Goal: Information Seeking & Learning: Learn about a topic

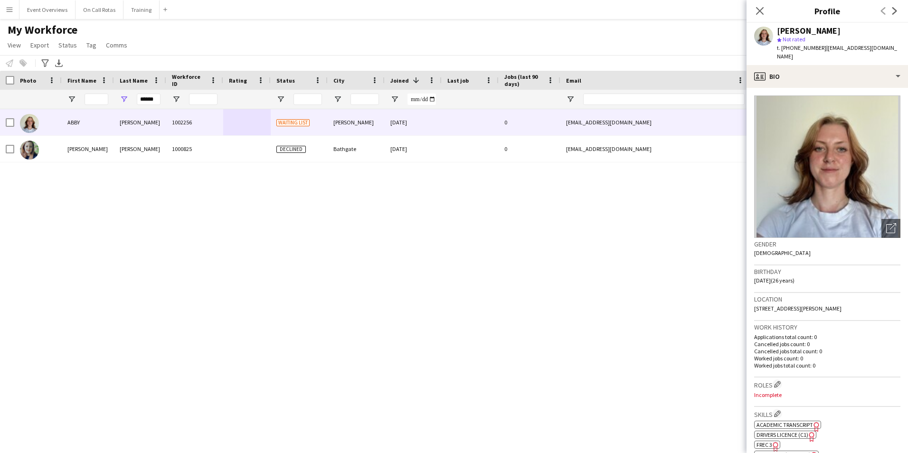
scroll to position [285, 0]
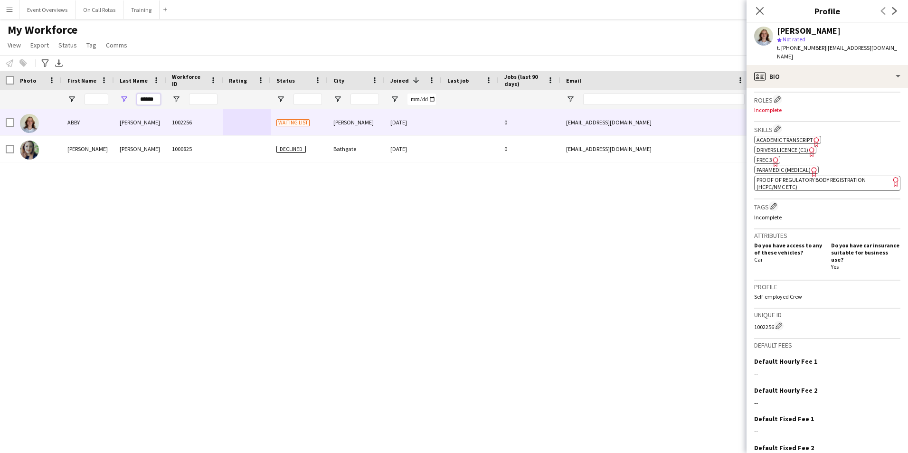
click at [160, 100] on input "******" at bounding box center [149, 99] width 24 height 11
type input "*"
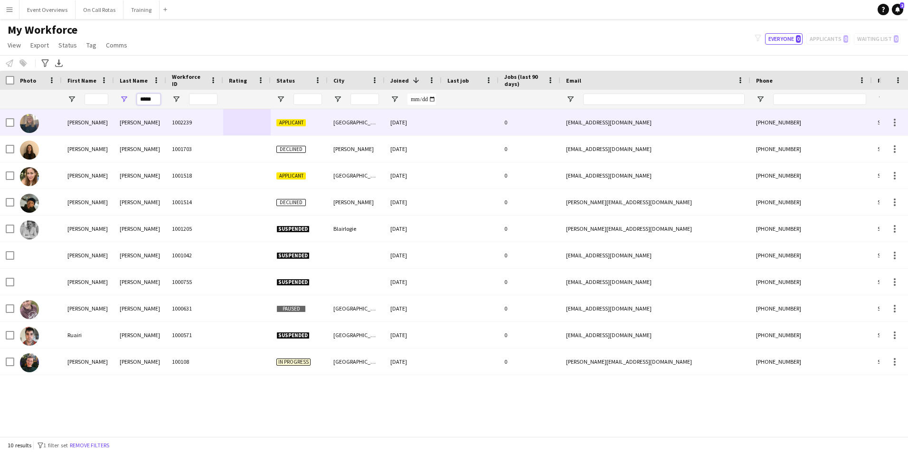
type input "*****"
click at [137, 127] on div "[PERSON_NAME]" at bounding box center [140, 122] width 52 height 26
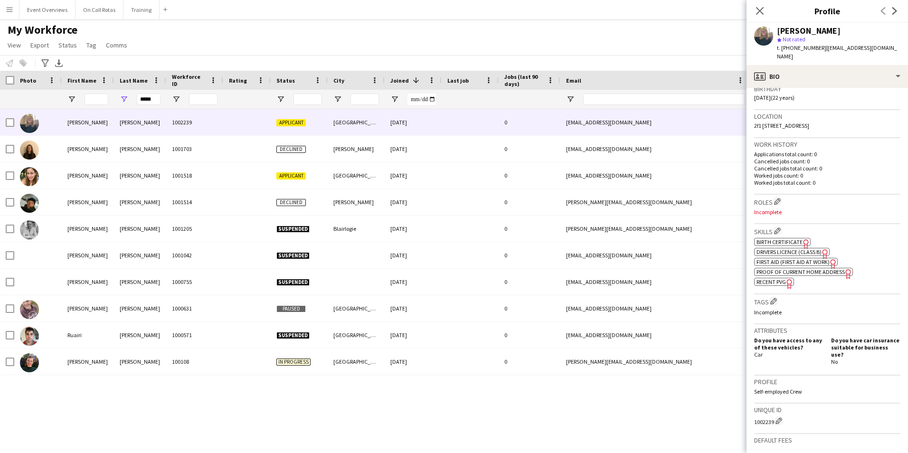
scroll to position [78, 0]
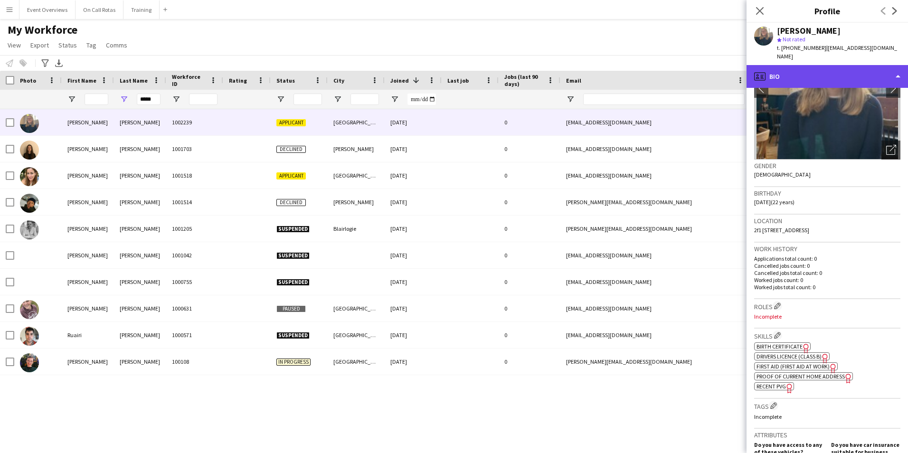
click at [851, 65] on div "profile Bio" at bounding box center [828, 76] width 162 height 23
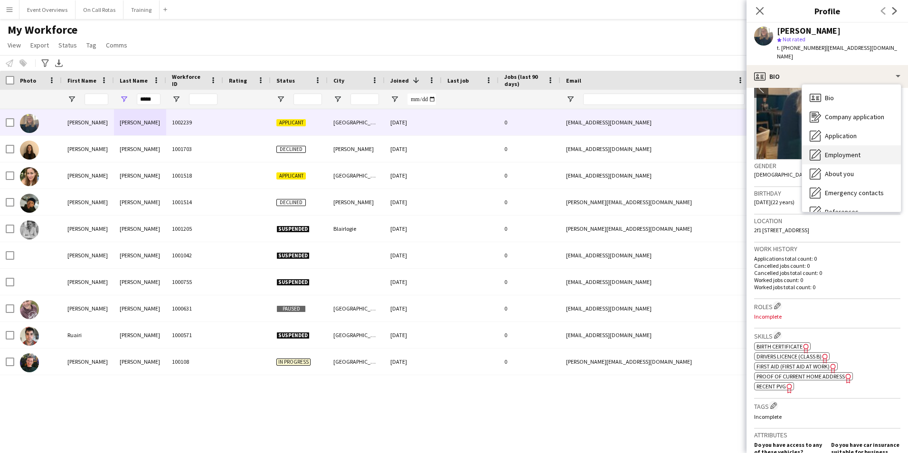
click at [841, 151] on span "Employment" at bounding box center [843, 155] width 36 height 9
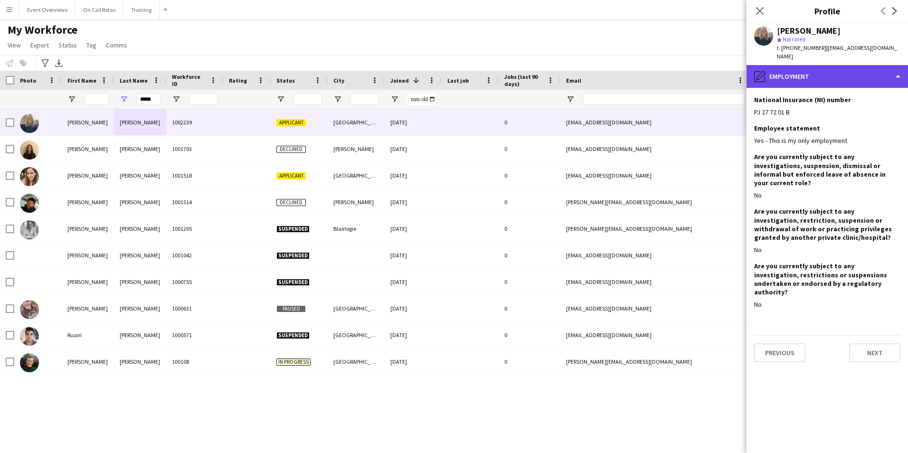
click at [810, 66] on div "pencil4 Employment" at bounding box center [828, 76] width 162 height 23
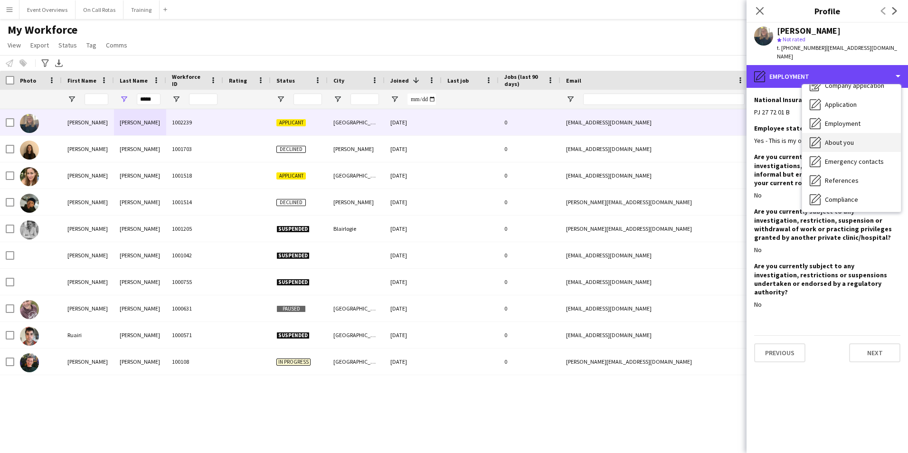
scroll to position [48, 0]
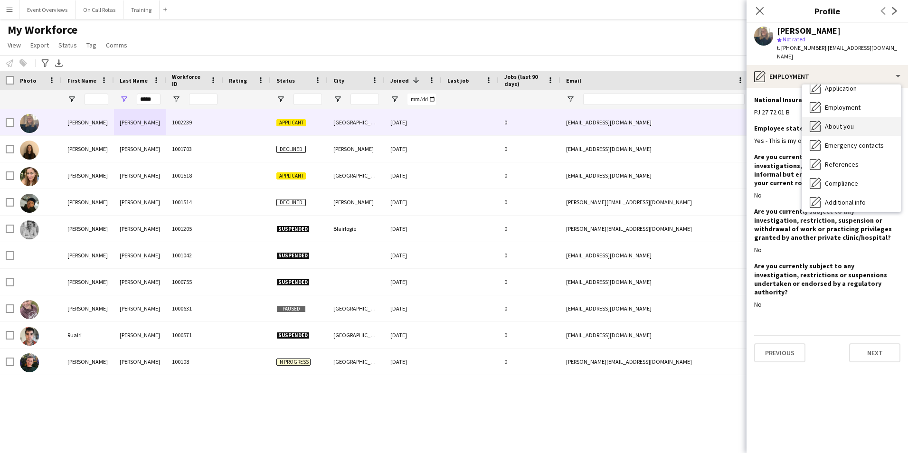
click at [830, 122] on span "About you" at bounding box center [839, 126] width 29 height 9
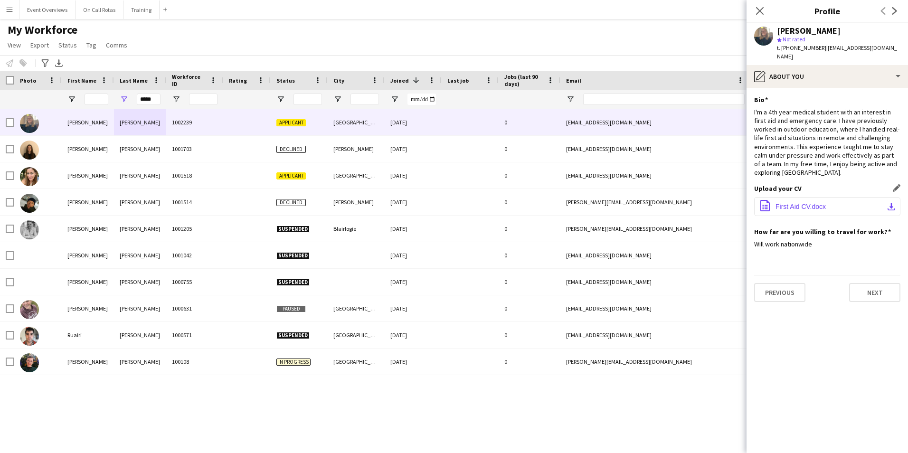
click at [818, 197] on button "office-file-sheet First Aid CV.docx download-bottom" at bounding box center [828, 206] width 146 height 19
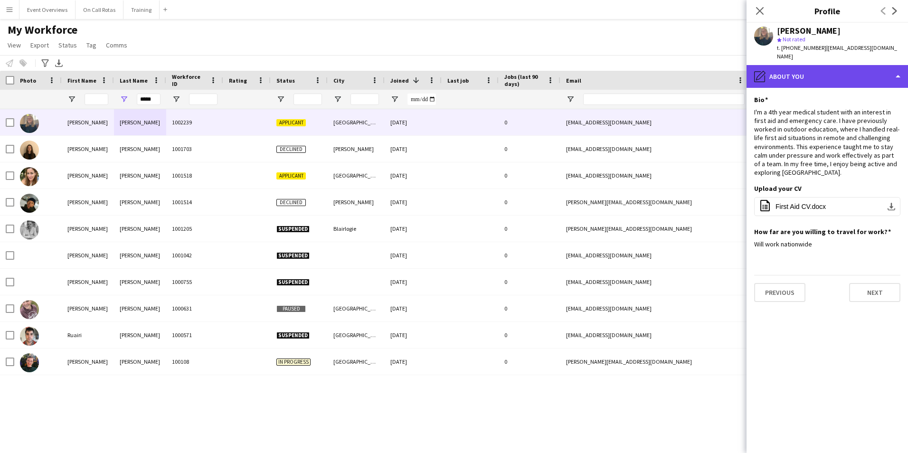
click at [772, 67] on div "pencil4 About you" at bounding box center [828, 76] width 162 height 23
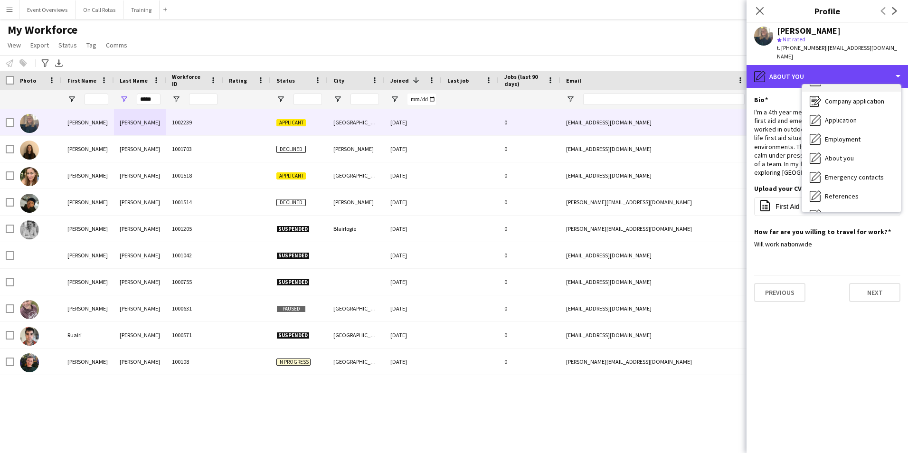
scroll to position [0, 0]
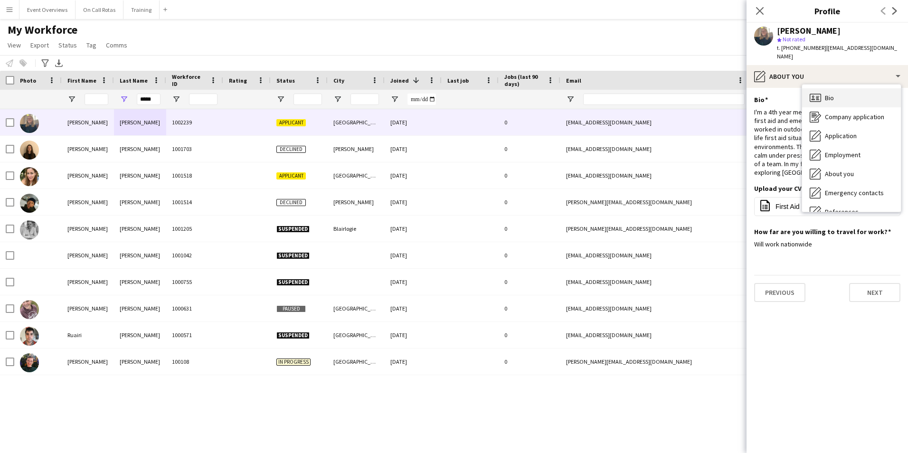
click at [834, 94] on span "Bio" at bounding box center [829, 98] width 9 height 9
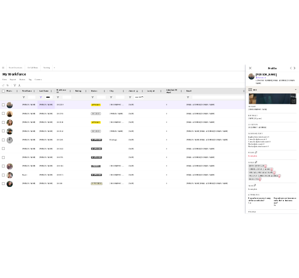
scroll to position [143, 0]
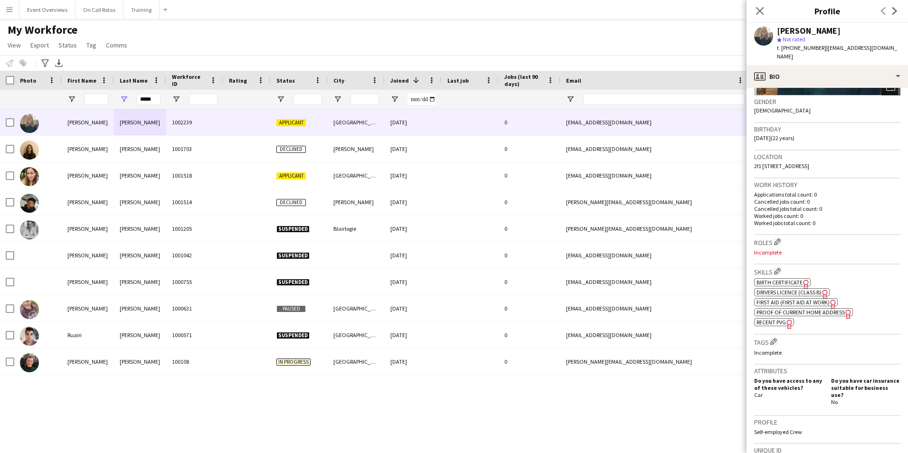
click at [774, 299] on span "First Aid (First Aid At Work)" at bounding box center [793, 302] width 73 height 7
click at [763, 14] on icon at bounding box center [759, 10] width 9 height 9
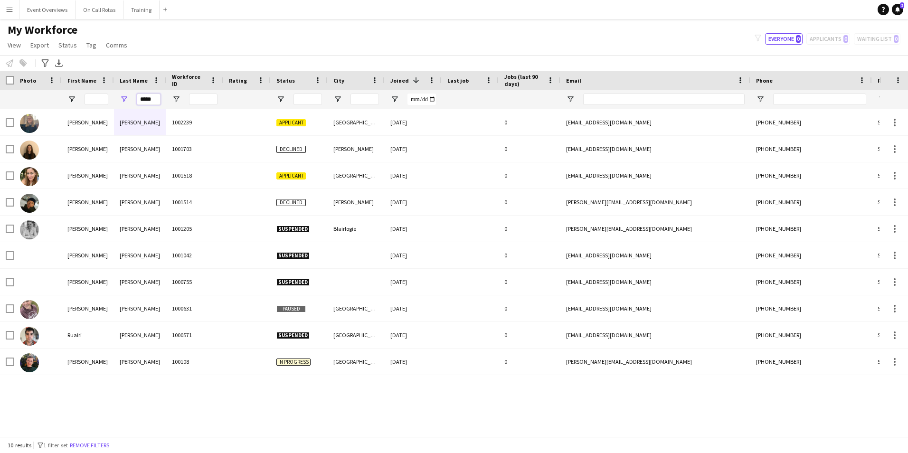
drag, startPoint x: 154, startPoint y: 97, endPoint x: 118, endPoint y: 108, distance: 38.0
click at [118, 108] on div "*****" at bounding box center [140, 99] width 52 height 19
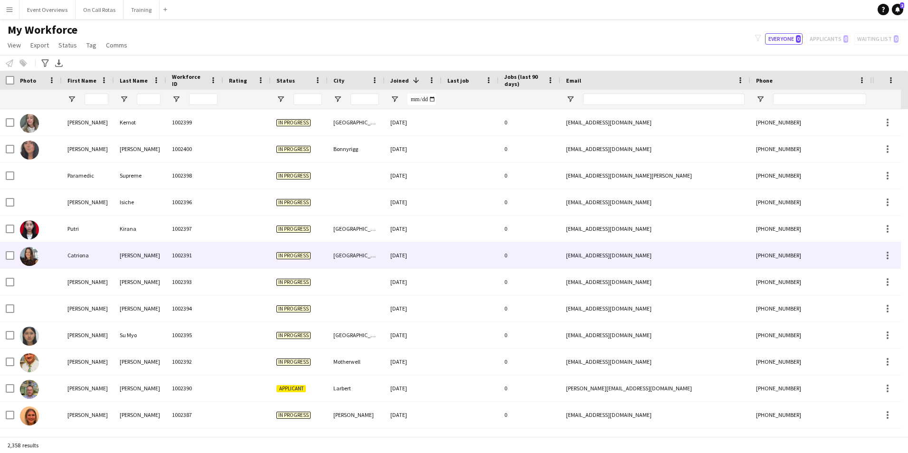
click at [220, 245] on div "1002391" at bounding box center [194, 255] width 57 height 26
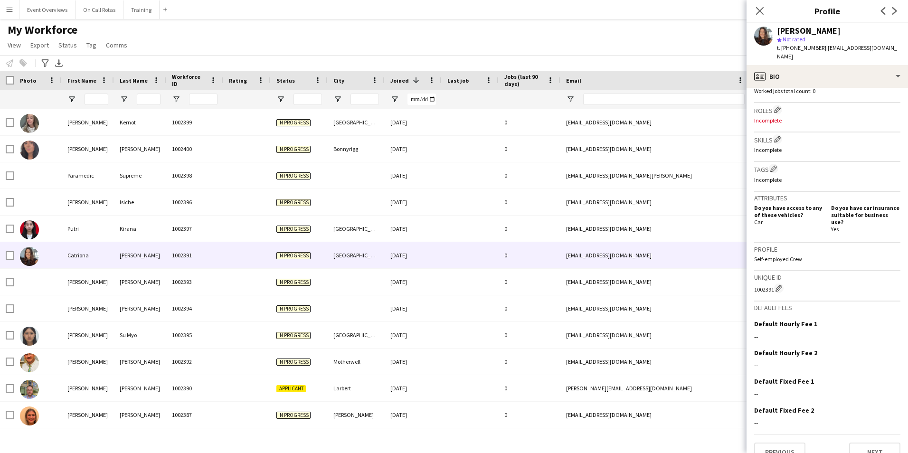
scroll to position [0, 0]
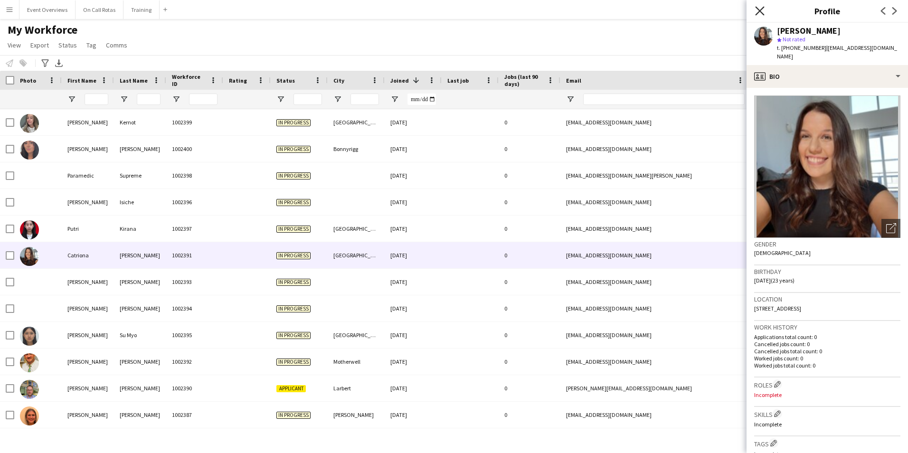
click at [763, 10] on icon "Close pop-in" at bounding box center [759, 10] width 9 height 9
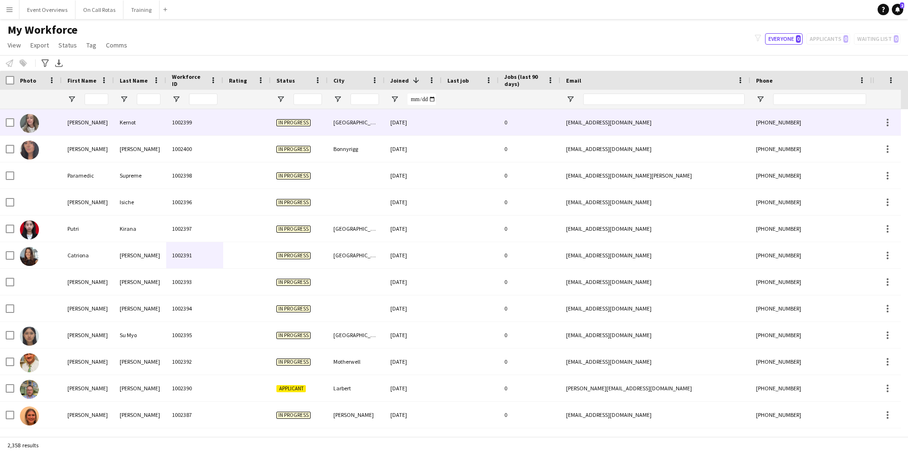
click at [223, 120] on div at bounding box center [247, 122] width 48 height 26
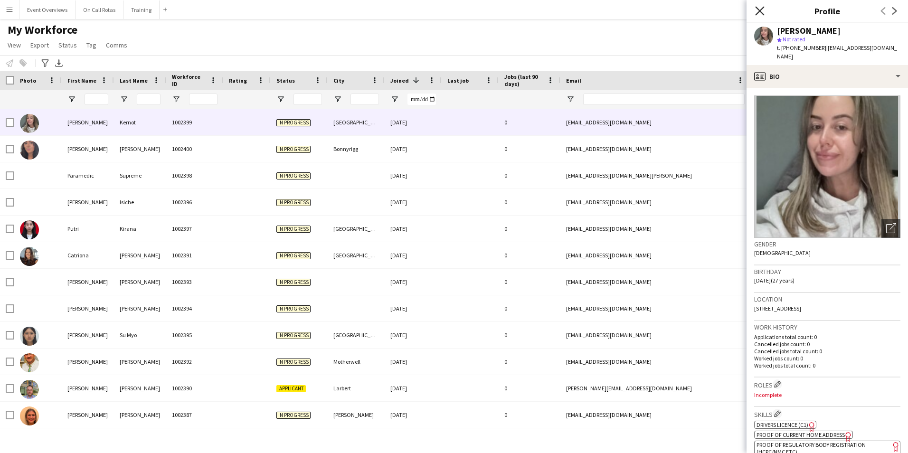
click at [759, 13] on icon at bounding box center [759, 10] width 9 height 9
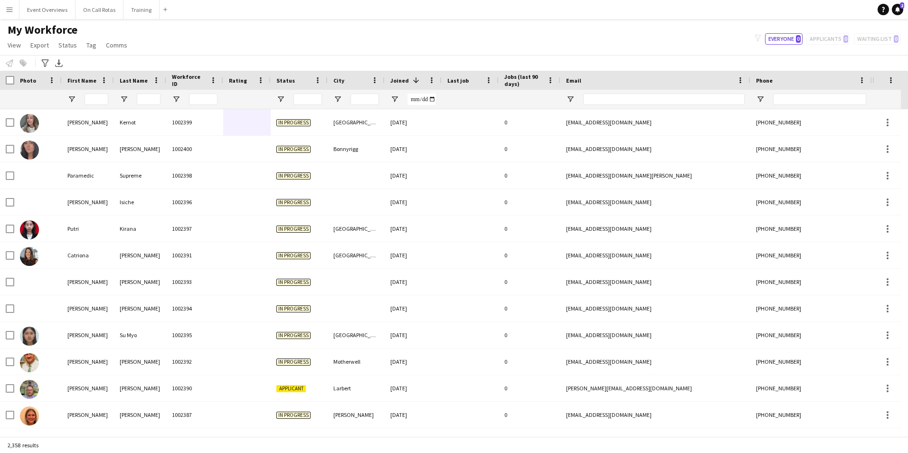
click at [17, 10] on button "Menu" at bounding box center [9, 9] width 19 height 19
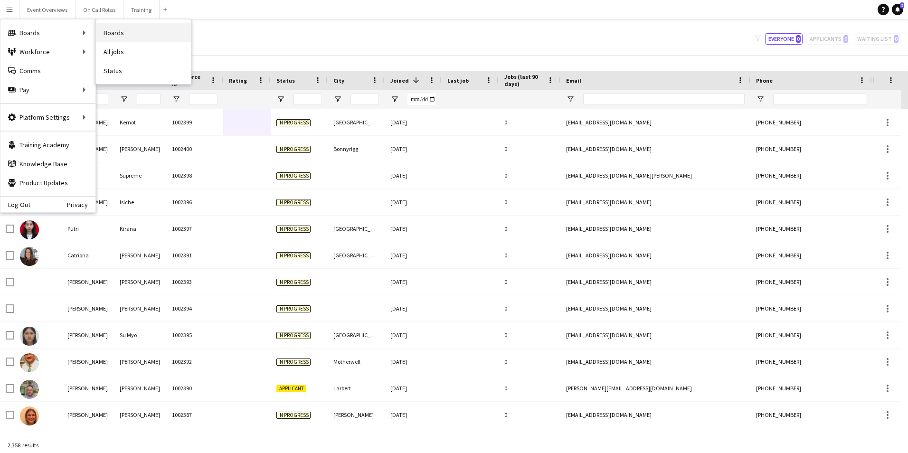
click at [104, 30] on link "Boards" at bounding box center [143, 32] width 95 height 19
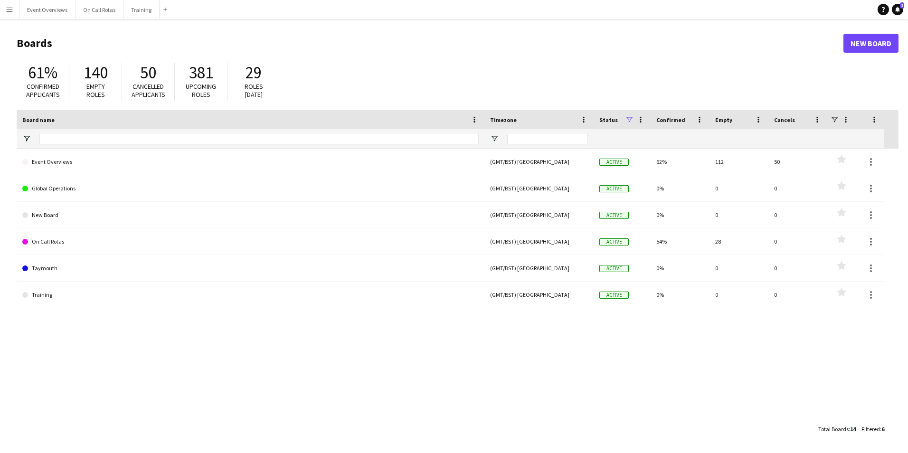
click at [12, 12] on app-icon "Menu" at bounding box center [10, 10] width 8 height 8
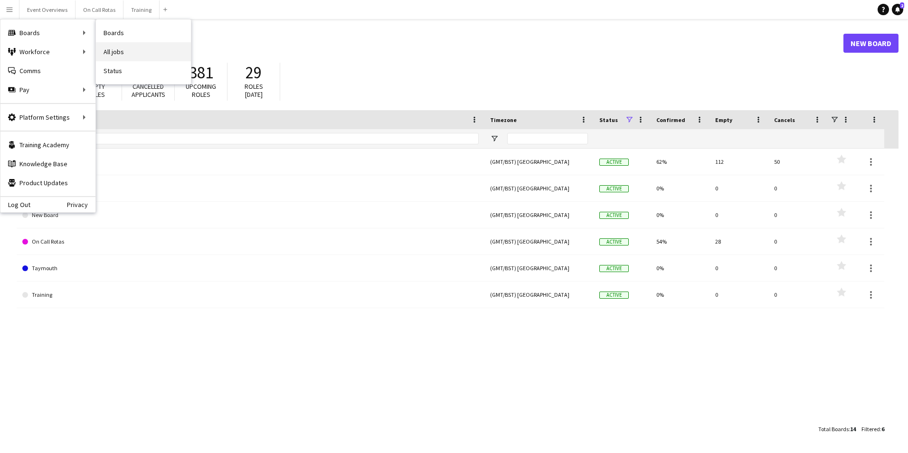
click at [113, 53] on link "All jobs" at bounding box center [143, 51] width 95 height 19
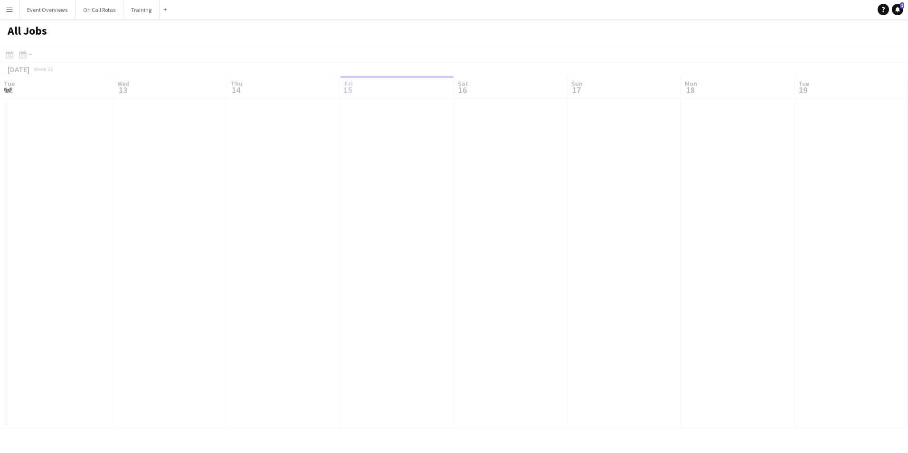
scroll to position [0, 227]
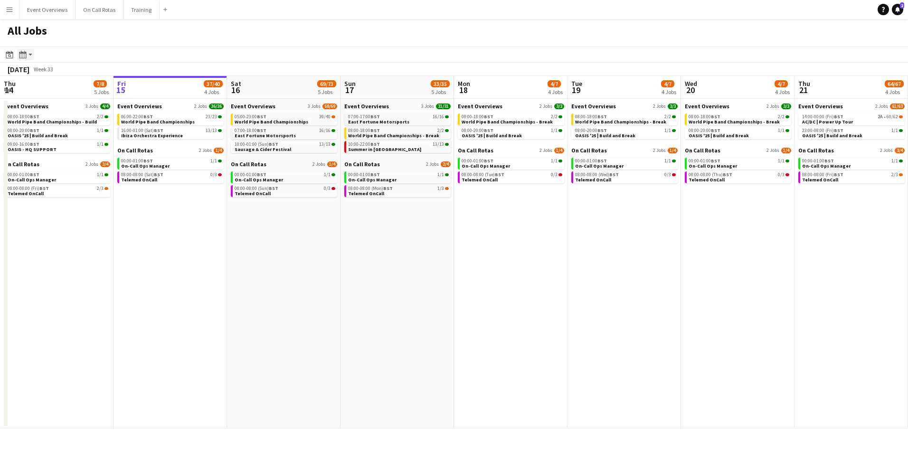
click at [27, 55] on div "Month view / Day view" at bounding box center [22, 54] width 11 height 11
click at [6, 53] on icon at bounding box center [9, 55] width 7 height 8
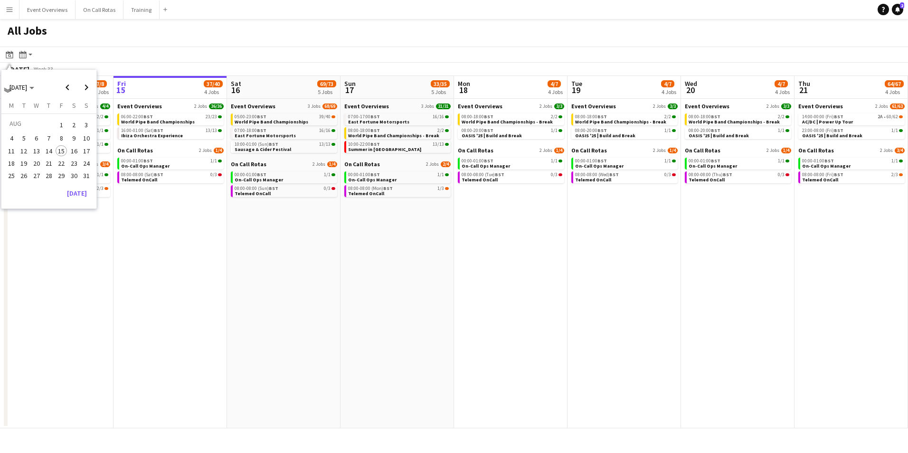
click at [75, 165] on span "23" at bounding box center [73, 163] width 11 height 11
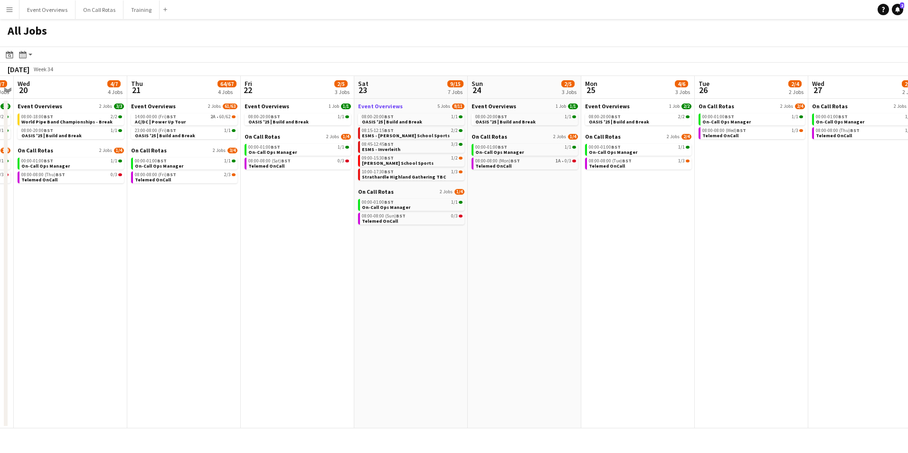
click at [406, 105] on link "Event Overviews 5 Jobs 8/11" at bounding box center [411, 106] width 106 height 7
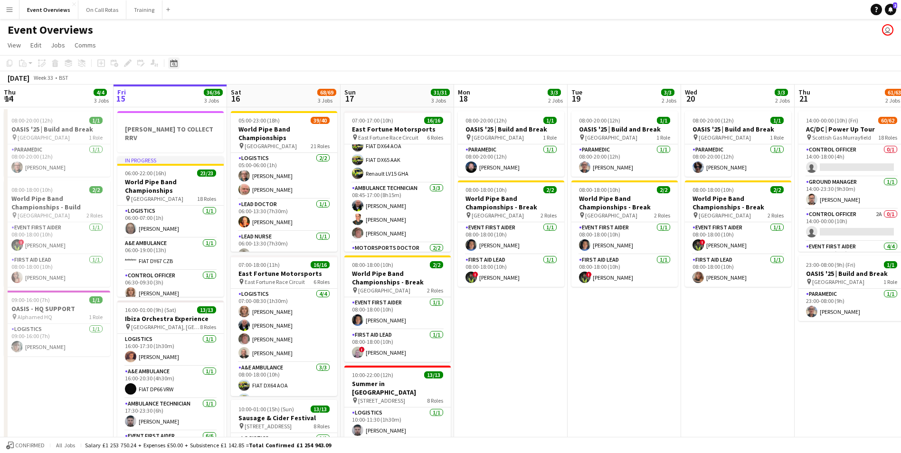
click at [176, 63] on icon "Date picker" at bounding box center [174, 63] width 8 height 8
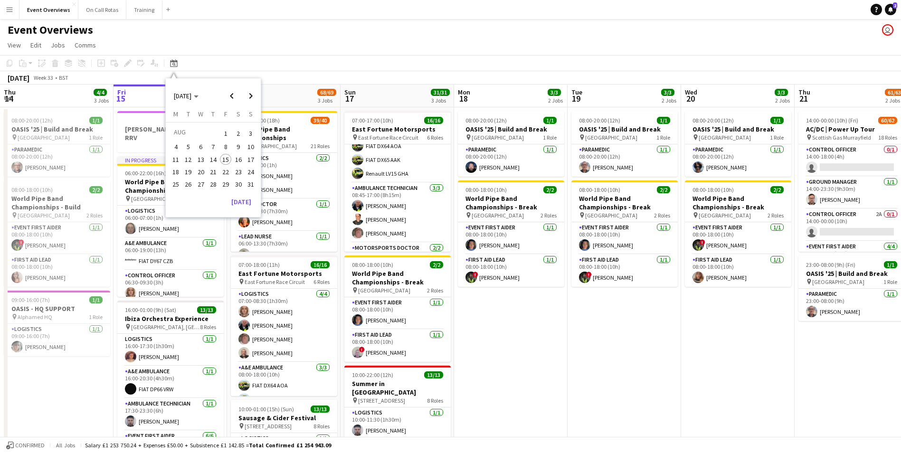
click at [234, 171] on span "23" at bounding box center [238, 171] width 11 height 11
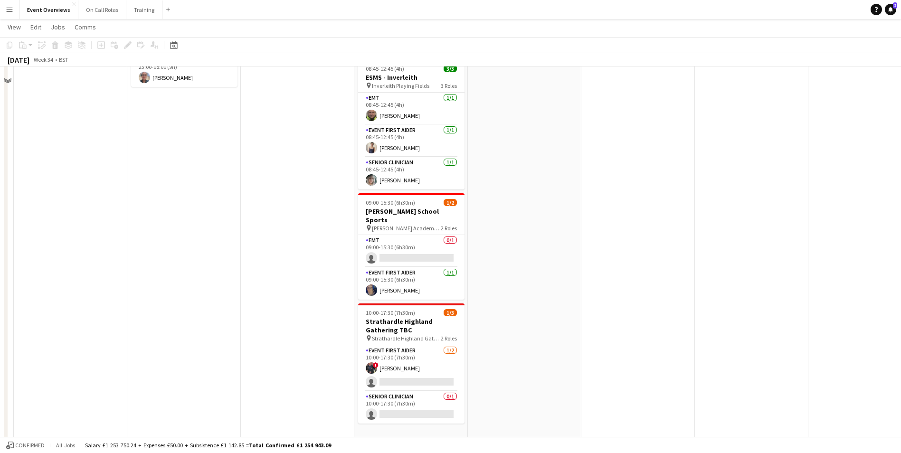
scroll to position [238, 0]
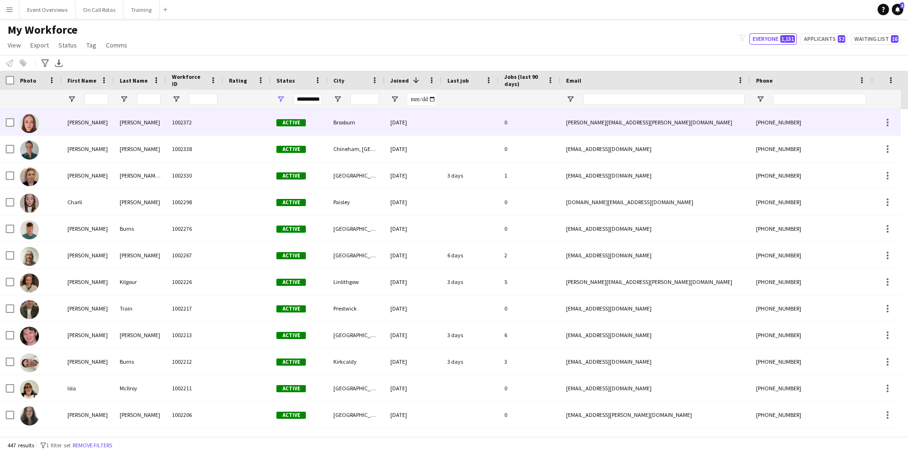
click at [96, 125] on div "[PERSON_NAME]" at bounding box center [88, 122] width 52 height 26
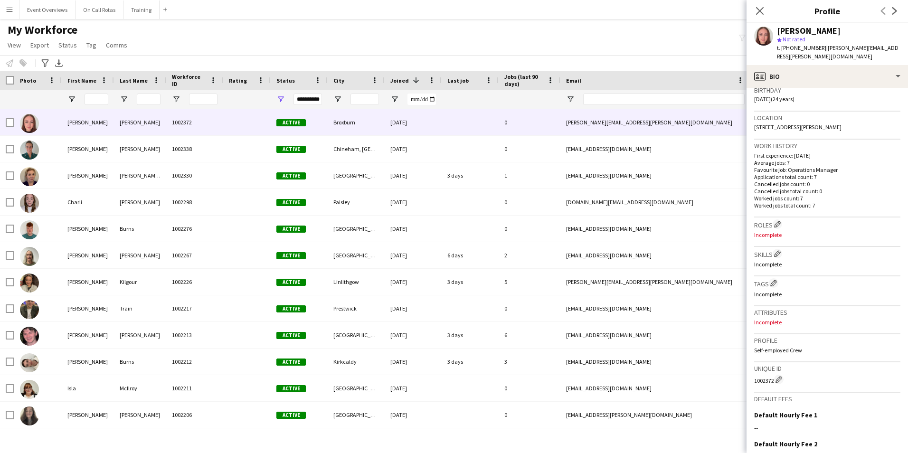
scroll to position [289, 0]
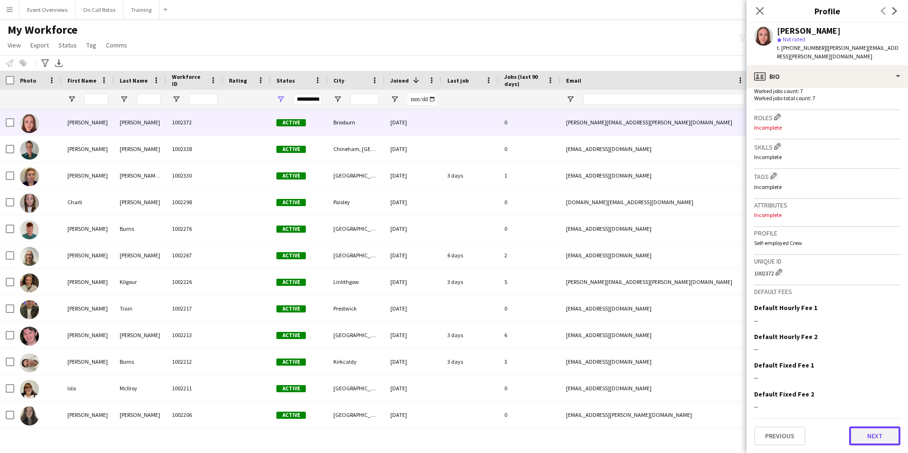
click at [865, 443] on button "Next" at bounding box center [875, 436] width 51 height 19
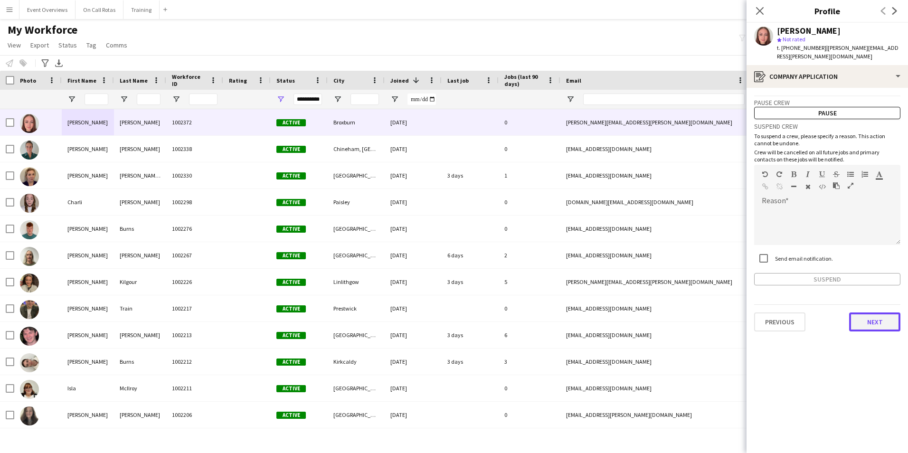
click at [857, 320] on button "Next" at bounding box center [875, 322] width 51 height 19
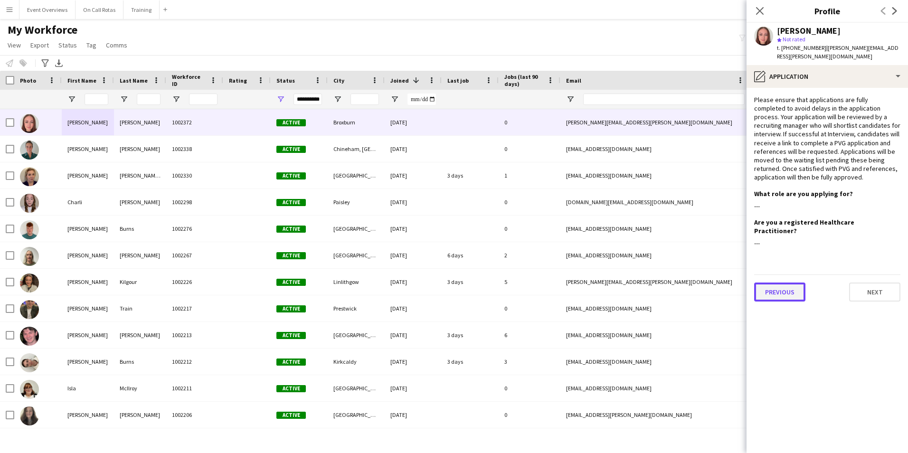
click at [793, 286] on button "Previous" at bounding box center [780, 292] width 51 height 19
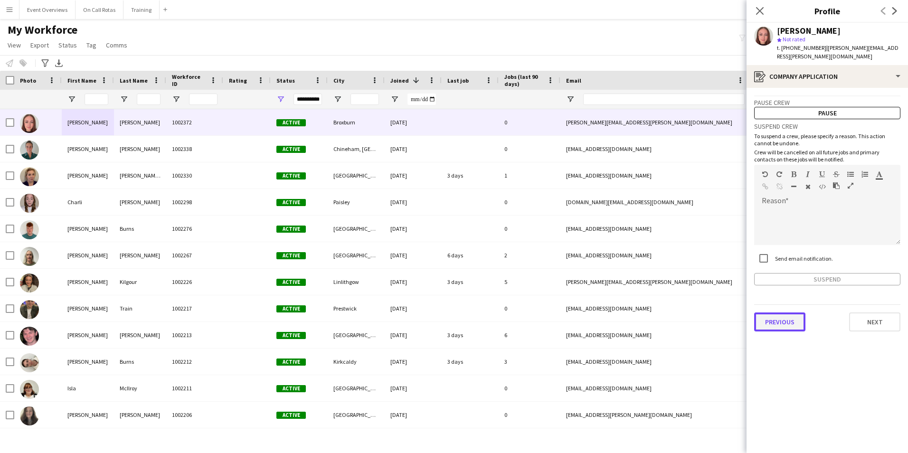
click at [786, 323] on button "Previous" at bounding box center [780, 322] width 51 height 19
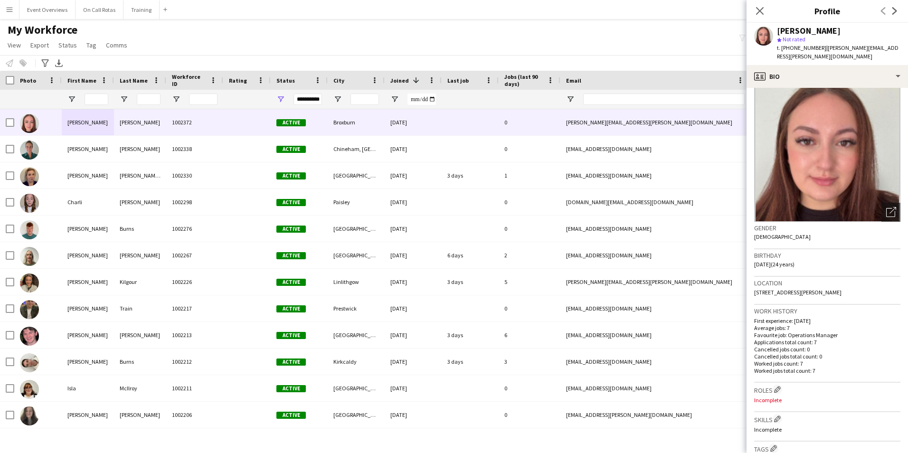
scroll to position [0, 0]
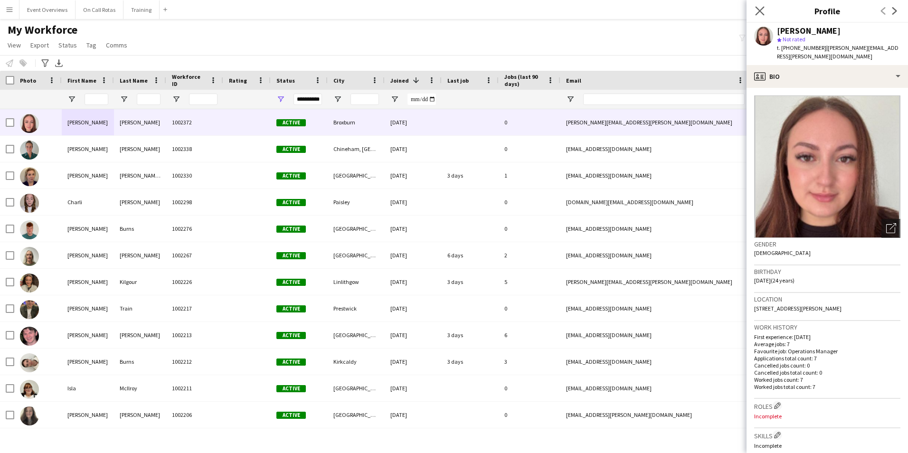
click at [758, 4] on app-icon "Close pop-in" at bounding box center [761, 11] width 14 height 14
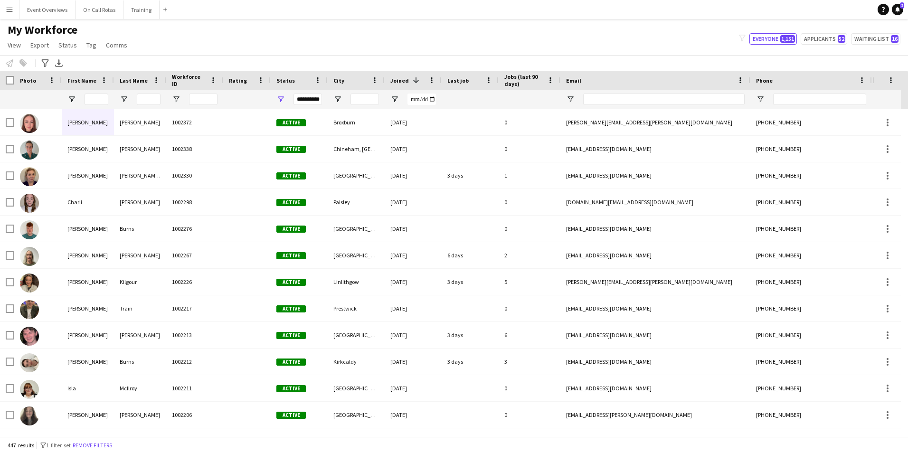
click at [311, 97] on div "**********" at bounding box center [308, 99] width 29 height 11
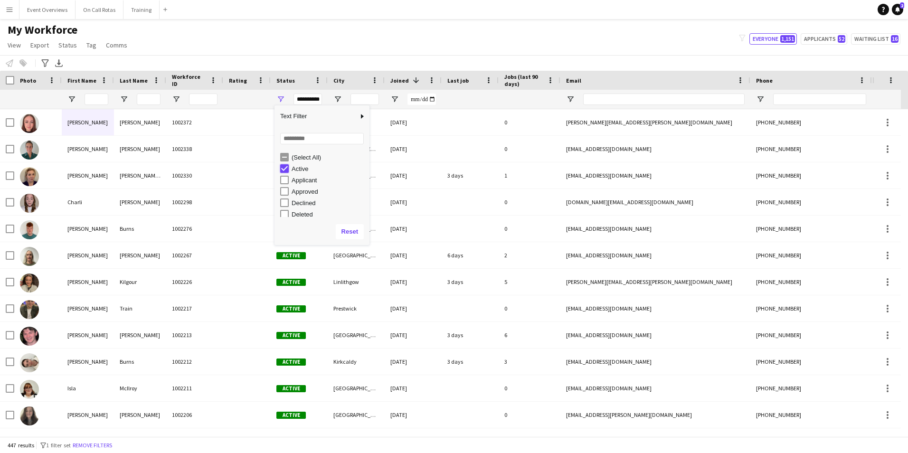
type input "***"
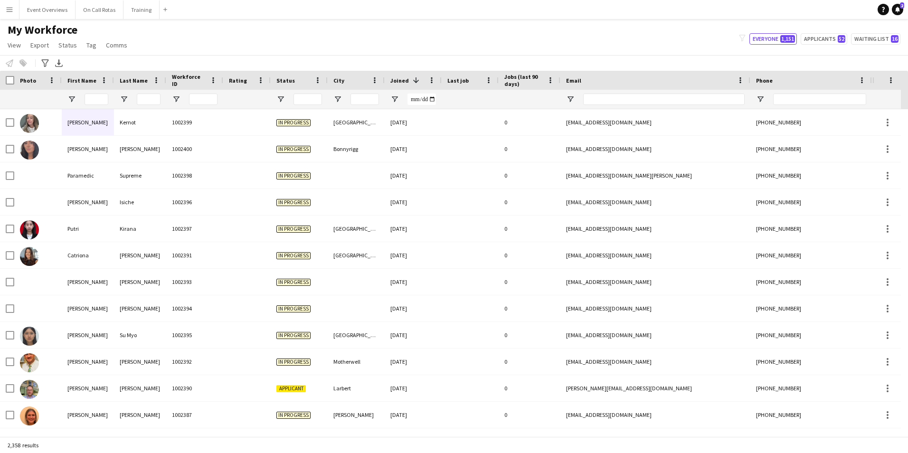
click at [356, 18] on app-navbar "Menu Boards Boards Boards All jobs Status Workforce Workforce My Workforce Recr…" at bounding box center [454, 9] width 908 height 19
click at [278, 101] on span "Open Filter Menu" at bounding box center [281, 99] width 9 height 9
type input "**********"
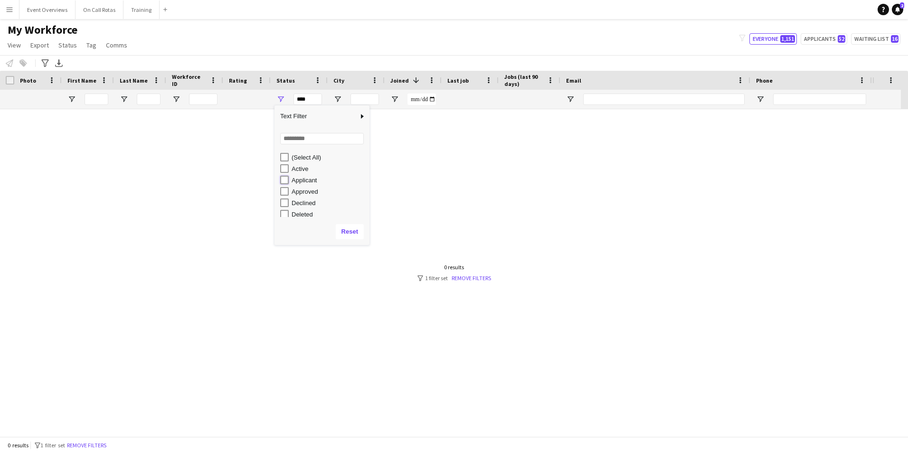
type input "**********"
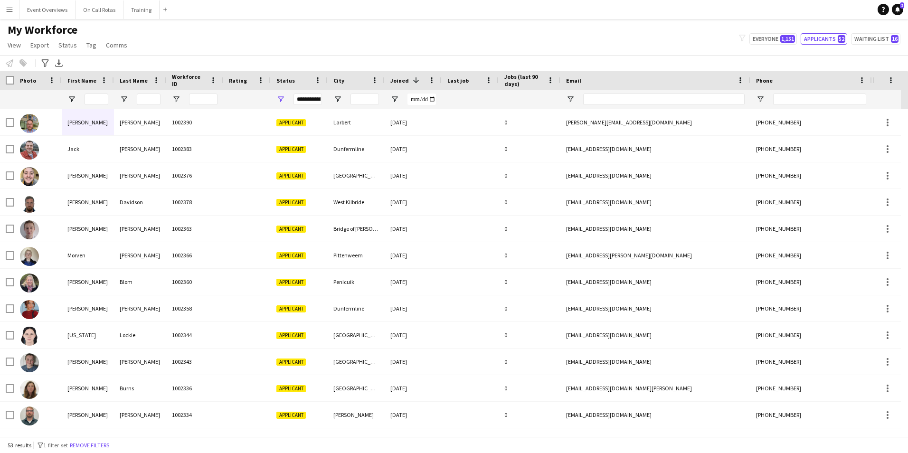
click at [395, 38] on div "My Workforce View Views Default view Active Staff Applications - First Aider Ap…" at bounding box center [454, 39] width 908 height 32
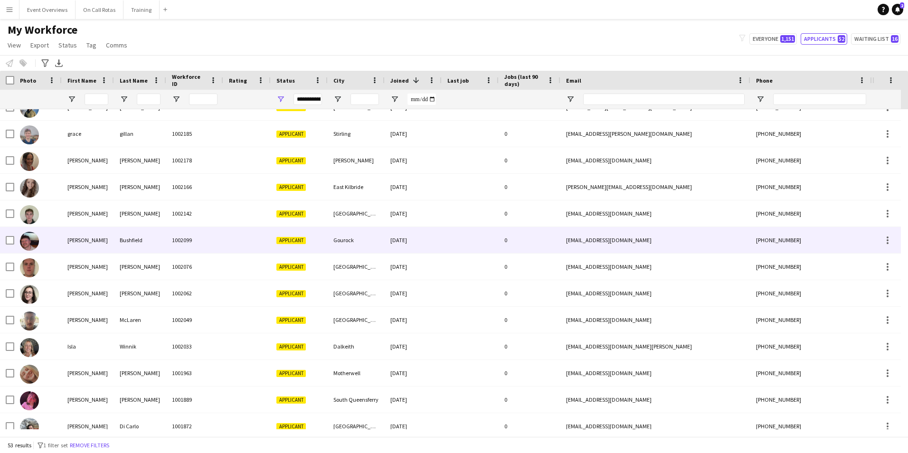
scroll to position [796, 0]
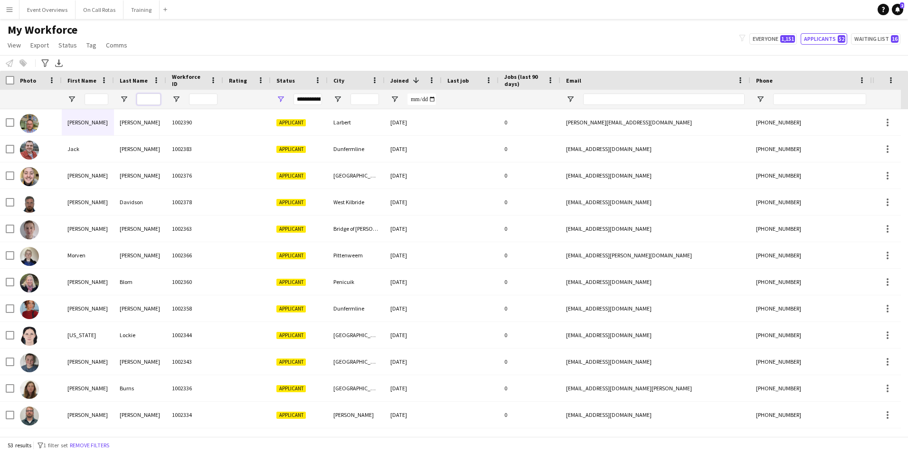
click at [150, 98] on input "Last Name Filter Input" at bounding box center [149, 99] width 24 height 11
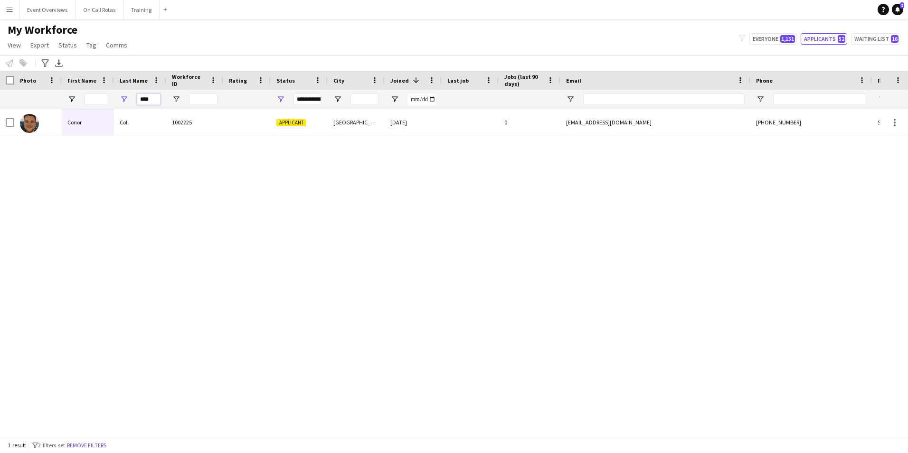
type input "****"
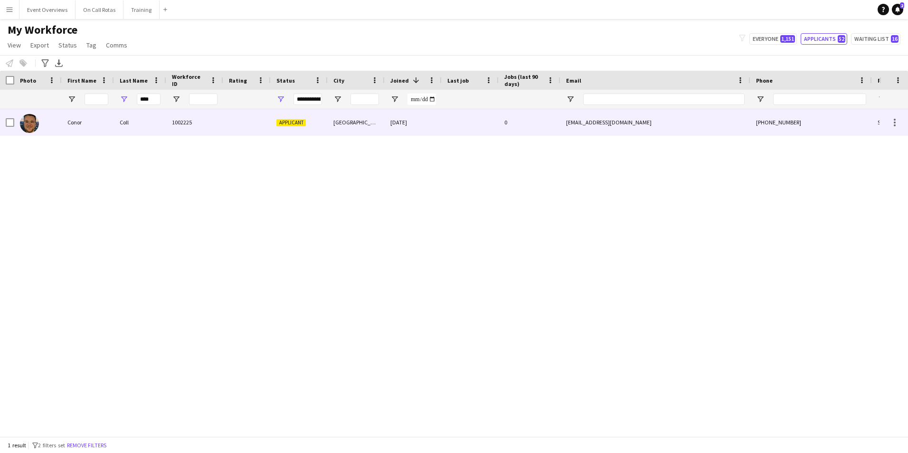
click at [153, 118] on div "Coll" at bounding box center [140, 122] width 52 height 26
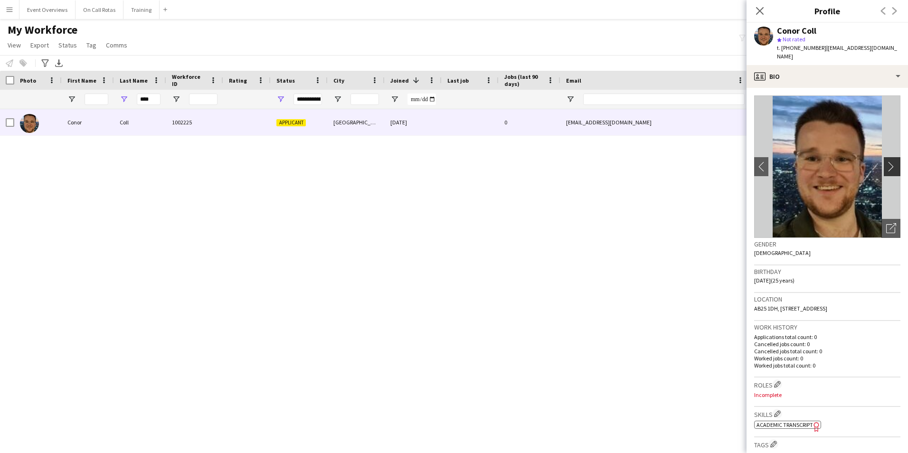
click at [884, 159] on button "chevron-right" at bounding box center [893, 166] width 19 height 19
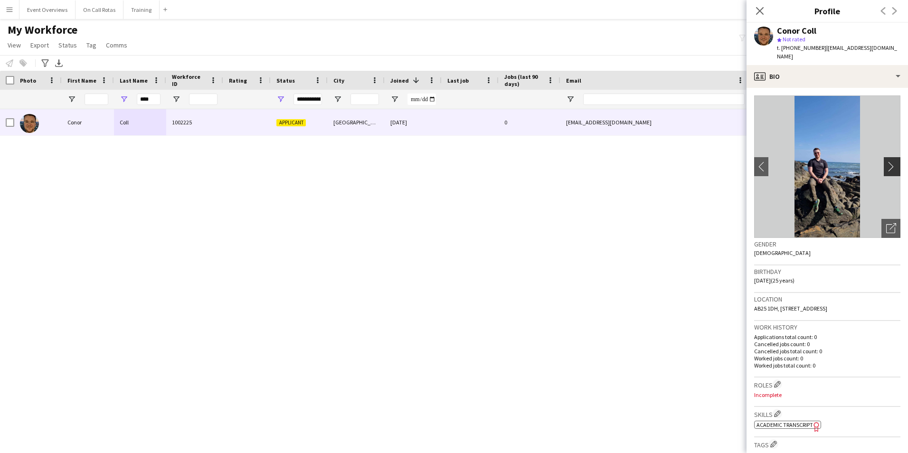
click at [887, 162] on app-icon "chevron-right" at bounding box center [894, 167] width 15 height 10
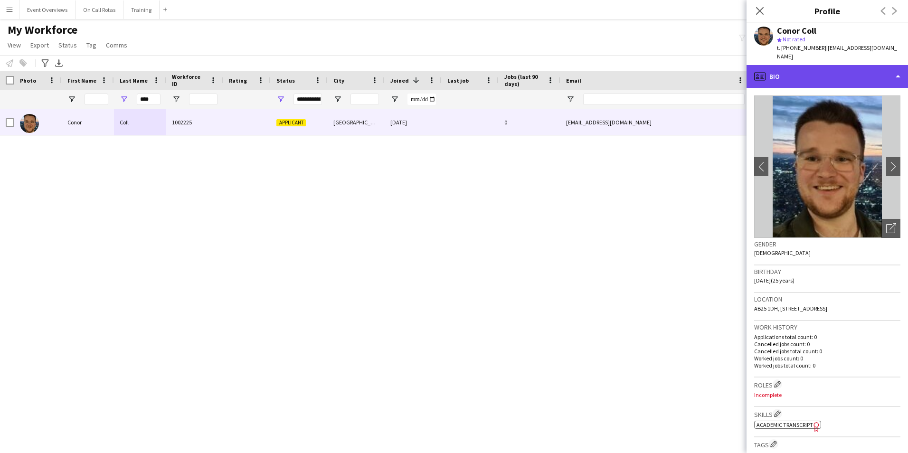
click at [825, 70] on div "profile Bio" at bounding box center [828, 76] width 162 height 23
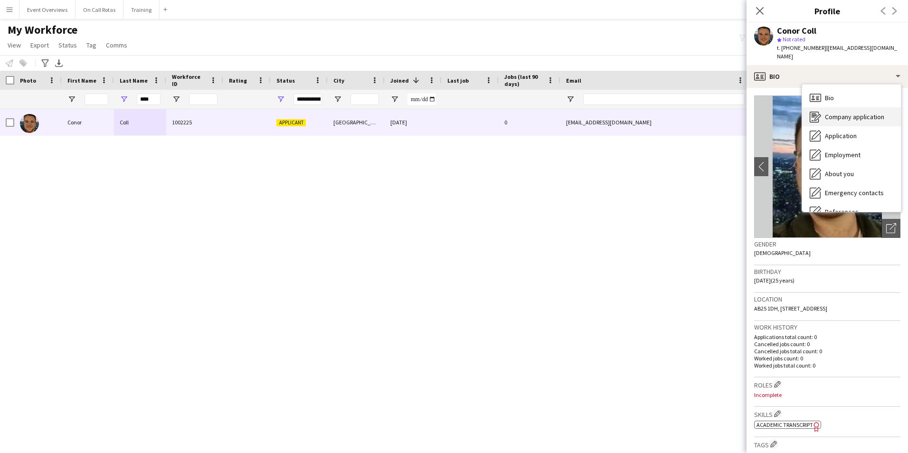
click at [838, 113] on span "Company application" at bounding box center [854, 117] width 59 height 9
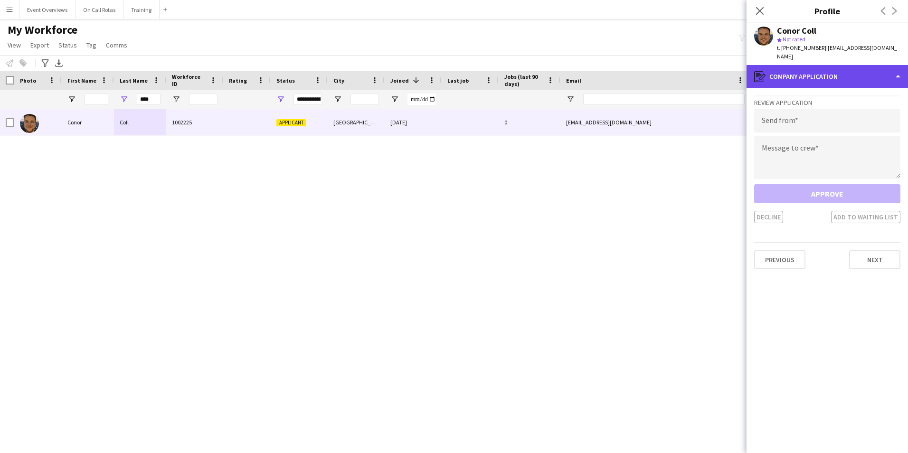
click at [822, 69] on div "register Company application" at bounding box center [828, 76] width 162 height 23
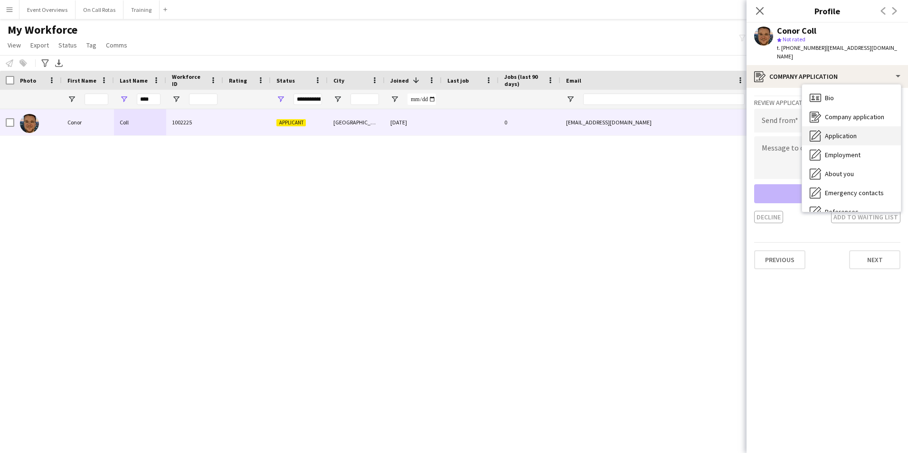
click at [841, 132] on span "Application" at bounding box center [841, 136] width 32 height 9
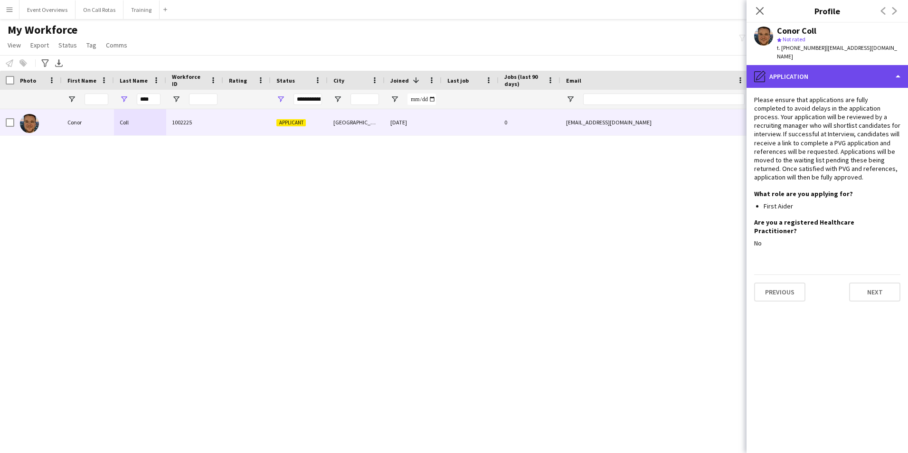
click at [810, 68] on div "pencil4 Application" at bounding box center [828, 76] width 162 height 23
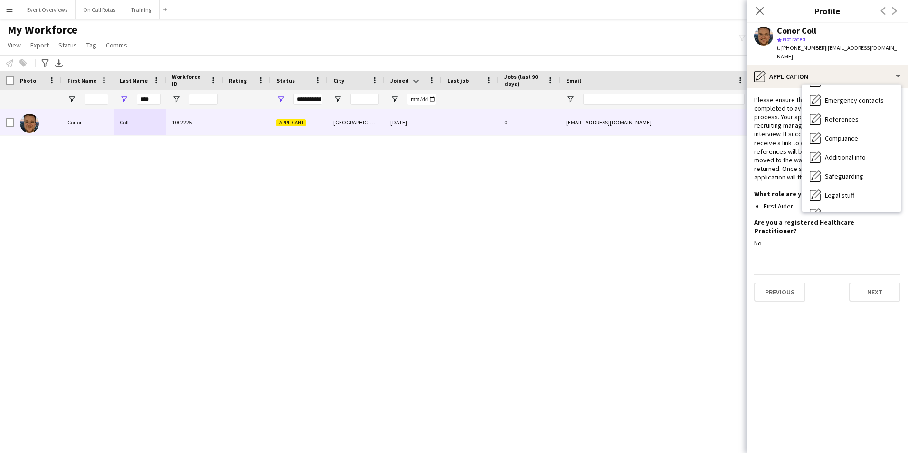
scroll to position [165, 0]
click at [847, 175] on span "Feedback" at bounding box center [839, 179] width 29 height 9
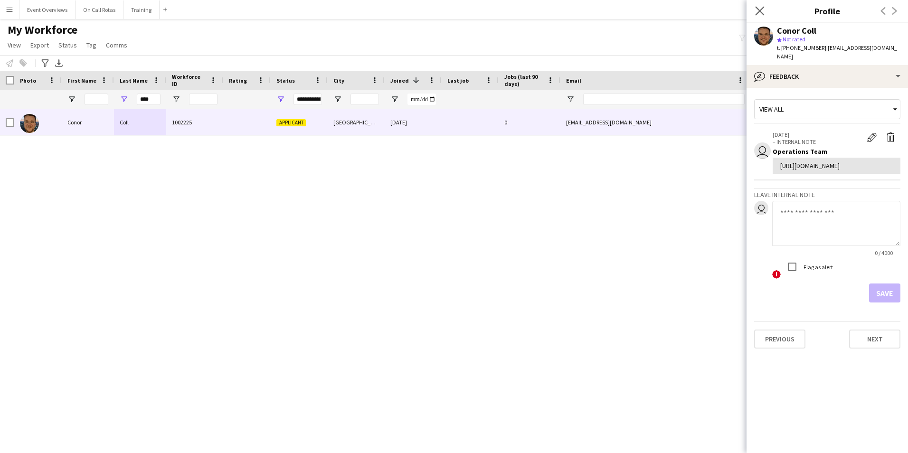
click at [755, 9] on app-icon "Close pop-in" at bounding box center [761, 11] width 14 height 14
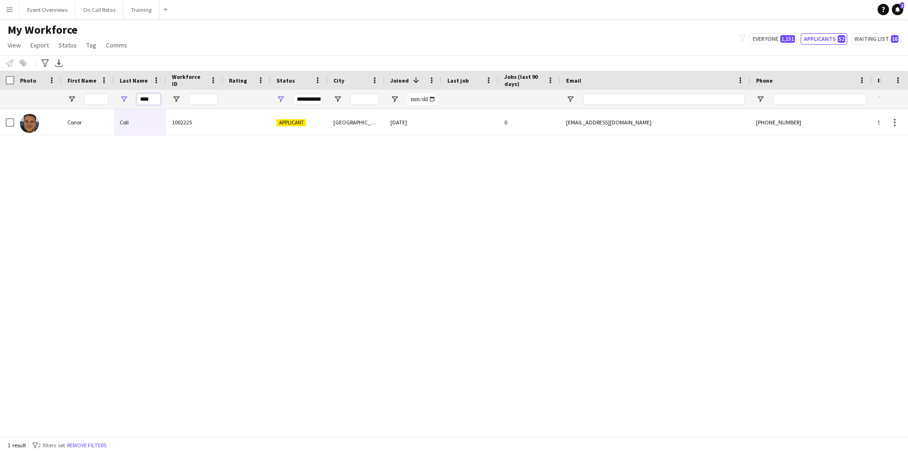
drag, startPoint x: 154, startPoint y: 99, endPoint x: 125, endPoint y: 106, distance: 30.3
click at [125, 106] on div "****" at bounding box center [140, 99] width 52 height 19
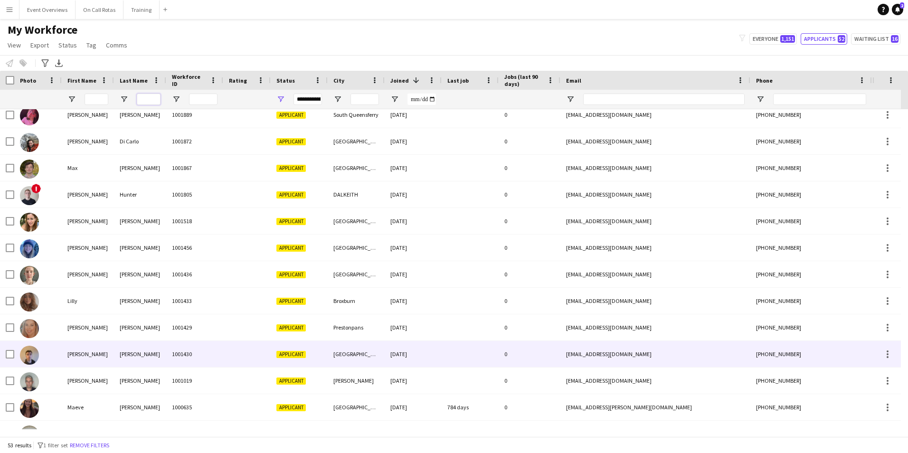
scroll to position [1074, 0]
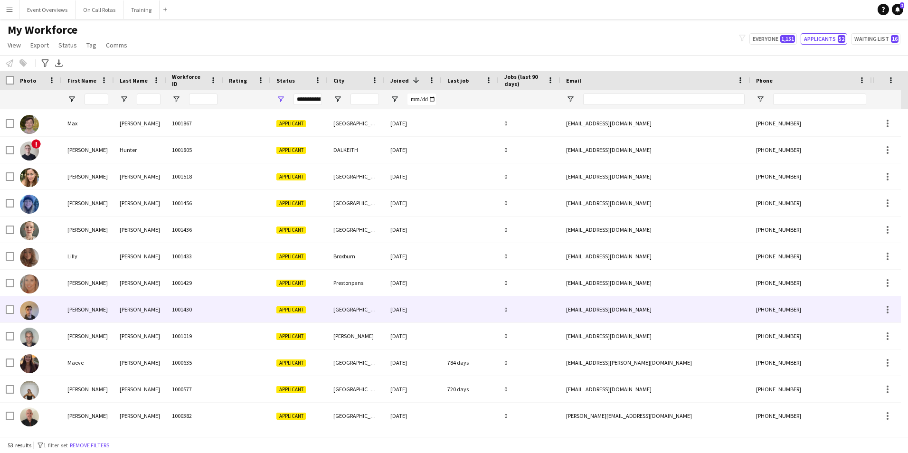
click at [210, 310] on div "1001430" at bounding box center [194, 309] width 57 height 26
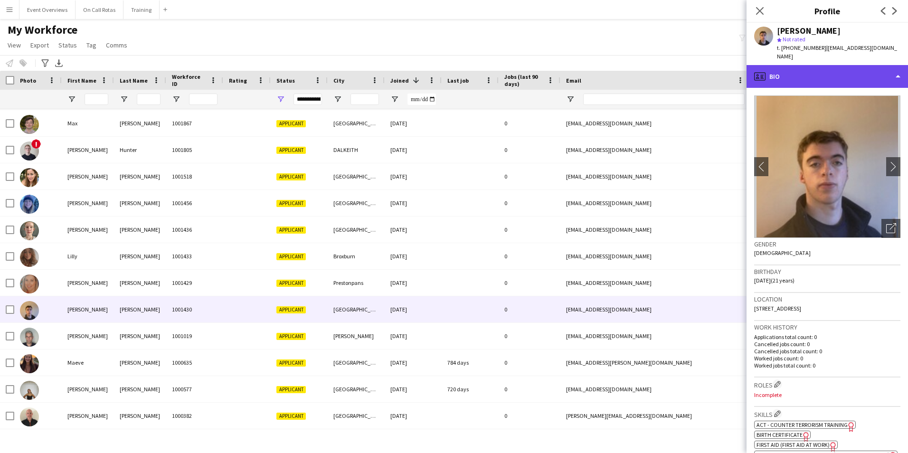
click at [805, 69] on div "profile Bio" at bounding box center [828, 76] width 162 height 23
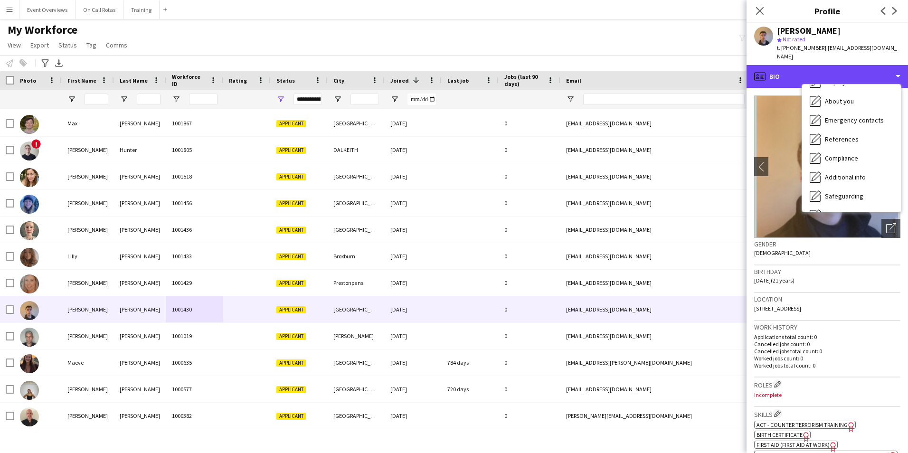
scroll to position [165, 0]
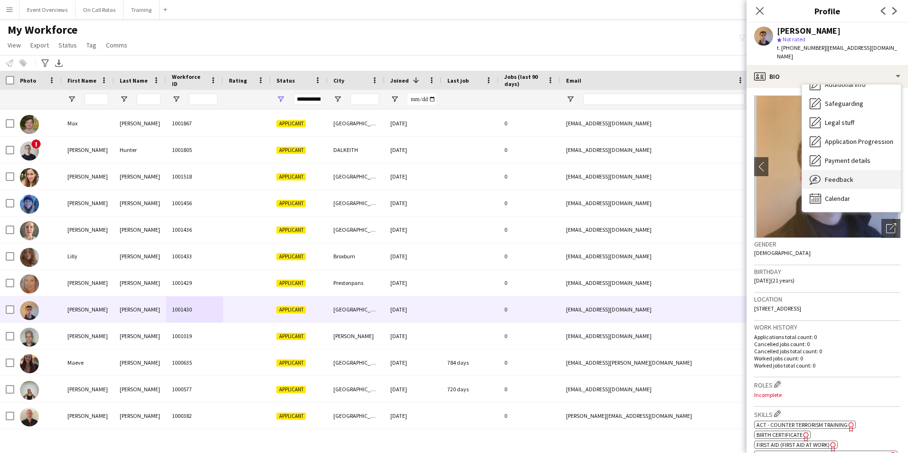
click at [840, 175] on span "Feedback" at bounding box center [839, 179] width 29 height 9
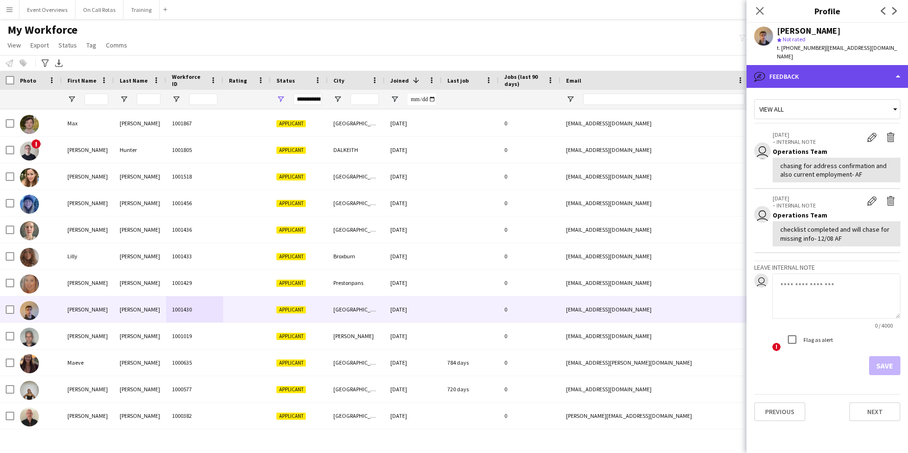
click at [803, 75] on div "bubble-pencil Feedback" at bounding box center [828, 76] width 162 height 23
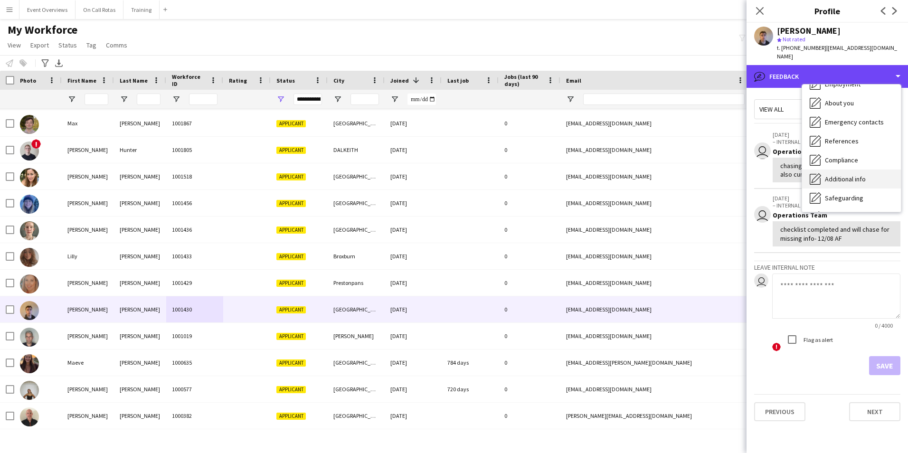
scroll to position [0, 0]
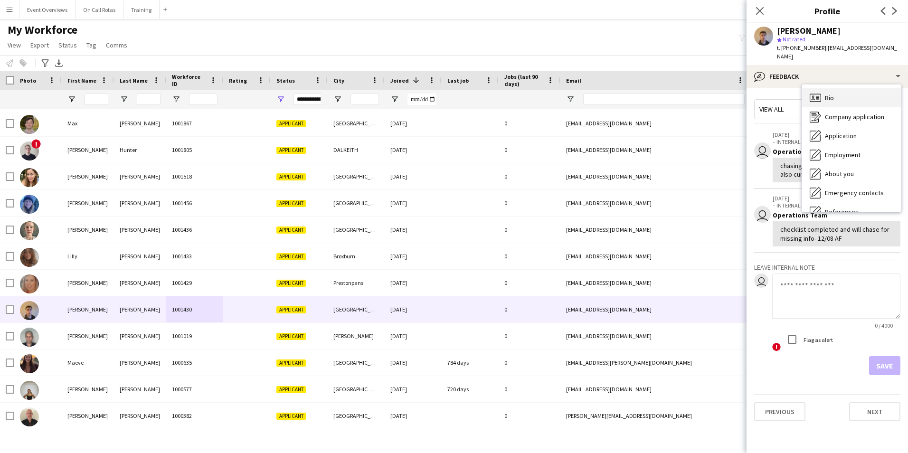
click at [835, 90] on div "Bio Bio" at bounding box center [852, 97] width 99 height 19
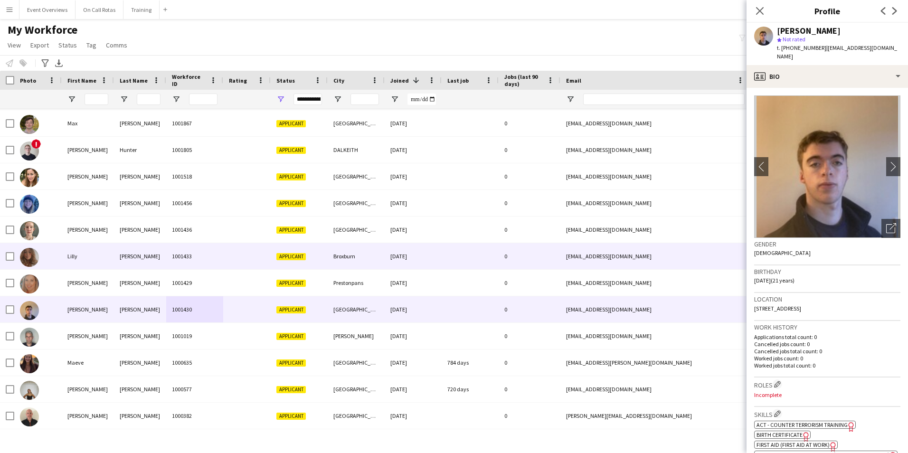
click at [221, 243] on div "1001433" at bounding box center [194, 256] width 57 height 26
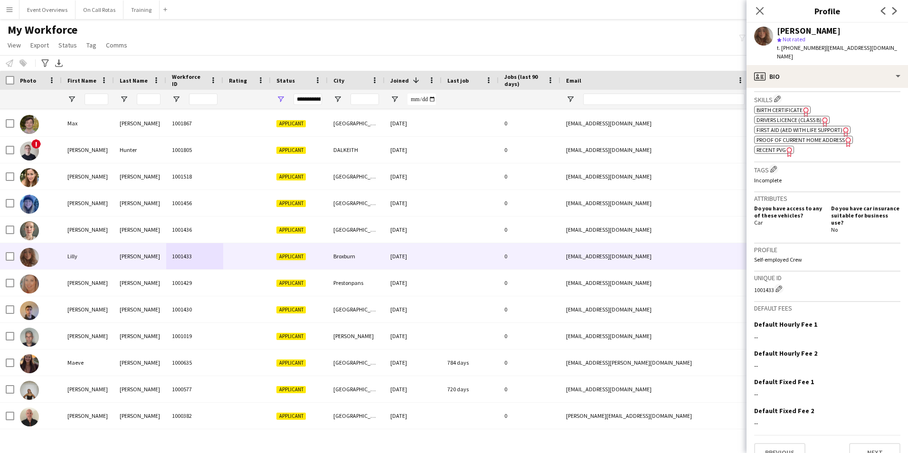
scroll to position [315, 0]
click at [863, 443] on button "Next" at bounding box center [875, 452] width 51 height 19
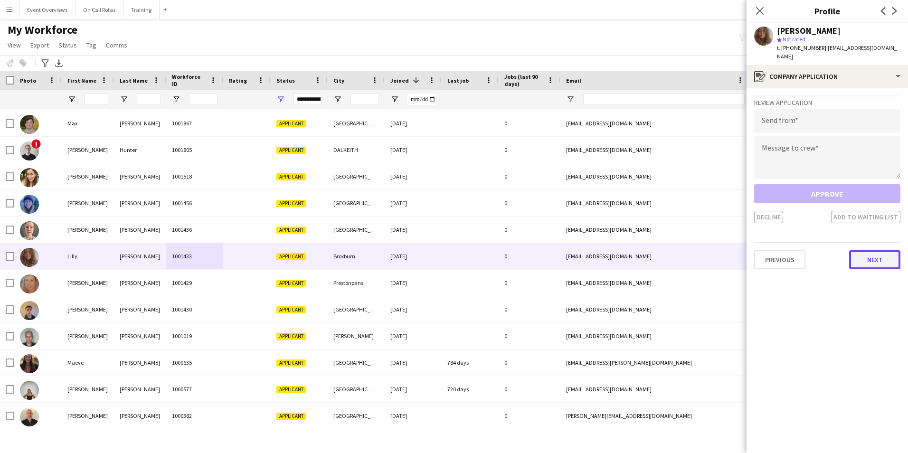
click at [878, 254] on button "Next" at bounding box center [875, 259] width 51 height 19
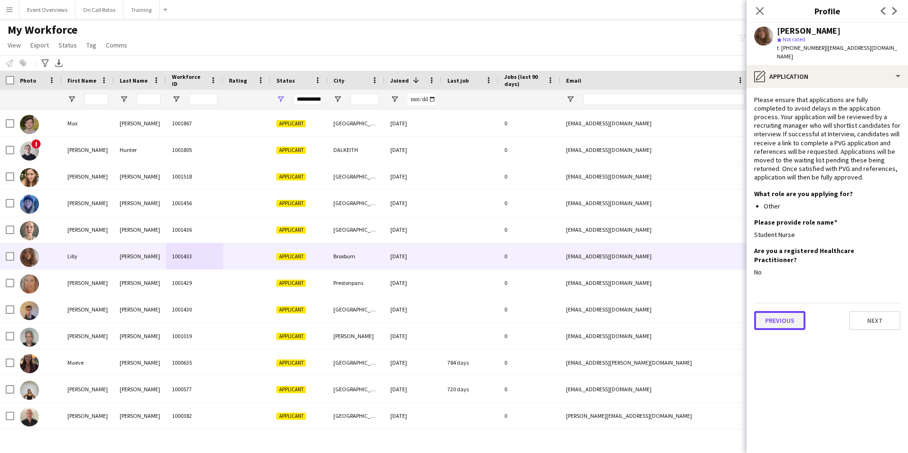
click at [785, 311] on button "Previous" at bounding box center [780, 320] width 51 height 19
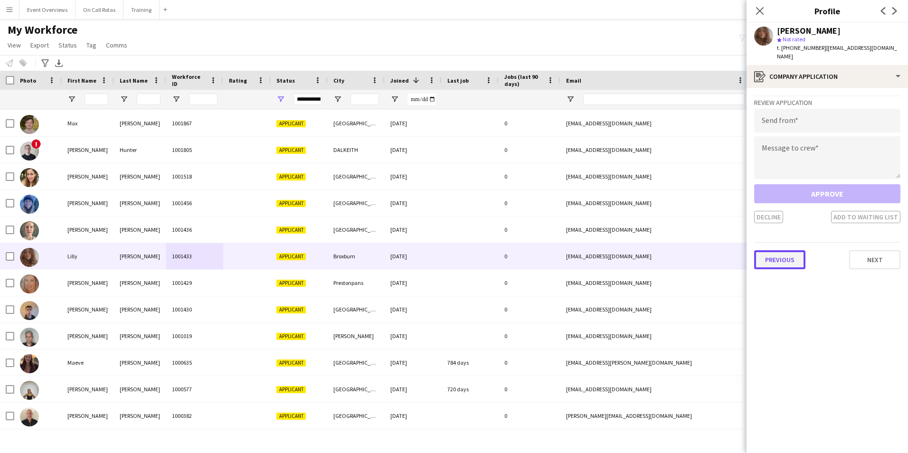
click at [795, 255] on button "Previous" at bounding box center [780, 259] width 51 height 19
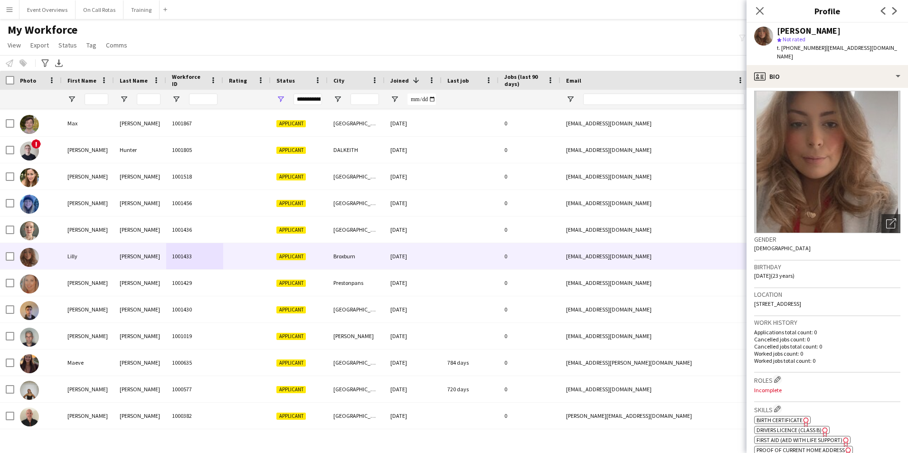
scroll to position [0, 0]
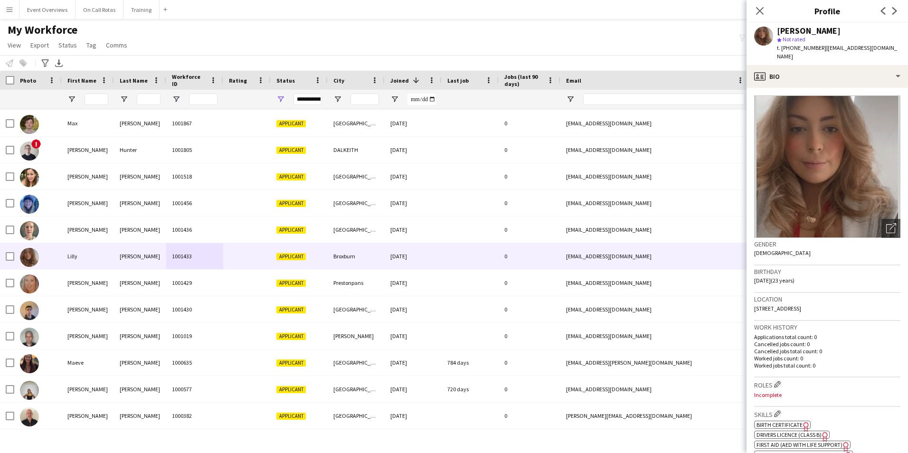
click at [311, 100] on div "**********" at bounding box center [308, 99] width 29 height 11
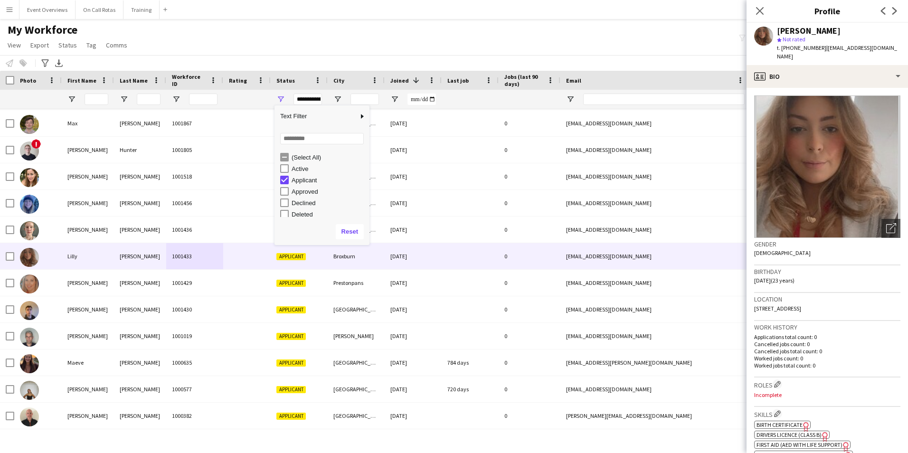
click at [286, 162] on div "(Select All)" at bounding box center [324, 157] width 89 height 11
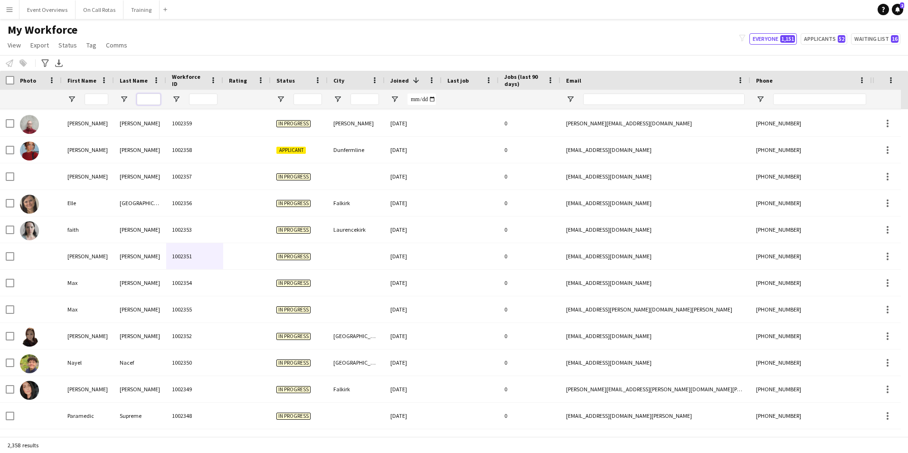
drag, startPoint x: 142, startPoint y: 103, endPoint x: 163, endPoint y: 95, distance: 23.0
click at [142, 103] on input "Last Name Filter Input" at bounding box center [149, 99] width 24 height 11
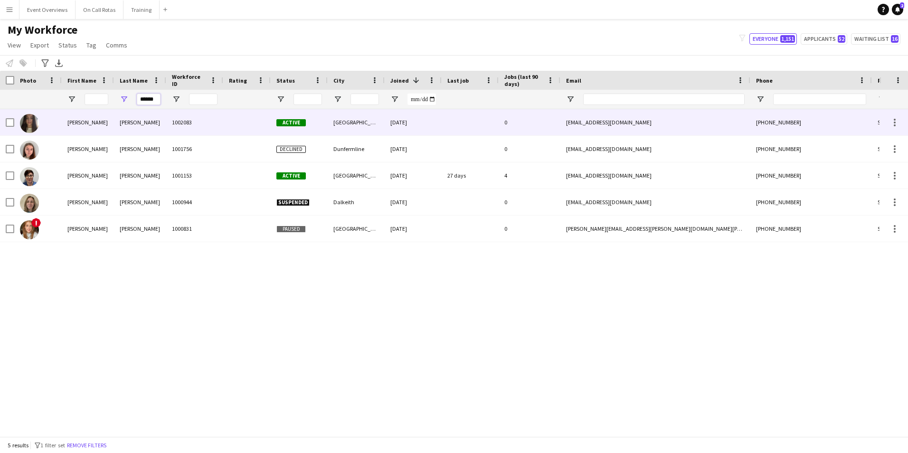
type input "******"
click at [225, 120] on div at bounding box center [247, 122] width 48 height 26
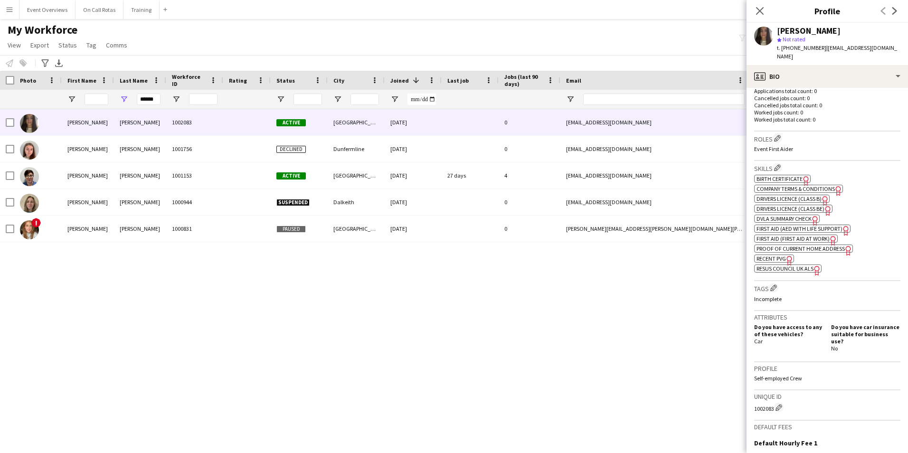
scroll to position [190, 0]
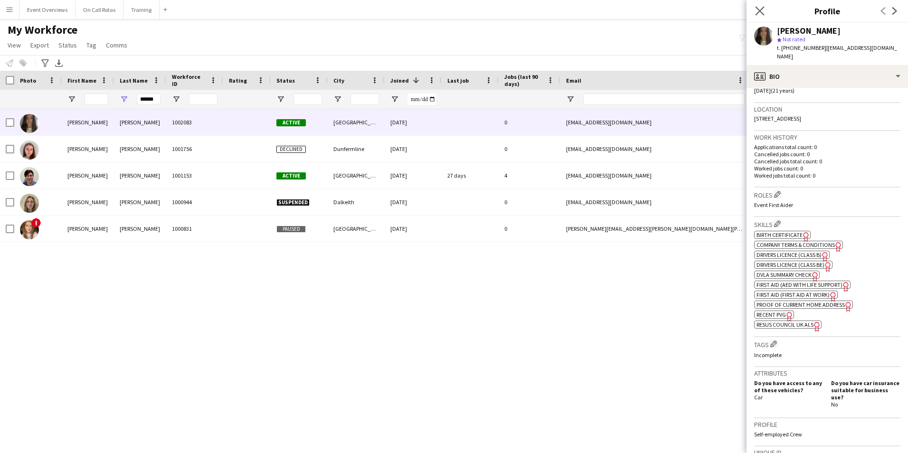
click at [759, 16] on app-icon "Close pop-in" at bounding box center [761, 11] width 14 height 14
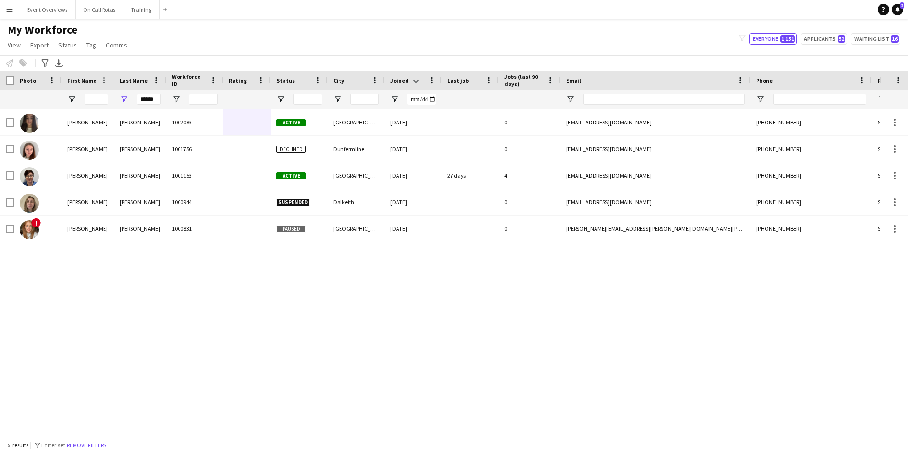
drag, startPoint x: 161, startPoint y: 98, endPoint x: 148, endPoint y: 99, distance: 12.8
click at [148, 99] on div "******" at bounding box center [140, 99] width 52 height 19
drag, startPoint x: 158, startPoint y: 99, endPoint x: 114, endPoint y: 105, distance: 44.7
click at [114, 105] on div "******" at bounding box center [140, 99] width 52 height 19
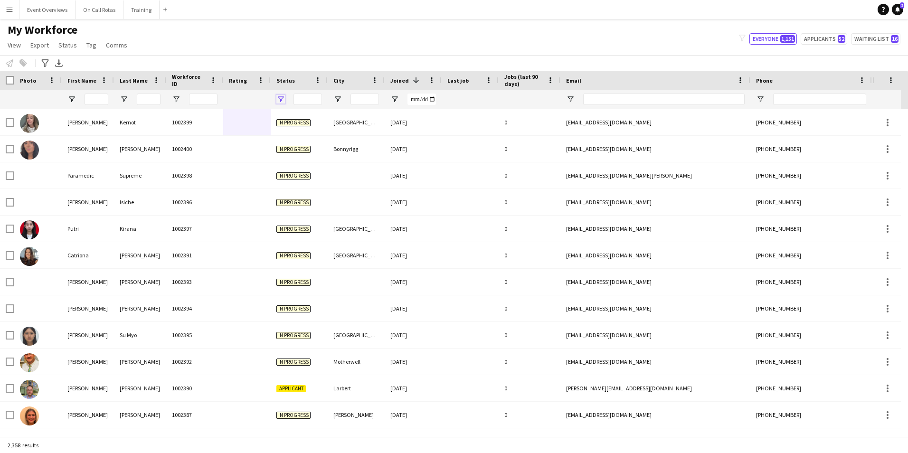
click at [282, 96] on span "Open Filter Menu" at bounding box center [281, 99] width 9 height 9
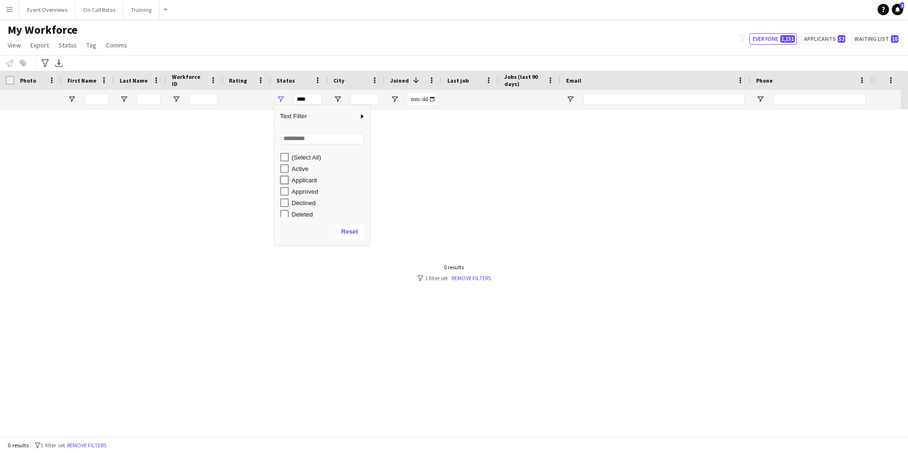
type input "**********"
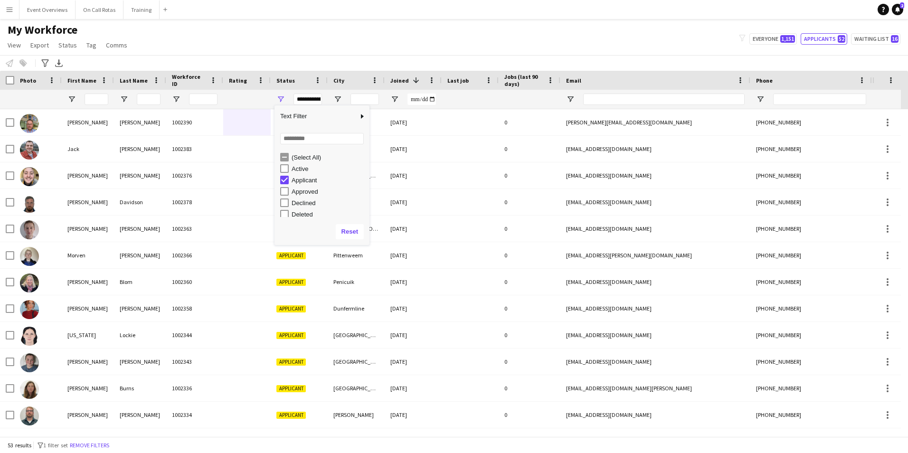
click at [223, 39] on div "My Workforce View Views Default view Active Staff Applications - First Aider Ap…" at bounding box center [454, 39] width 908 height 32
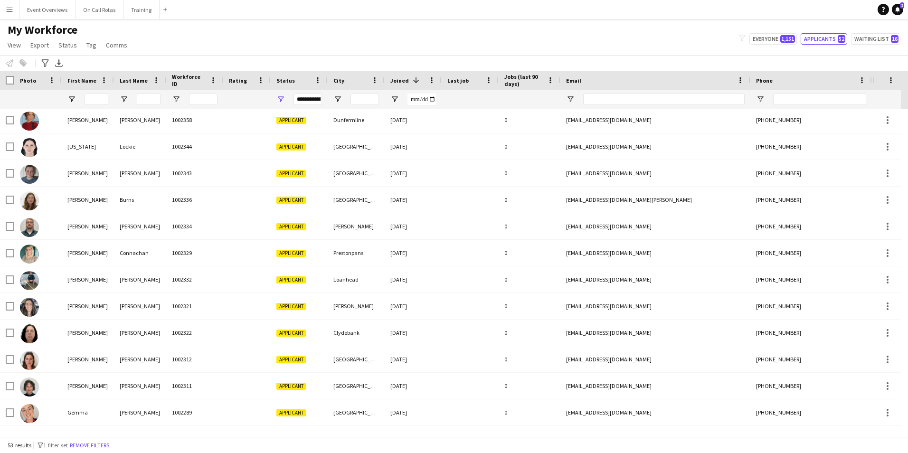
scroll to position [0, 0]
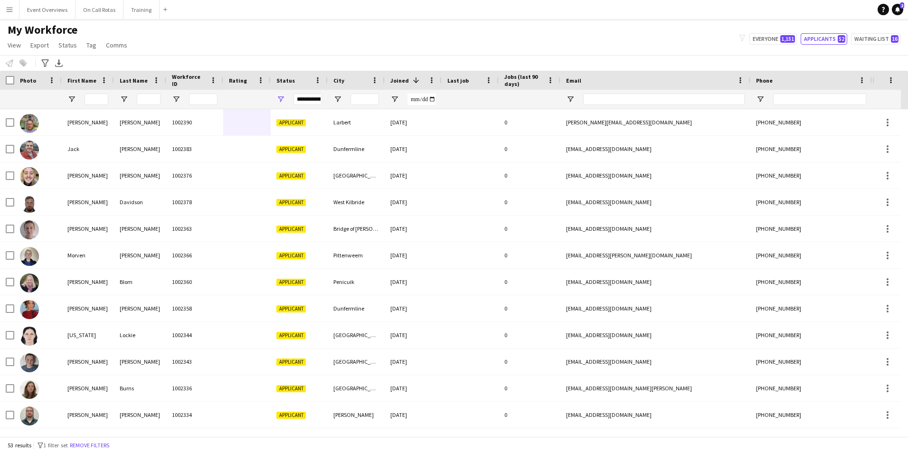
click at [12, 16] on button "Menu" at bounding box center [9, 9] width 19 height 19
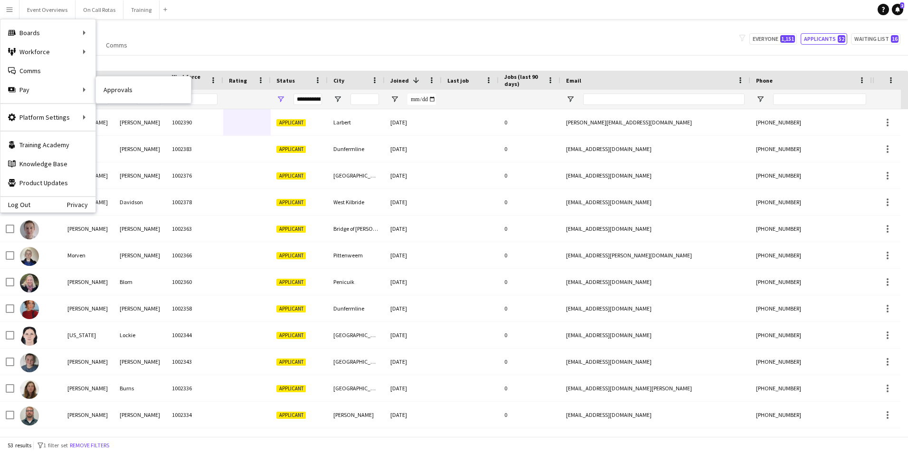
drag, startPoint x: 120, startPoint y: 93, endPoint x: 124, endPoint y: 97, distance: 6.4
click at [120, 93] on link "Approvals" at bounding box center [143, 89] width 95 height 19
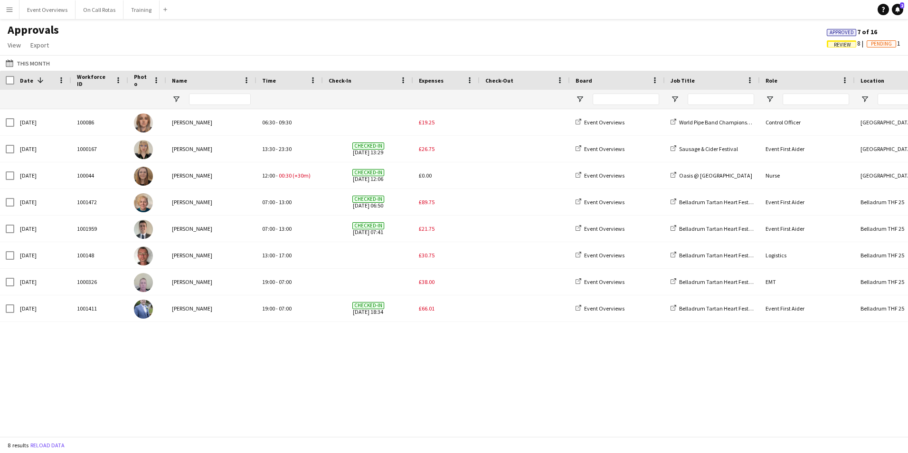
click at [8, 12] on app-icon "Menu" at bounding box center [10, 10] width 8 height 8
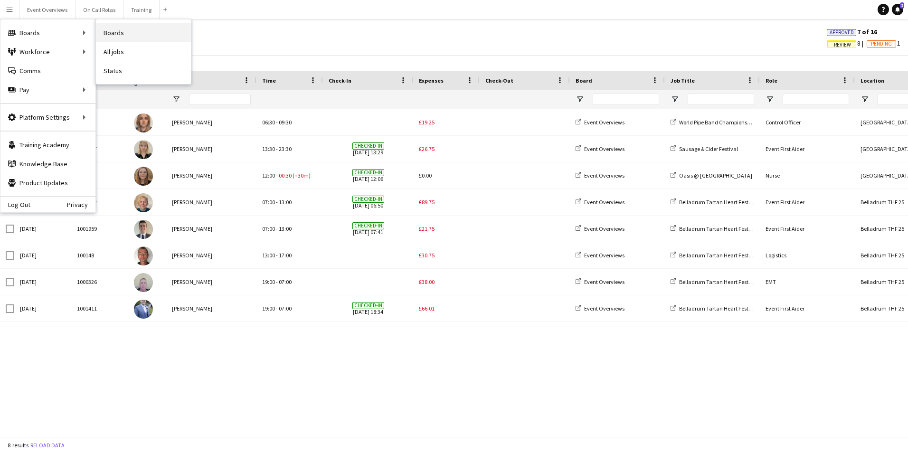
click at [118, 33] on link "Boards" at bounding box center [143, 32] width 95 height 19
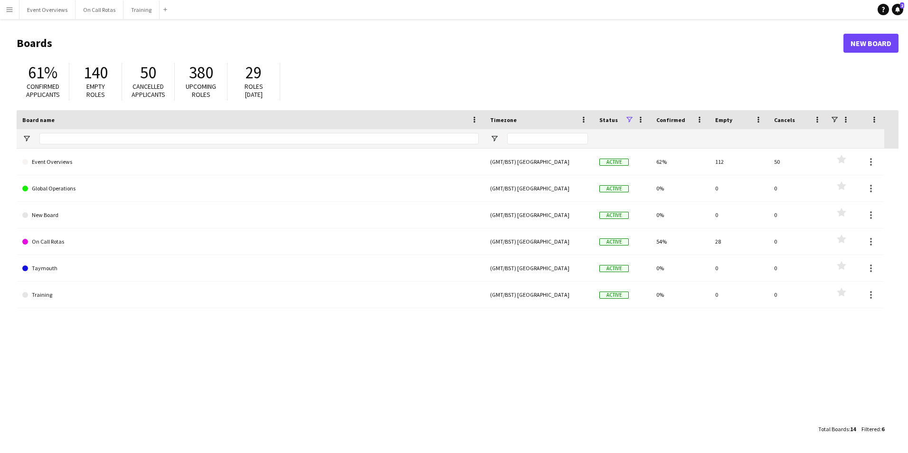
click at [9, 11] on app-icon "Menu" at bounding box center [10, 10] width 8 height 8
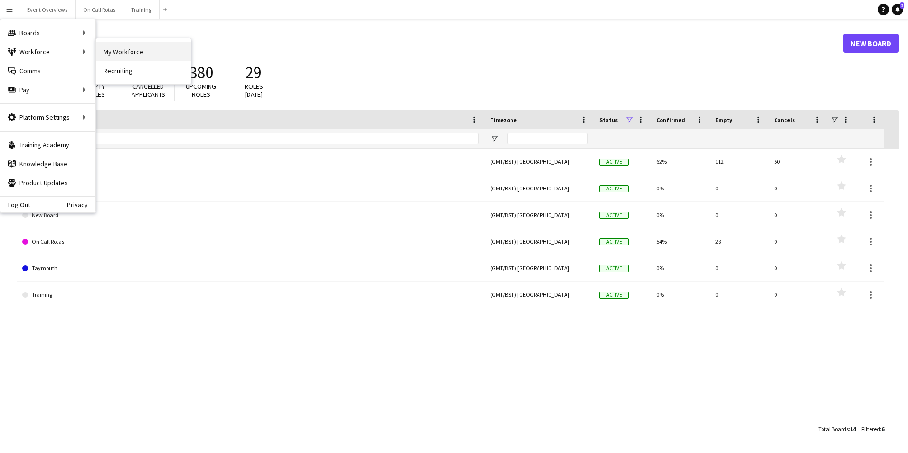
click at [119, 54] on link "My Workforce" at bounding box center [143, 51] width 95 height 19
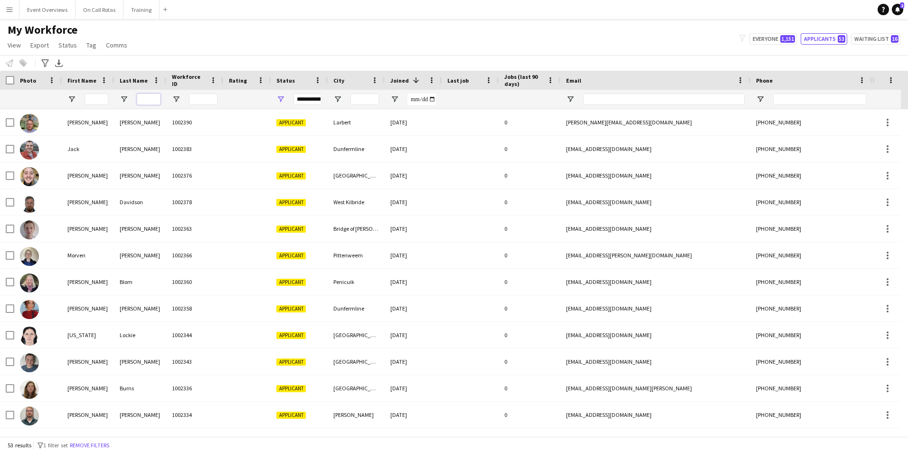
drag, startPoint x: 145, startPoint y: 101, endPoint x: 158, endPoint y: 102, distance: 12.9
click at [145, 101] on input "Last Name Filter Input" at bounding box center [149, 99] width 24 height 11
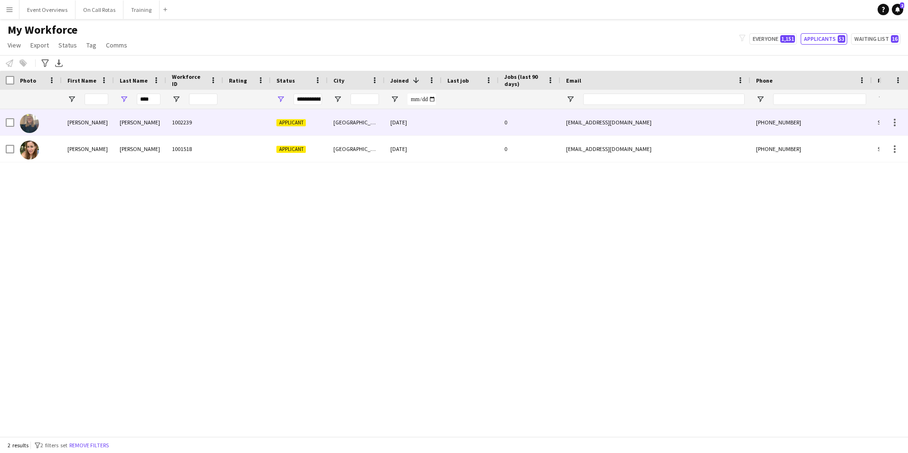
click at [213, 117] on div "1002239" at bounding box center [194, 122] width 57 height 26
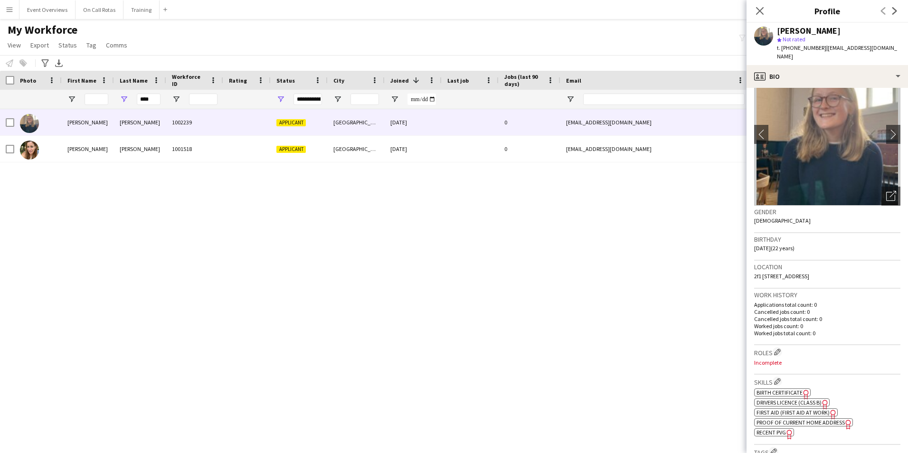
scroll to position [31, 0]
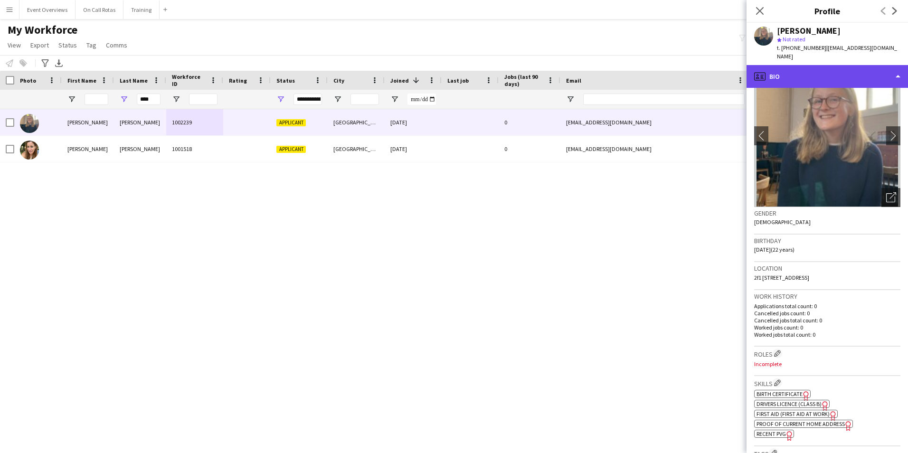
click at [797, 72] on div "profile Bio" at bounding box center [828, 76] width 162 height 23
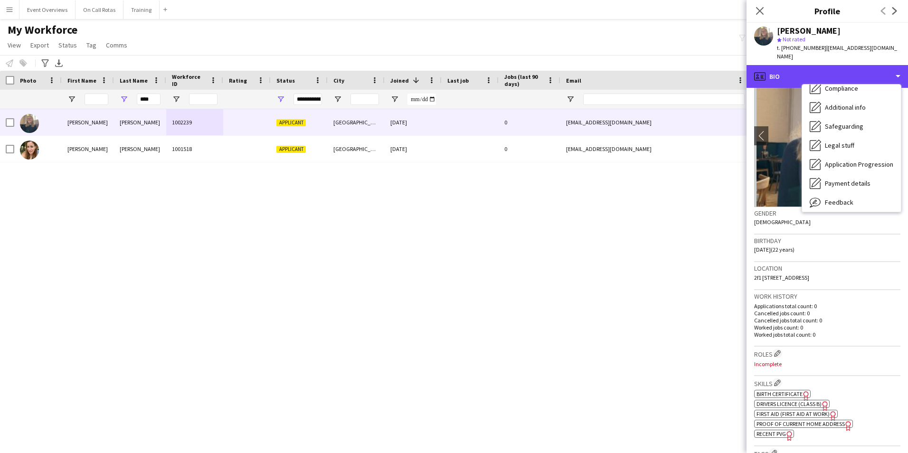
scroll to position [48, 0]
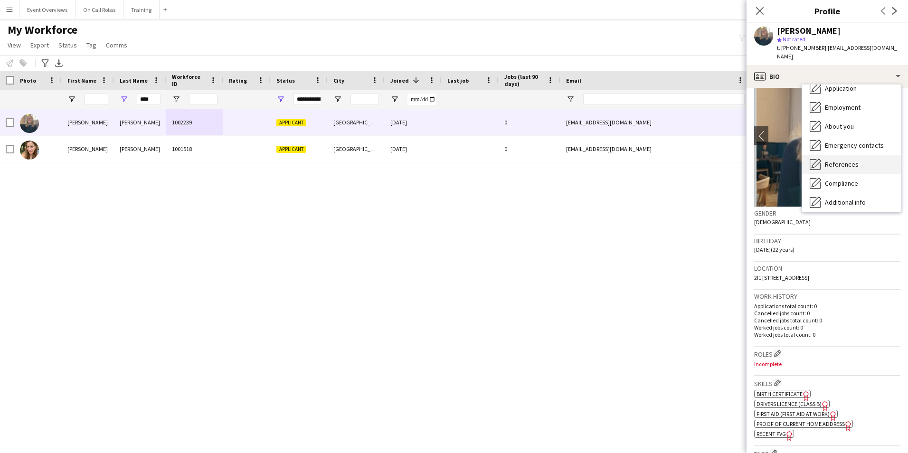
click at [841, 160] on span "References" at bounding box center [842, 164] width 34 height 9
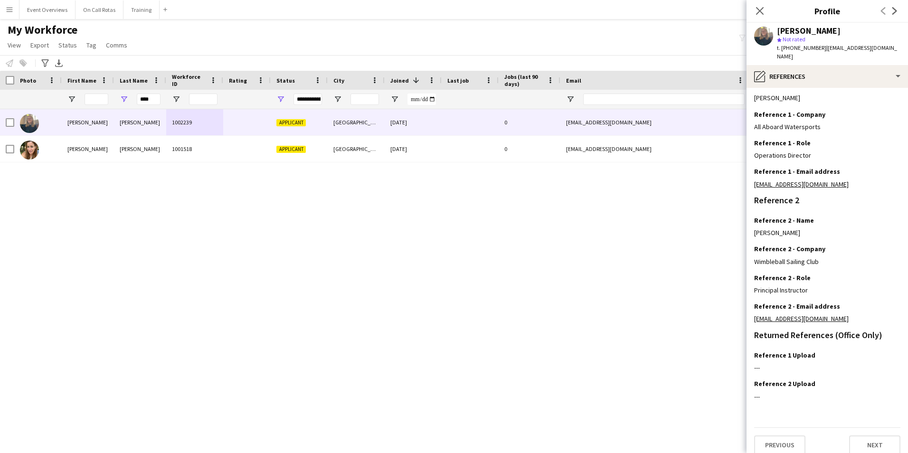
scroll to position [19, 0]
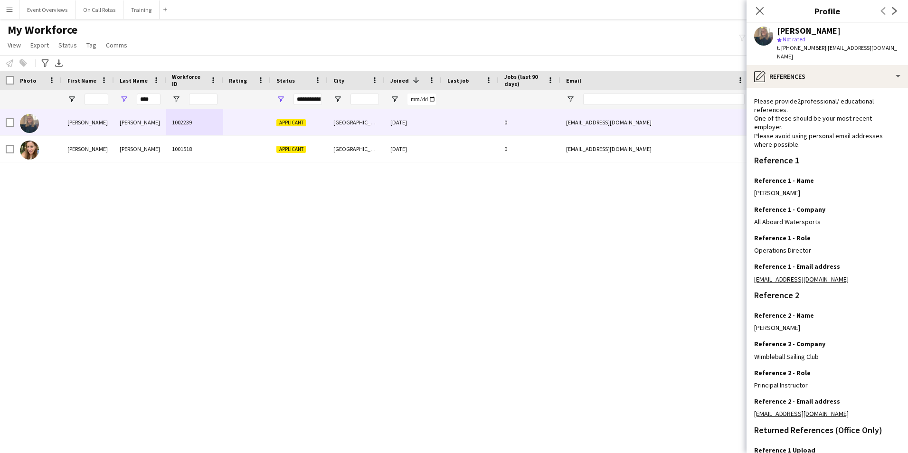
drag, startPoint x: 869, startPoint y: 272, endPoint x: 752, endPoint y: 273, distance: 116.9
click at [752, 273] on app-section-data-types "Reference Information Please provide 2 professional/ educational references. On…" at bounding box center [828, 270] width 162 height 365
copy link "operations@allaboardwatersports.co.uk"
drag, startPoint x: 820, startPoint y: 407, endPoint x: 753, endPoint y: 409, distance: 67.5
click at [753, 409] on app-section-data-types "Reference Information Please provide 2 professional/ educational references. On…" at bounding box center [828, 270] width 162 height 365
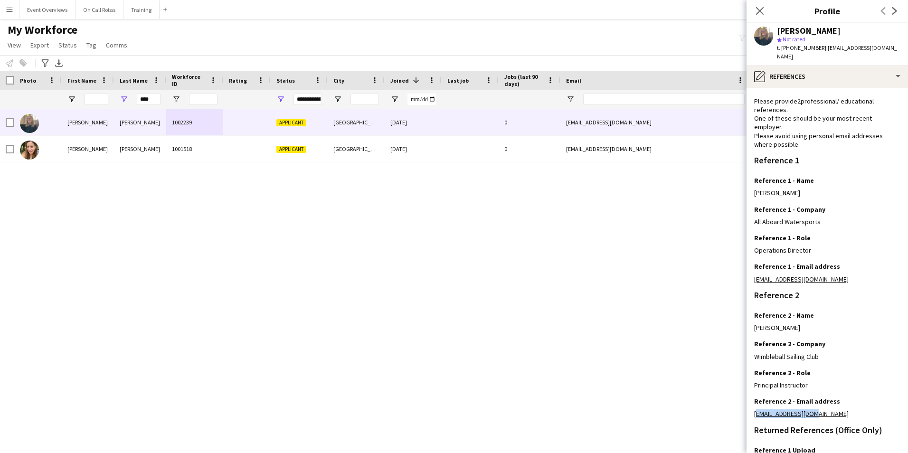
copy link "daswsc05@gmail.com"
click at [303, 97] on div "**********" at bounding box center [308, 99] width 29 height 11
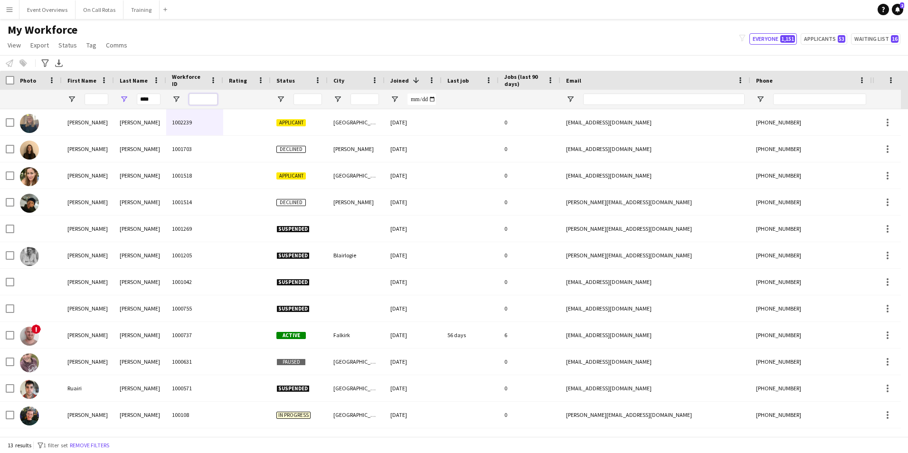
click at [194, 105] on input "Workforce ID Filter Input" at bounding box center [203, 99] width 29 height 11
click at [147, 97] on input "****" at bounding box center [149, 99] width 24 height 11
click at [153, 99] on input "****" at bounding box center [149, 99] width 24 height 11
type input "*"
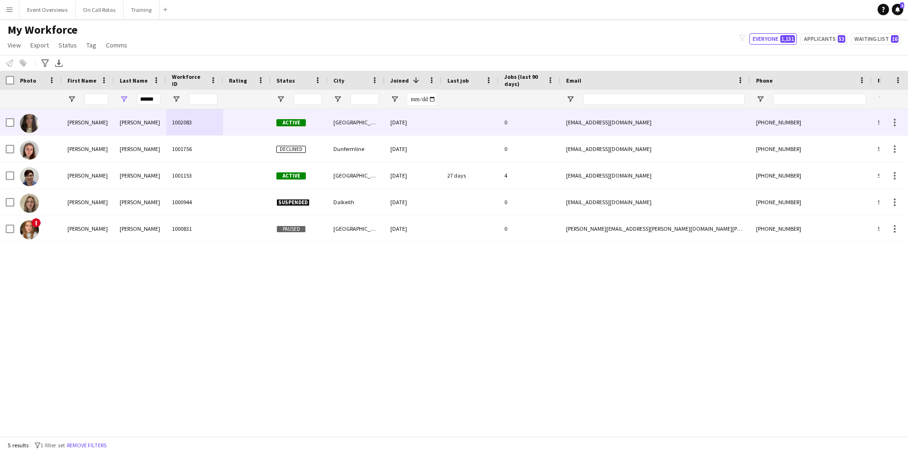
click at [228, 118] on div at bounding box center [247, 122] width 48 height 26
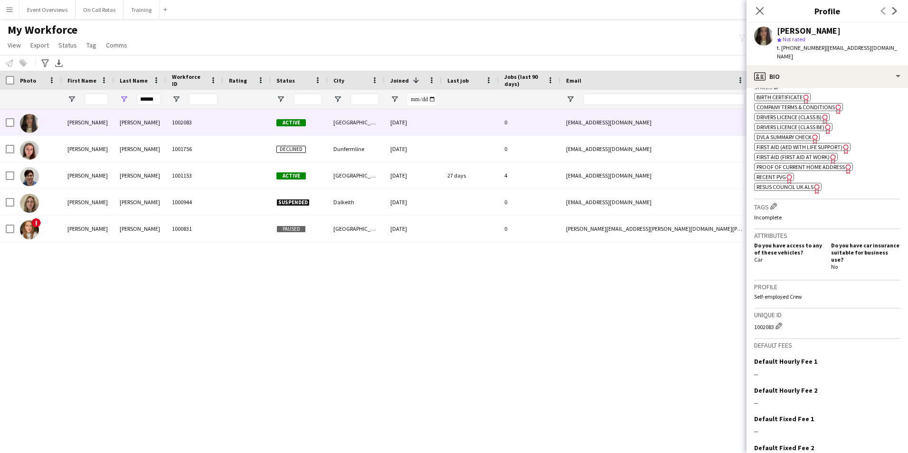
scroll to position [333, 0]
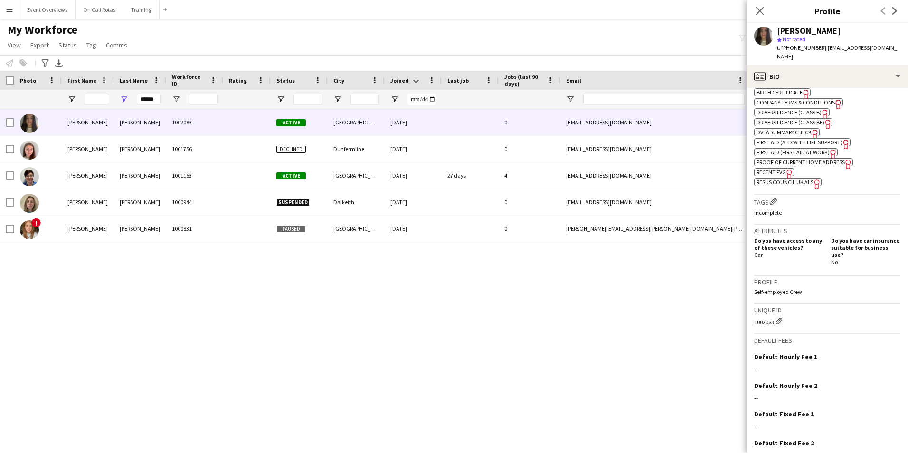
click at [779, 99] on span "Company Terms & Conditions" at bounding box center [796, 102] width 78 height 7
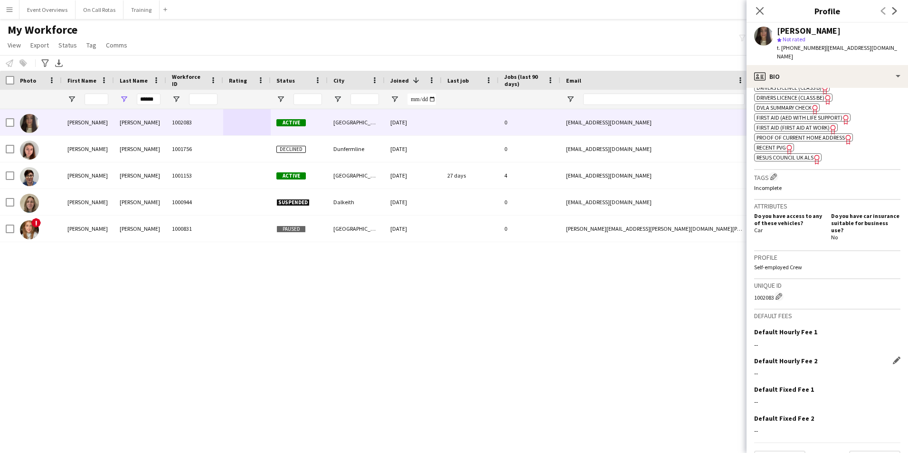
scroll to position [365, 0]
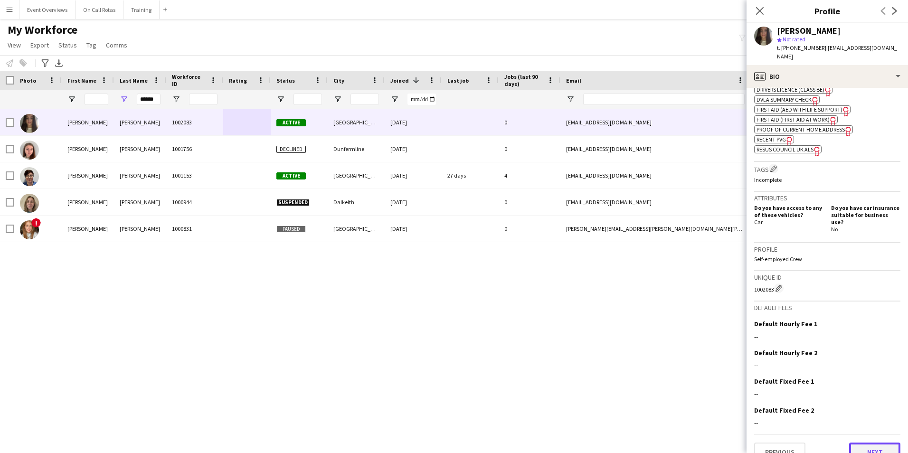
click at [863, 443] on button "Next" at bounding box center [875, 452] width 51 height 19
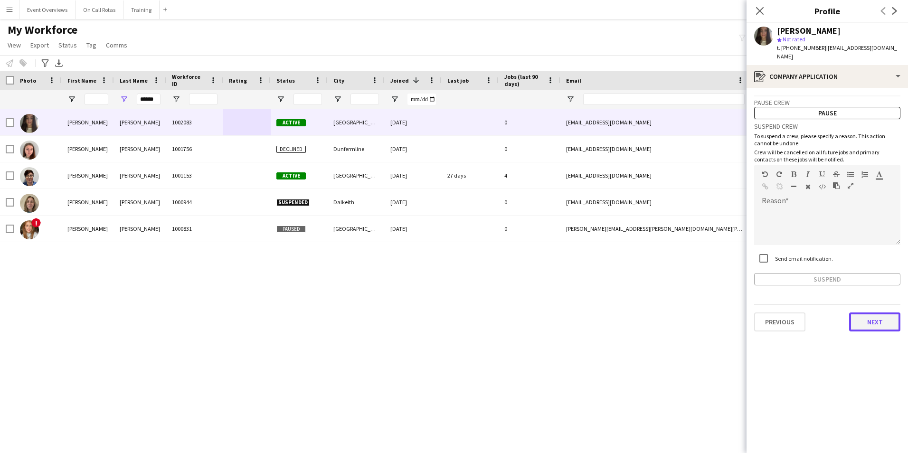
click at [862, 314] on button "Next" at bounding box center [875, 322] width 51 height 19
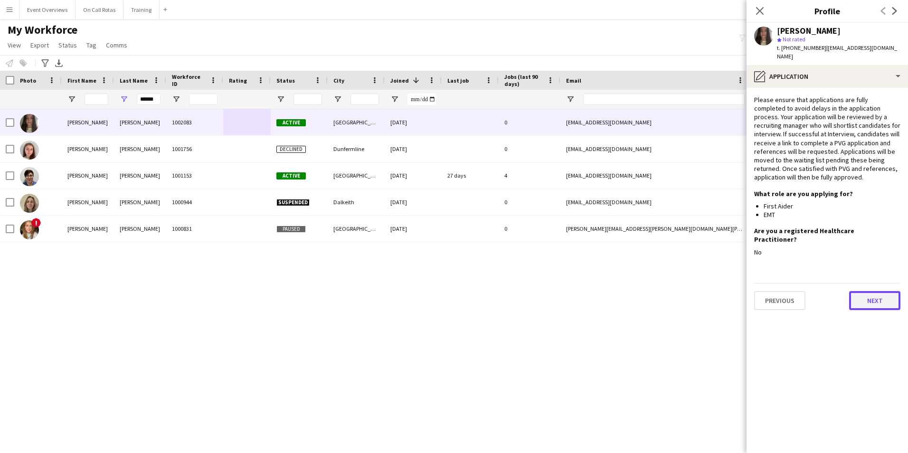
click at [859, 291] on button "Next" at bounding box center [875, 300] width 51 height 19
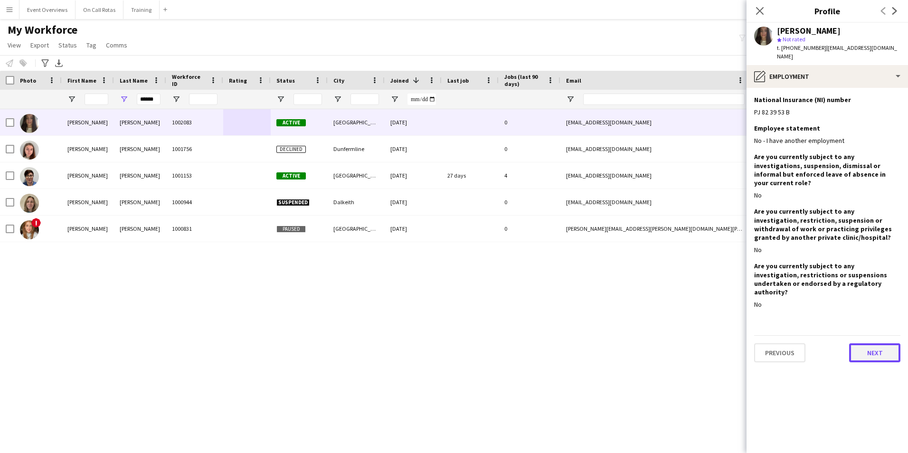
click at [870, 344] on button "Next" at bounding box center [875, 353] width 51 height 19
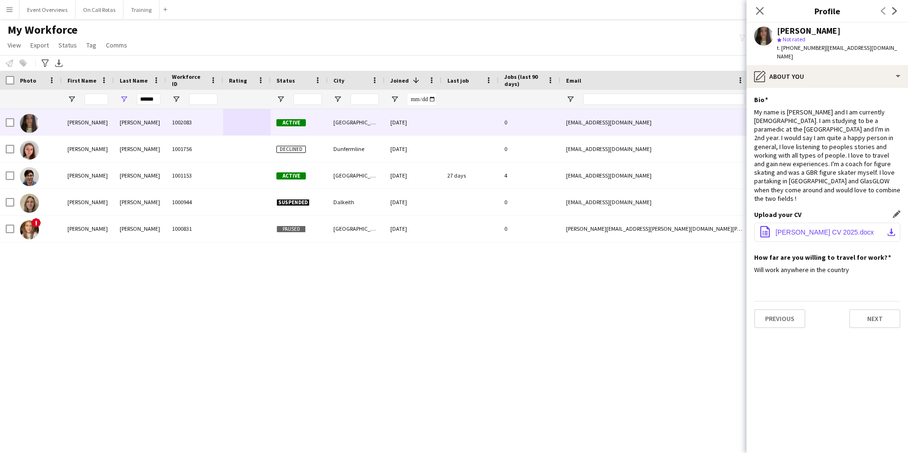
click at [803, 229] on span "Taylor McLeod CV 2025.docx" at bounding box center [825, 233] width 98 height 8
click at [758, 10] on icon "Close pop-in" at bounding box center [759, 10] width 9 height 9
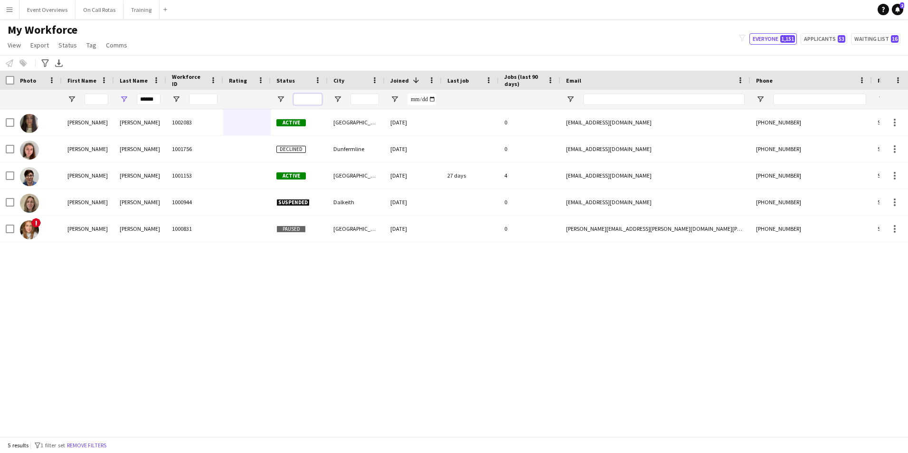
click at [302, 97] on input "Status Filter Input" at bounding box center [308, 99] width 29 height 11
drag, startPoint x: 160, startPoint y: 99, endPoint x: 143, endPoint y: 100, distance: 17.1
click at [143, 100] on input "******" at bounding box center [149, 99] width 24 height 11
type input "*"
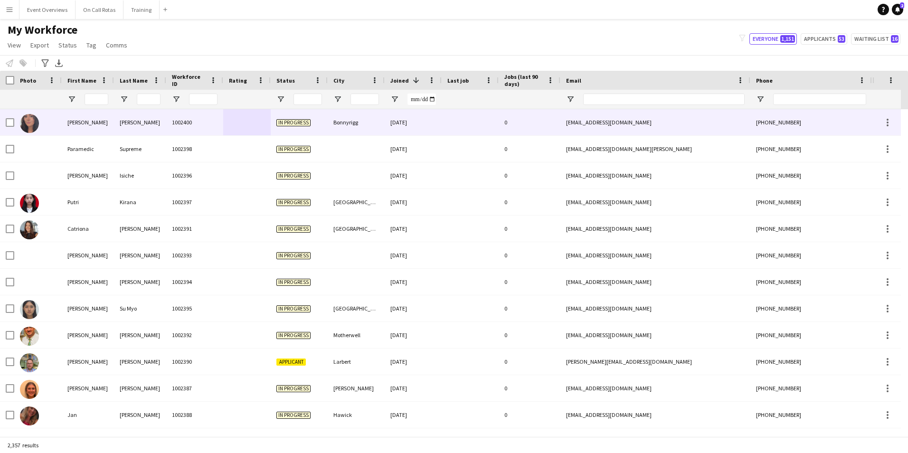
drag, startPoint x: 341, startPoint y: 127, endPoint x: 411, endPoint y: 134, distance: 70.2
click at [342, 127] on div "Bonnyrigg" at bounding box center [356, 122] width 57 height 26
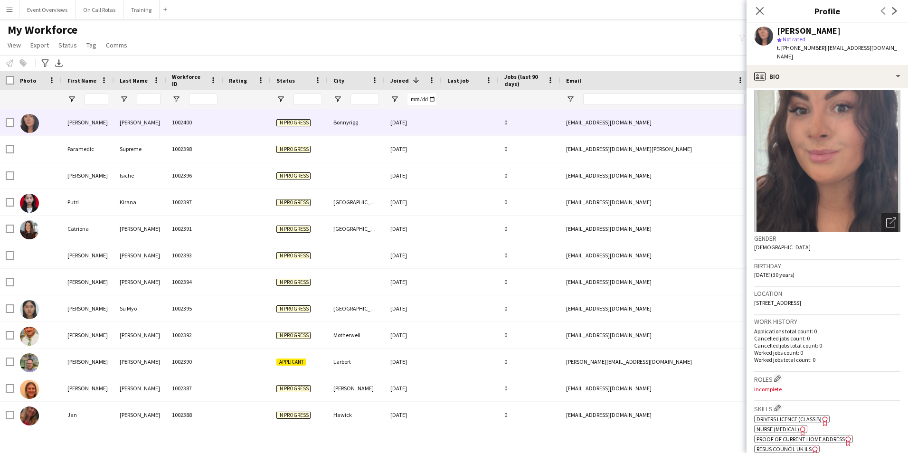
scroll to position [0, 0]
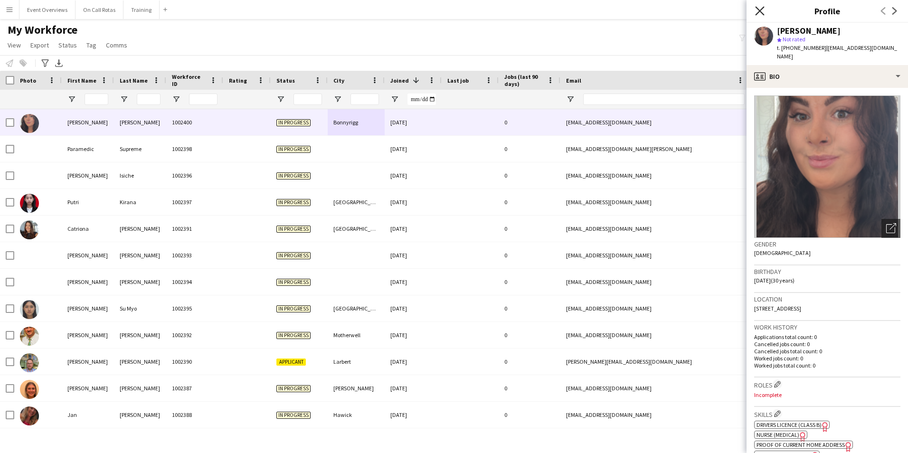
click at [759, 11] on icon at bounding box center [759, 10] width 9 height 9
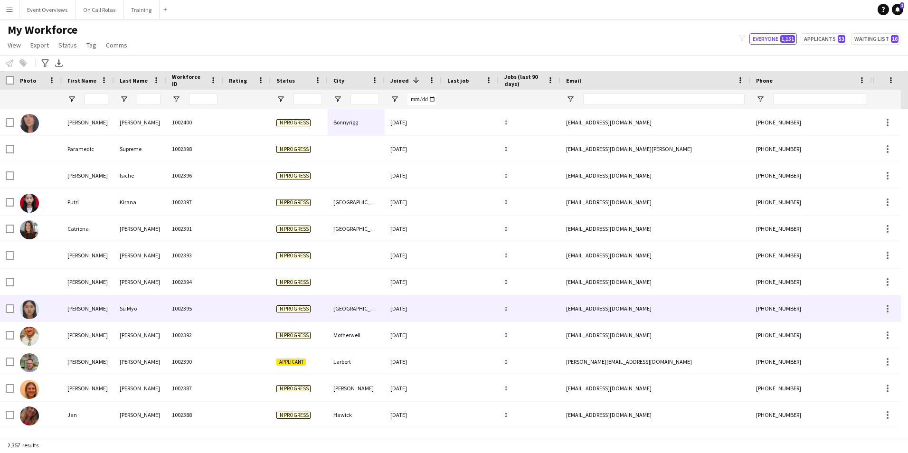
click at [361, 312] on div "Glasgow" at bounding box center [356, 309] width 57 height 26
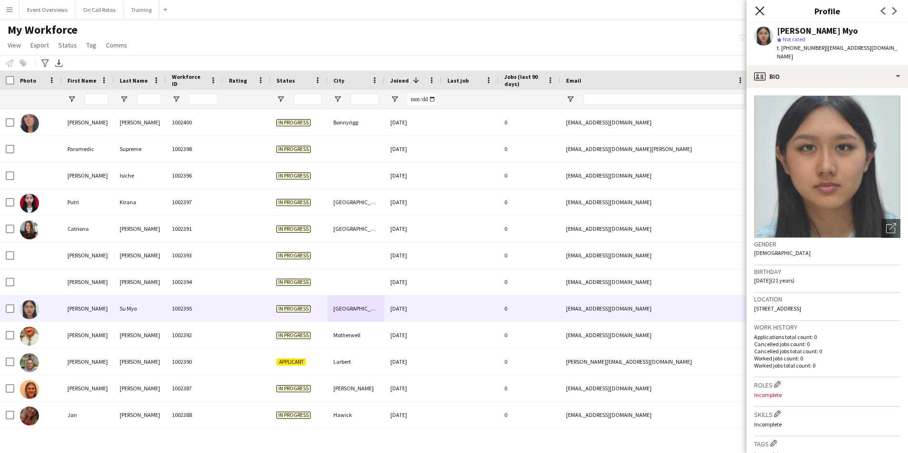
click at [764, 10] on icon "Close pop-in" at bounding box center [759, 10] width 9 height 9
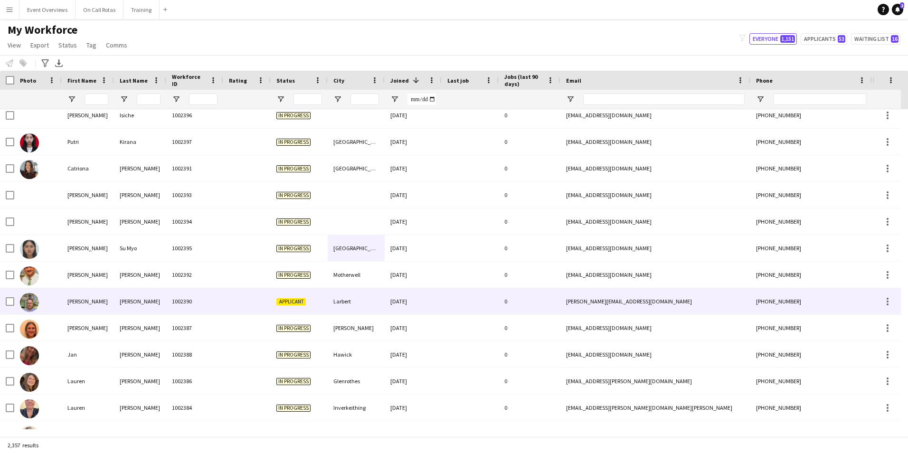
scroll to position [95, 0]
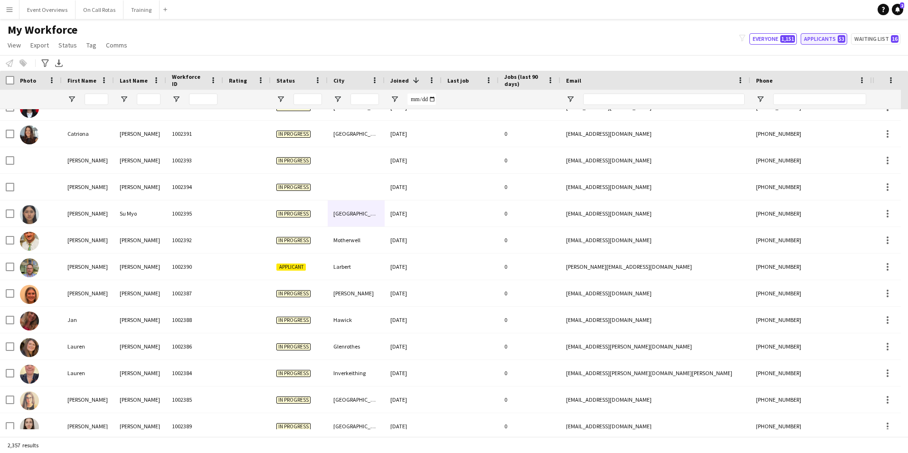
click at [830, 35] on button "Applicants 53" at bounding box center [824, 38] width 47 height 11
type input "**********"
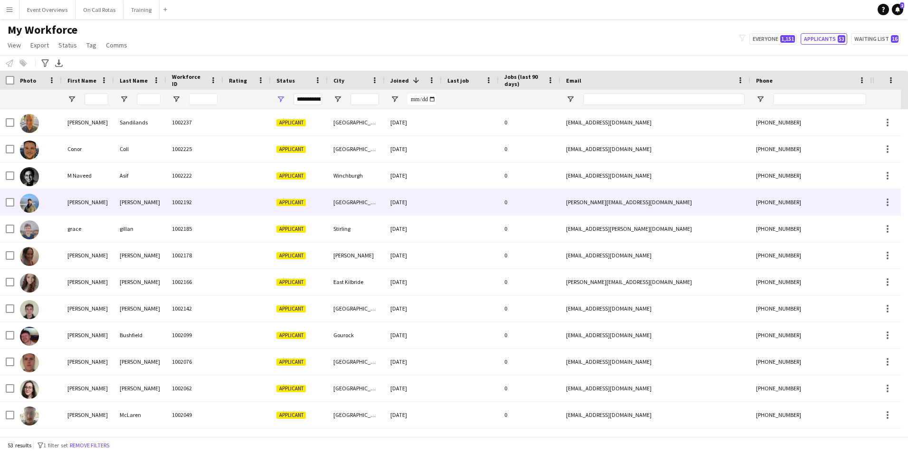
scroll to position [695, 0]
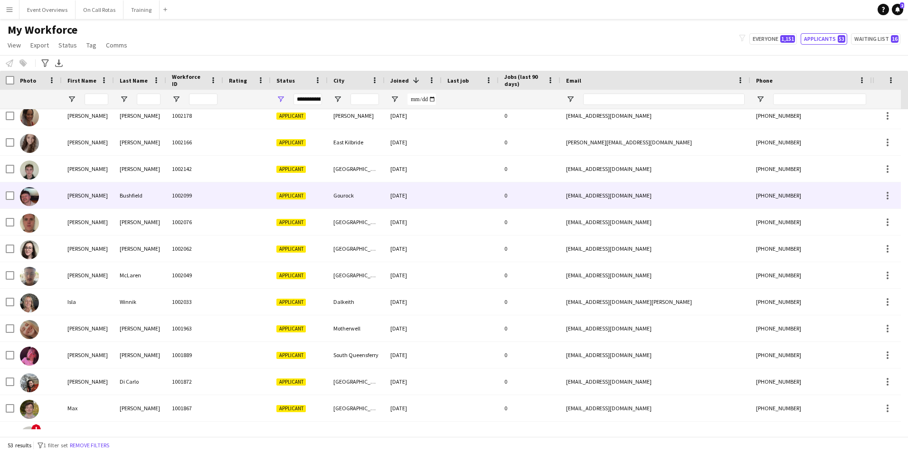
click at [248, 193] on div at bounding box center [247, 195] width 48 height 26
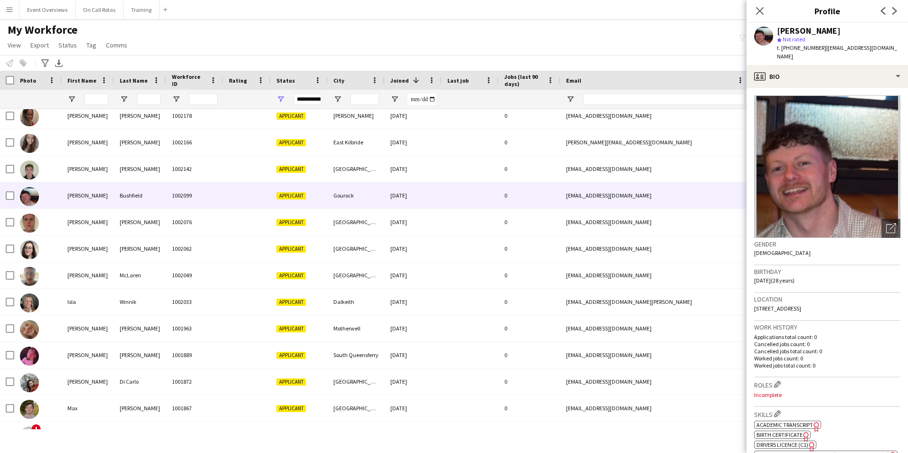
click at [831, 96] on img at bounding box center [828, 167] width 146 height 143
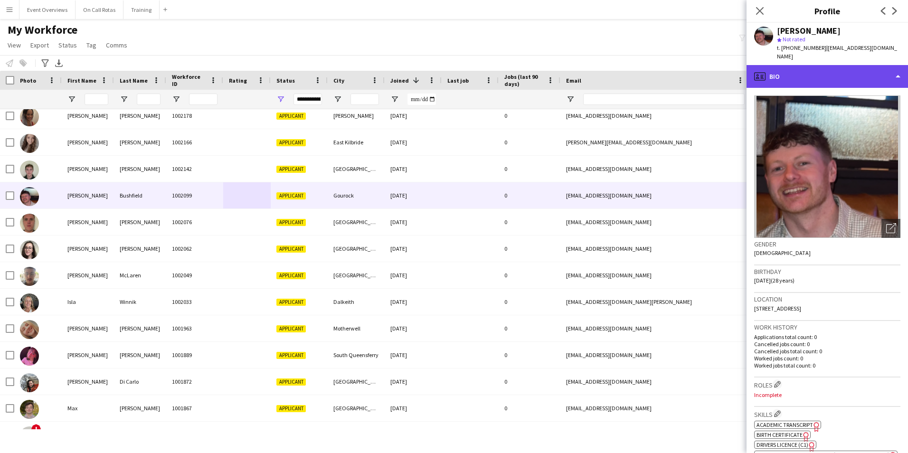
click at [822, 74] on div "profile Bio" at bounding box center [828, 76] width 162 height 23
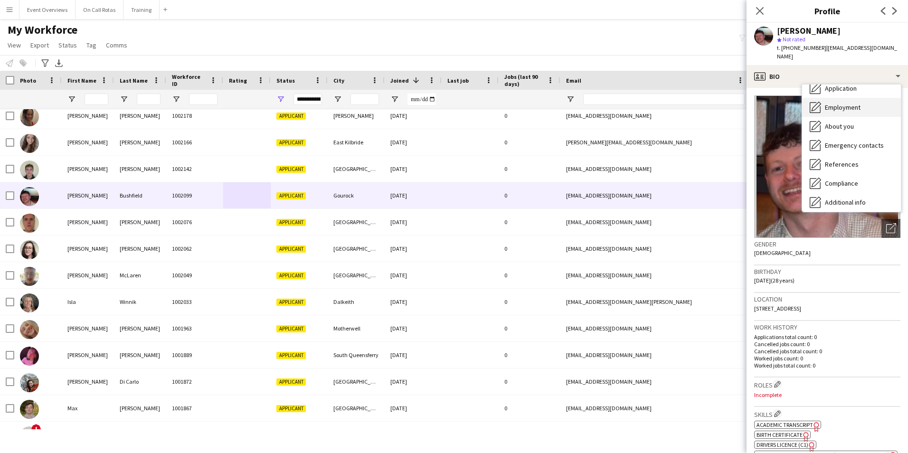
click at [836, 103] on span "Employment" at bounding box center [843, 107] width 36 height 9
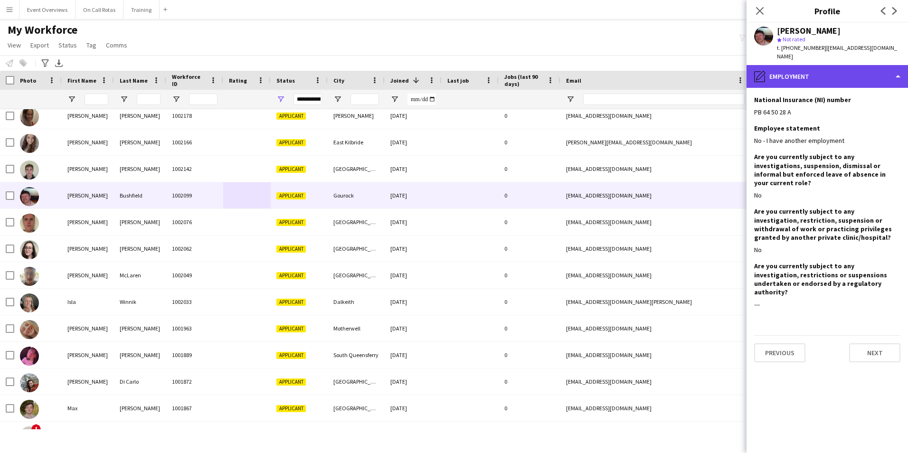
click at [796, 73] on div "pencil4 Employment" at bounding box center [828, 76] width 162 height 23
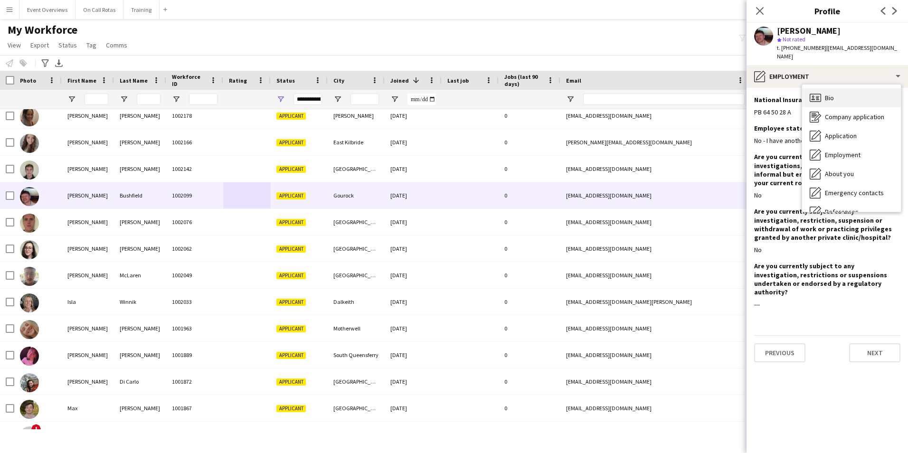
click at [821, 92] on icon "Bio" at bounding box center [815, 97] width 11 height 11
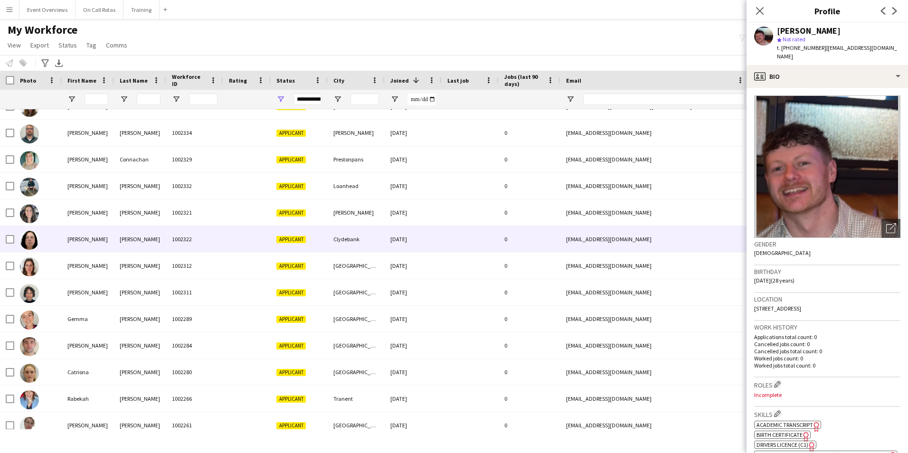
click at [251, 243] on div at bounding box center [247, 239] width 48 height 26
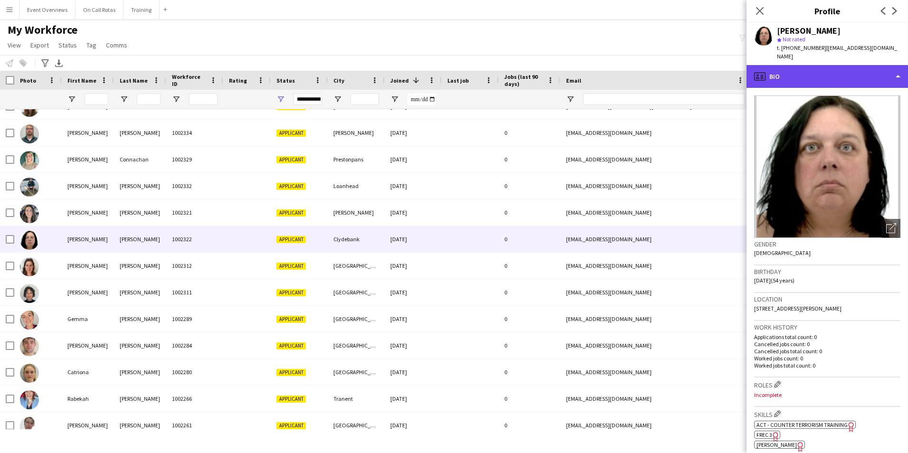
click at [791, 75] on div "profile Bio" at bounding box center [828, 76] width 162 height 23
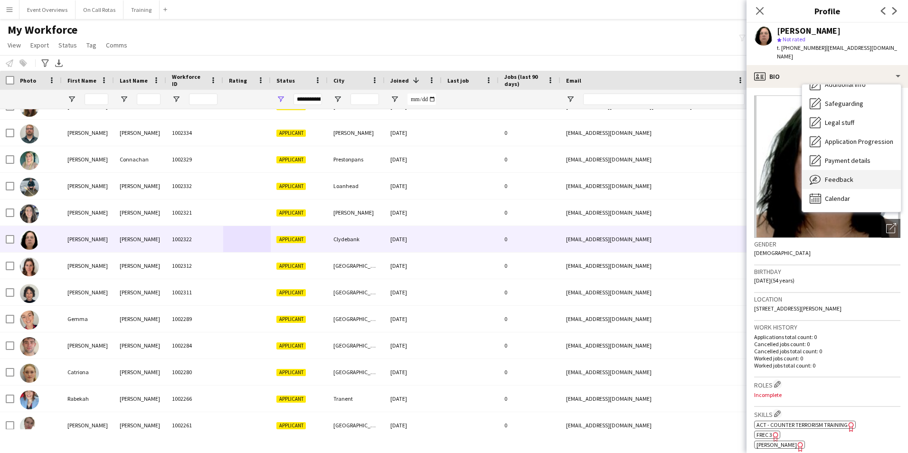
click at [834, 175] on span "Feedback" at bounding box center [839, 179] width 29 height 9
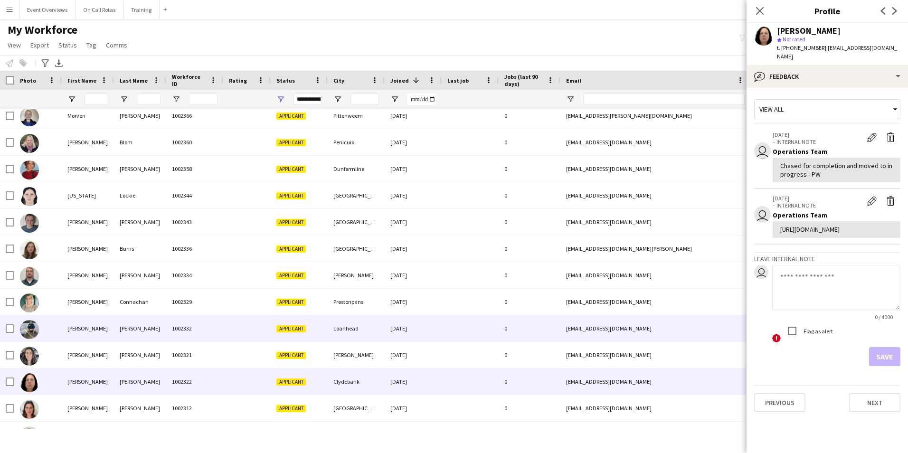
click at [390, 328] on div "10-07-2025" at bounding box center [413, 328] width 57 height 26
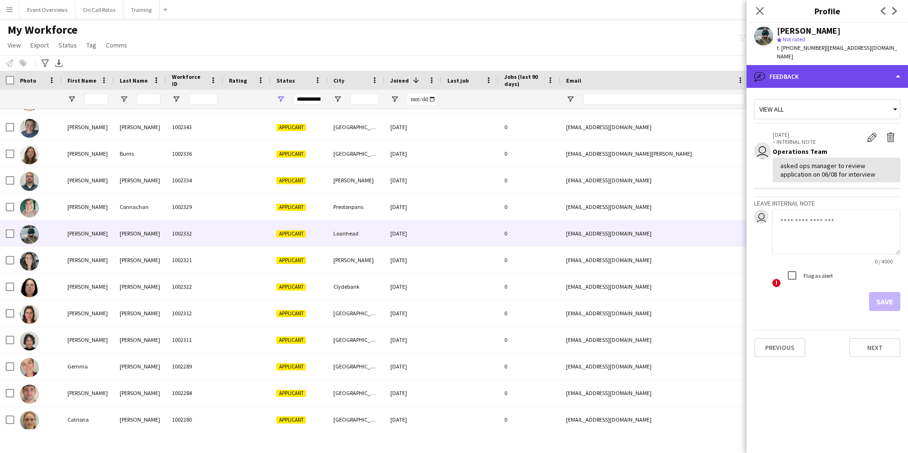
click at [849, 77] on div "bubble-pencil Feedback" at bounding box center [828, 76] width 162 height 23
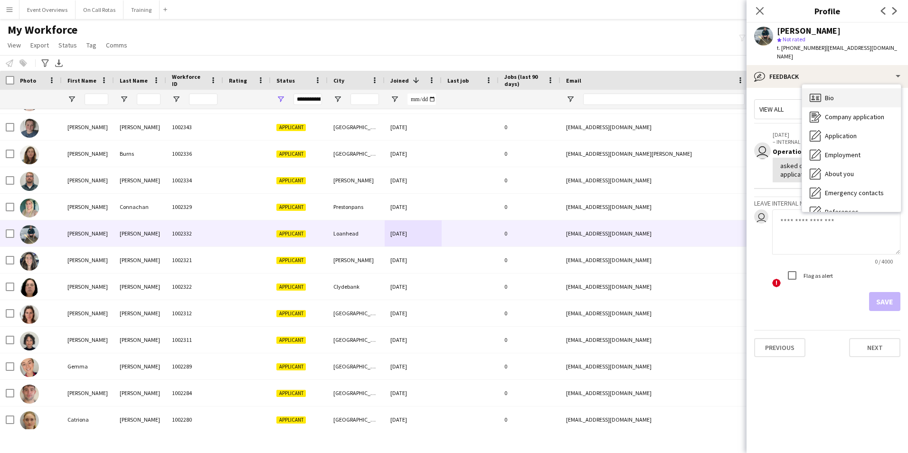
click at [851, 88] on div "Bio Bio" at bounding box center [852, 97] width 99 height 19
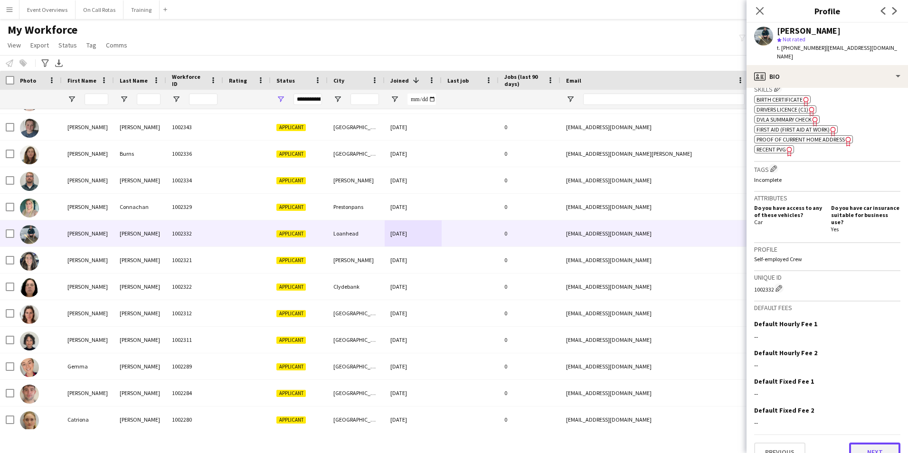
click at [857, 443] on button "Next" at bounding box center [875, 452] width 51 height 19
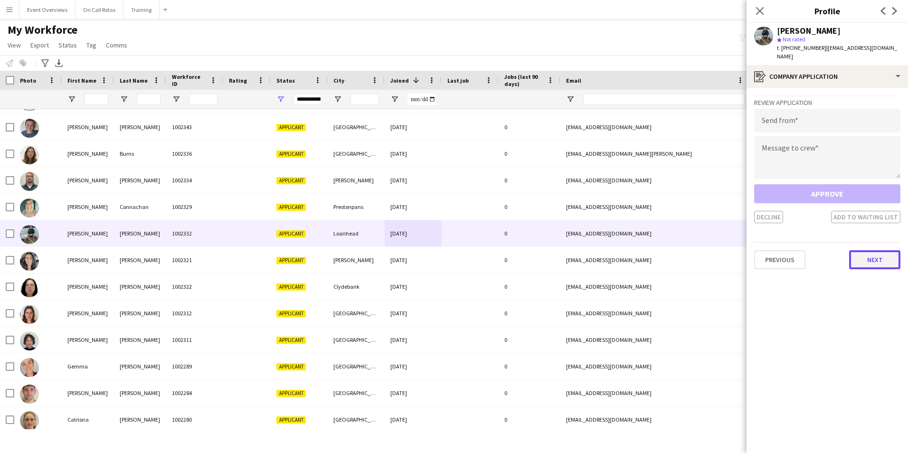
click at [861, 250] on button "Next" at bounding box center [875, 259] width 51 height 19
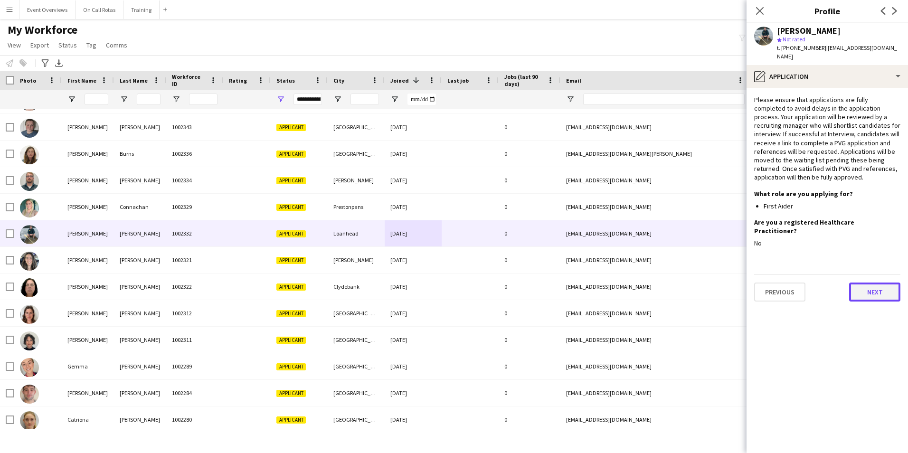
click at [863, 283] on button "Next" at bounding box center [875, 292] width 51 height 19
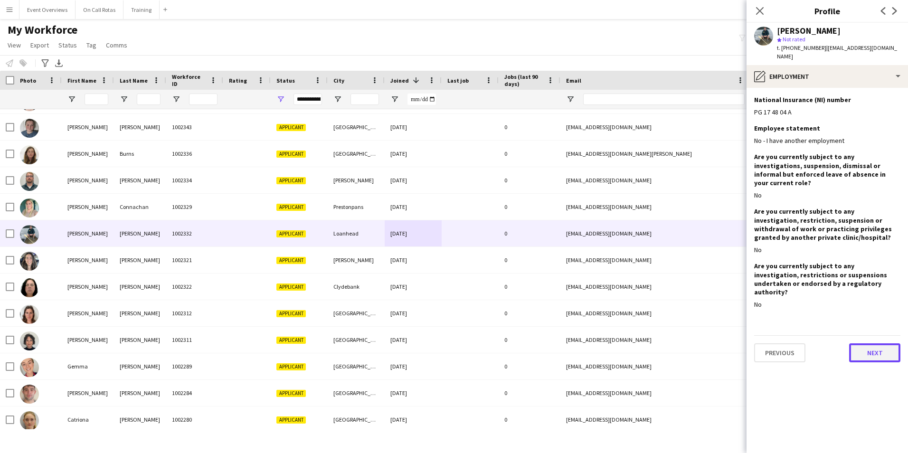
click at [873, 344] on button "Next" at bounding box center [875, 353] width 51 height 19
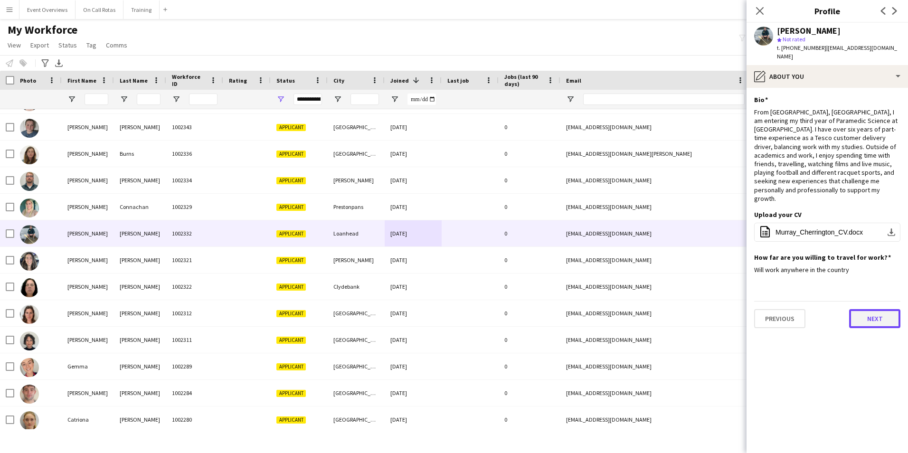
click at [867, 309] on button "Next" at bounding box center [875, 318] width 51 height 19
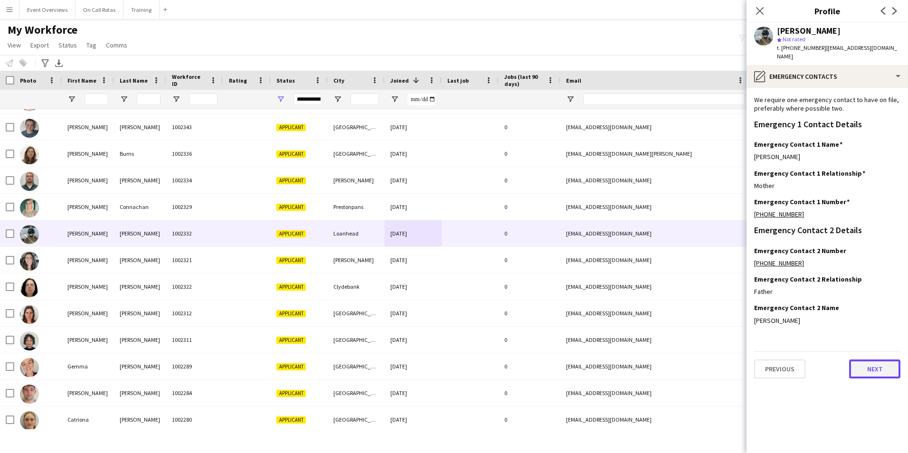
click at [873, 360] on button "Next" at bounding box center [875, 369] width 51 height 19
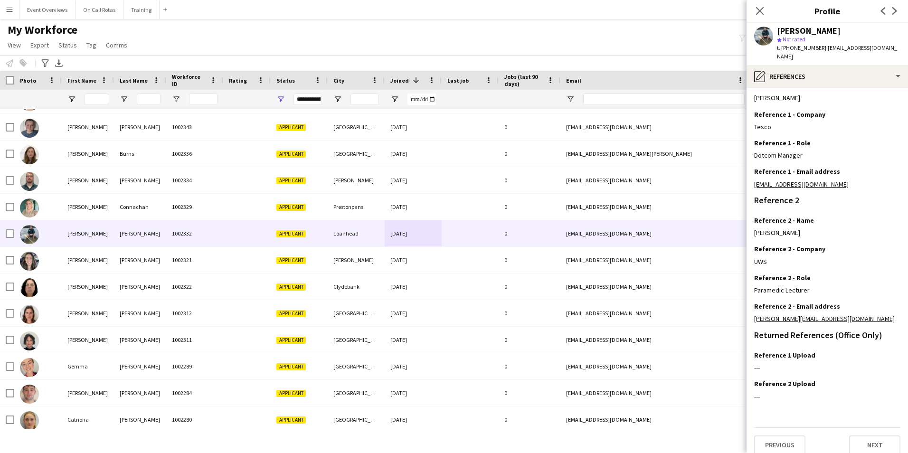
click at [865, 428] on div "Previous Next" at bounding box center [828, 441] width 146 height 27
click at [865, 436] on button "Next" at bounding box center [875, 445] width 51 height 19
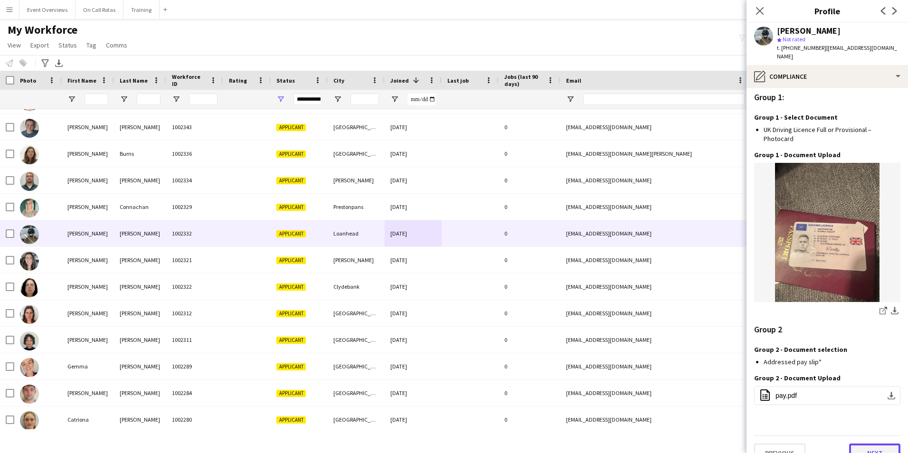
click at [872, 444] on button "Next" at bounding box center [875, 453] width 51 height 19
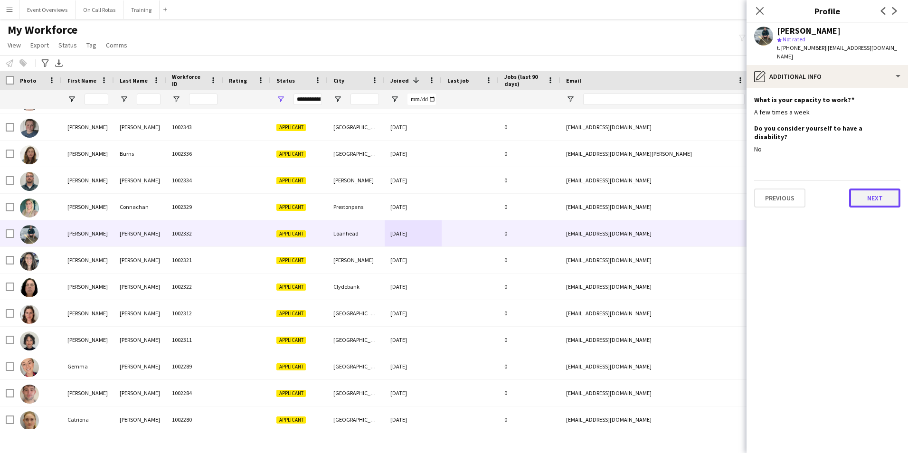
click at [865, 190] on button "Next" at bounding box center [875, 198] width 51 height 19
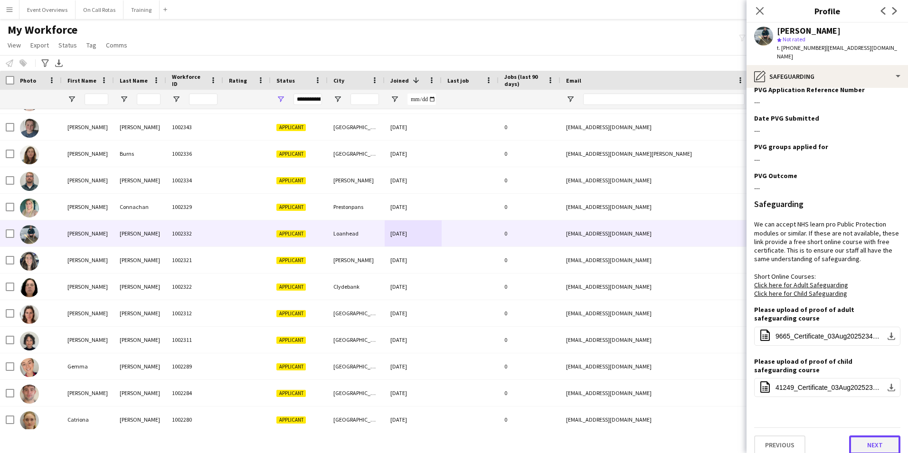
click at [870, 441] on button "Next" at bounding box center [875, 445] width 51 height 19
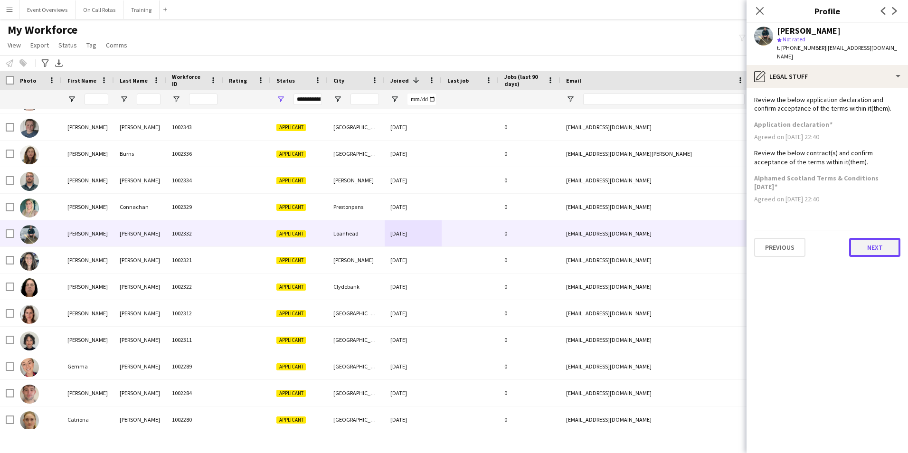
click at [870, 238] on button "Next" at bounding box center [875, 247] width 51 height 19
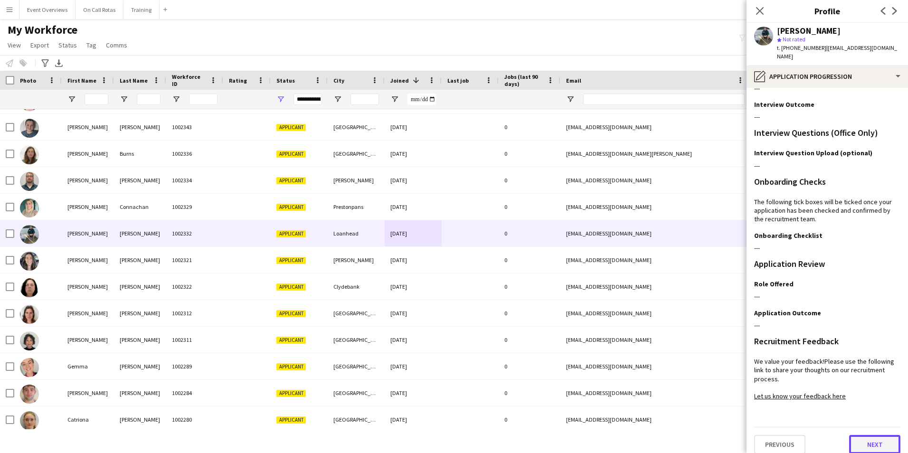
click at [857, 438] on button "Next" at bounding box center [875, 444] width 51 height 19
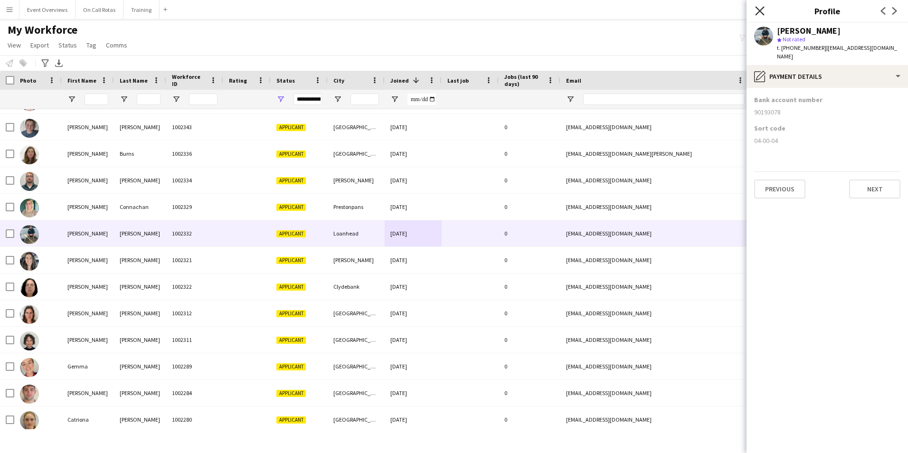
click at [760, 9] on icon "Close pop-in" at bounding box center [759, 10] width 9 height 9
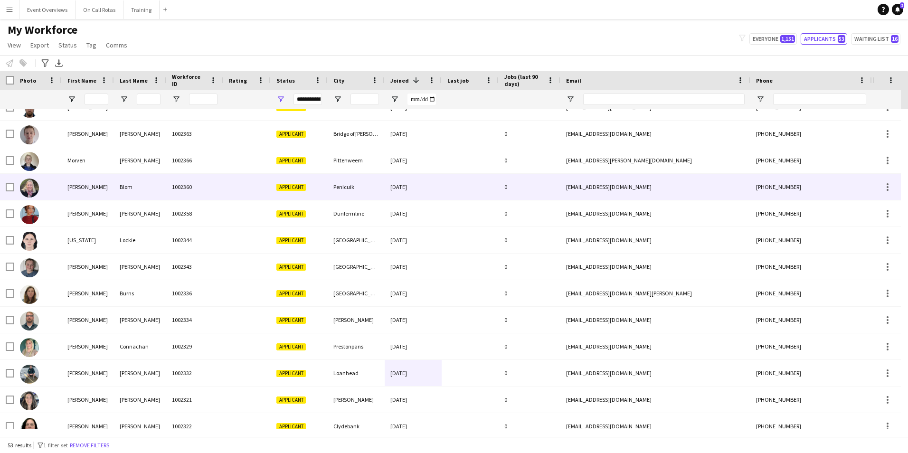
scroll to position [0, 0]
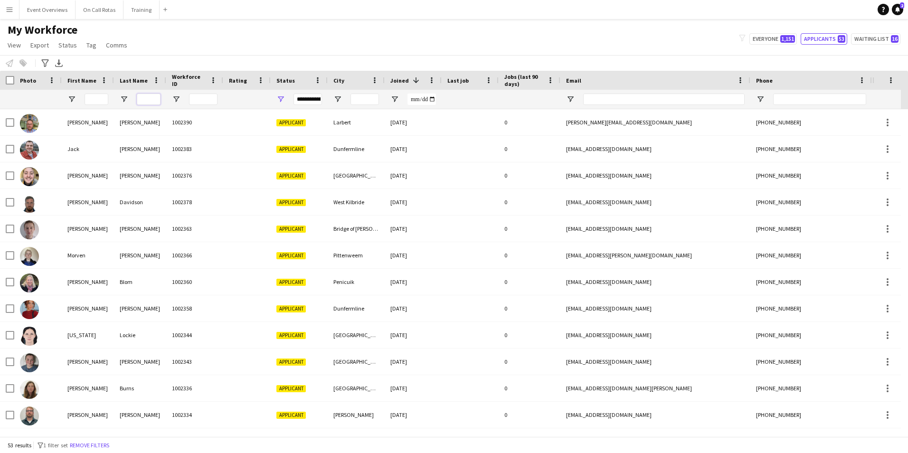
click at [149, 101] on input "Last Name Filter Input" at bounding box center [149, 99] width 24 height 11
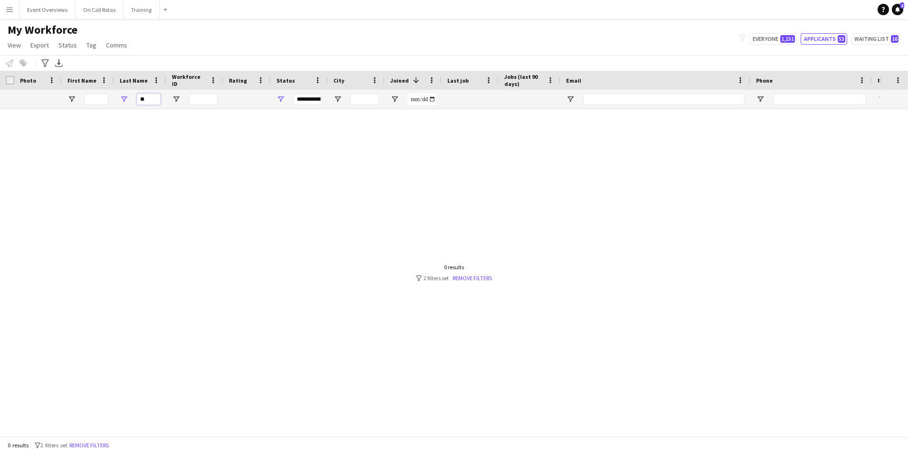
type input "*"
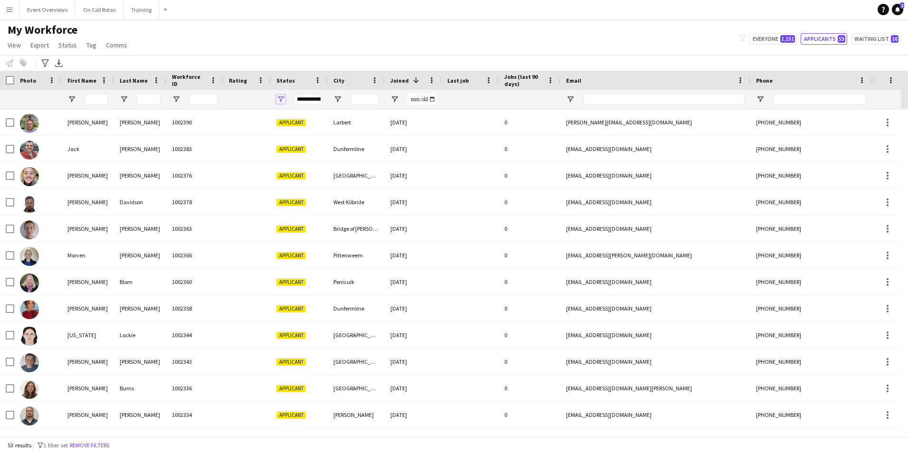
click at [278, 102] on span "Open Filter Menu" at bounding box center [281, 99] width 9 height 9
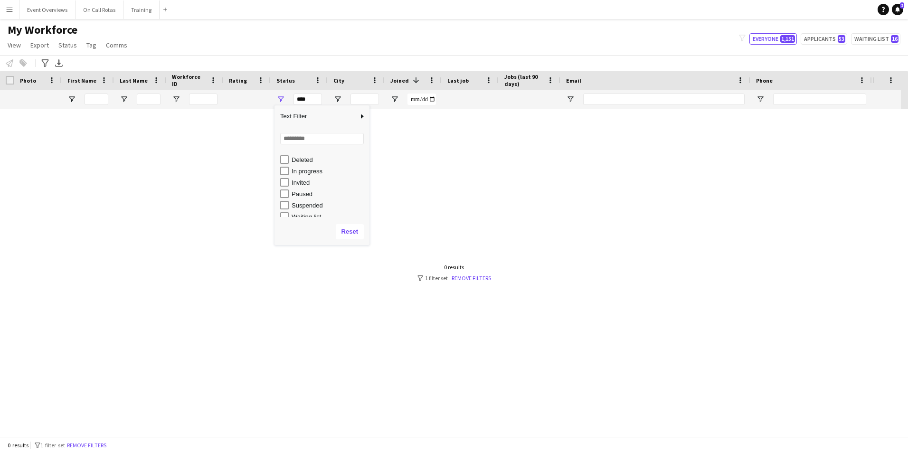
scroll to position [60, 0]
type input "**********"
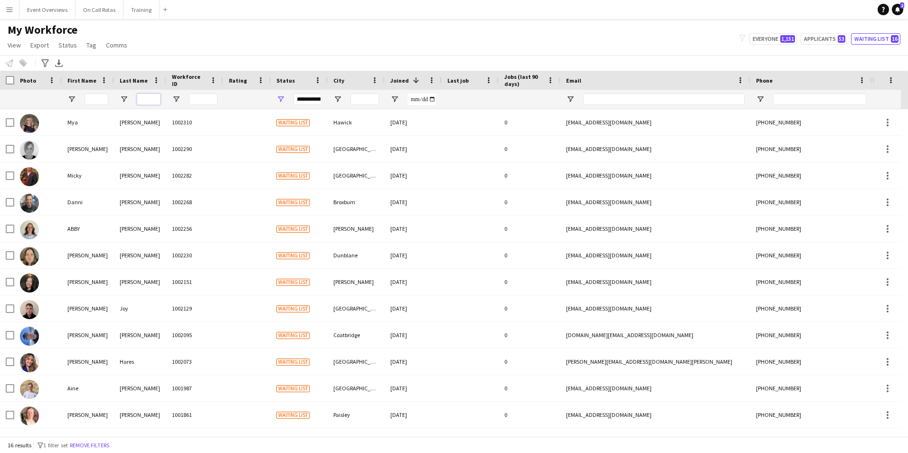
click at [142, 97] on input "Last Name Filter Input" at bounding box center [149, 99] width 24 height 11
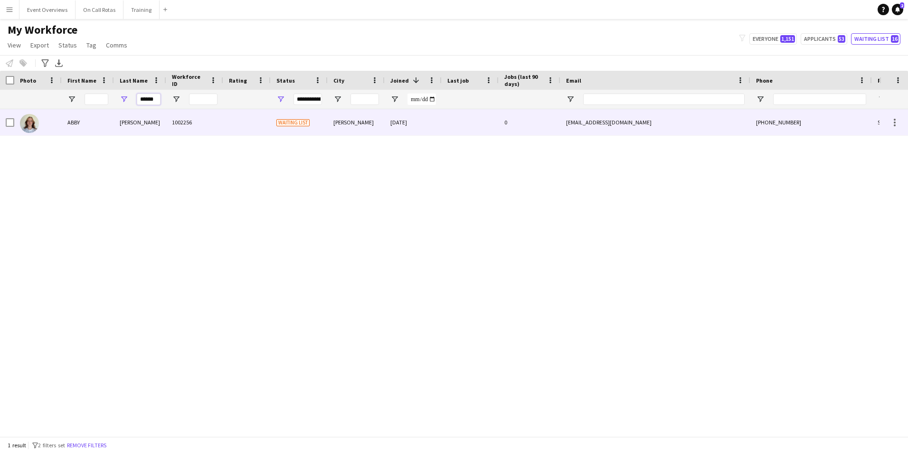
type input "******"
click at [143, 129] on div "MORGAN" at bounding box center [140, 122] width 52 height 26
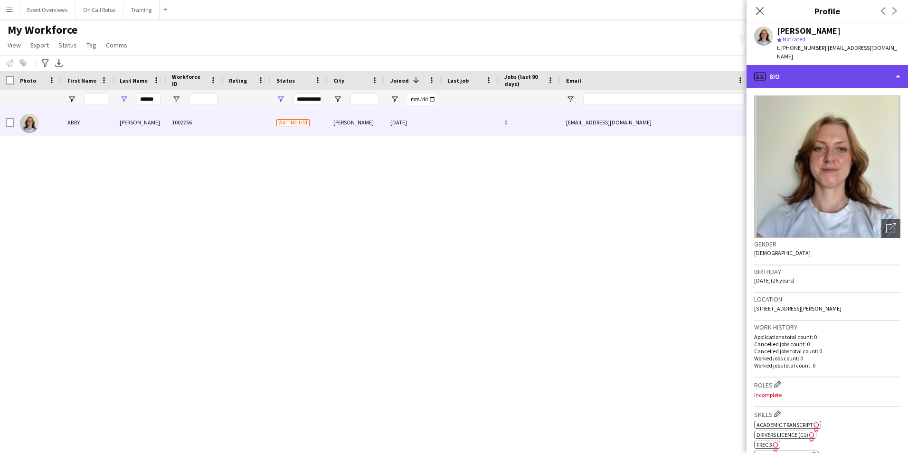
click at [768, 67] on div "profile Bio" at bounding box center [828, 76] width 162 height 23
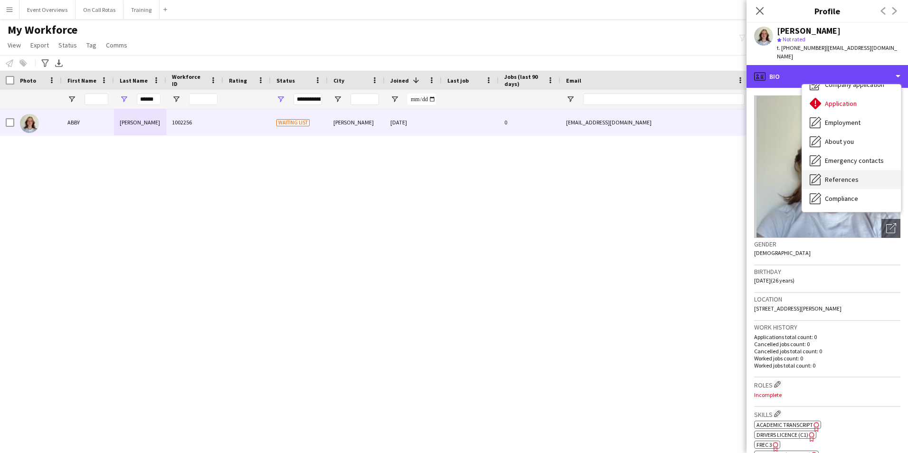
scroll to position [48, 0]
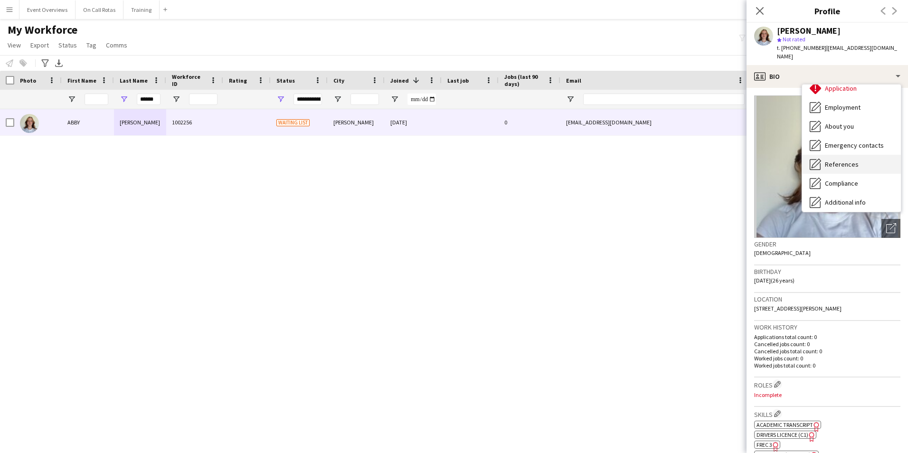
click at [826, 160] on span "References" at bounding box center [842, 164] width 34 height 9
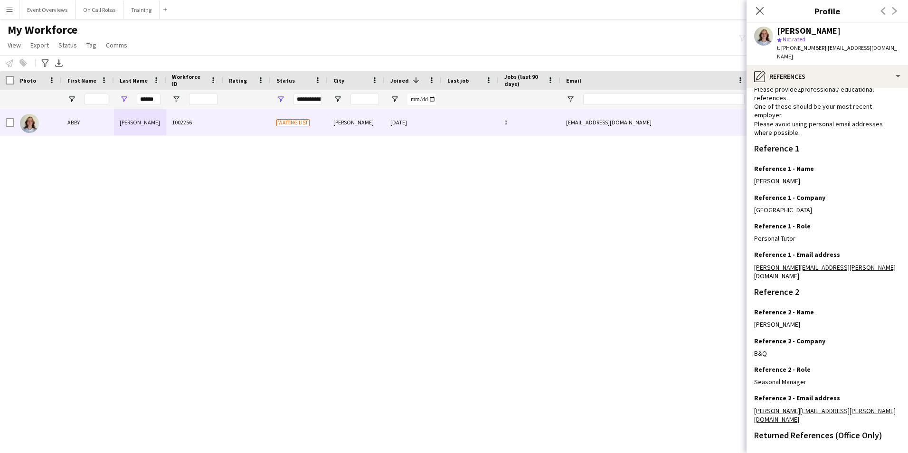
scroll to position [0, 0]
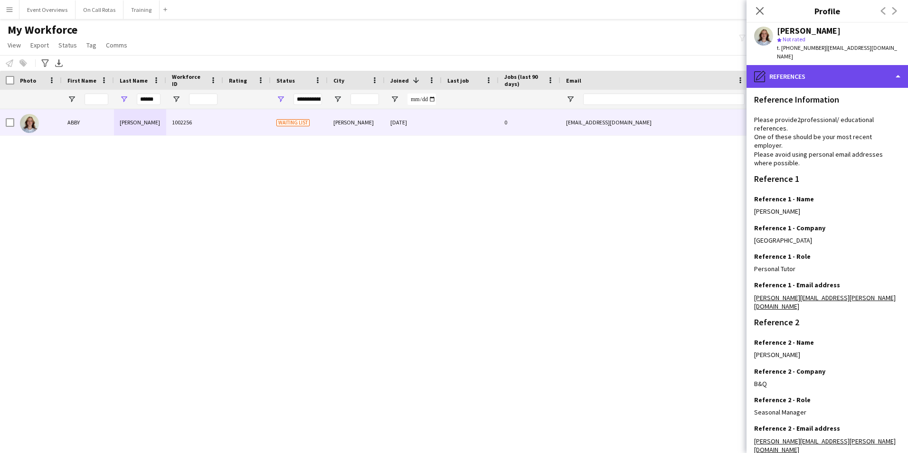
click at [778, 67] on div "pencil4 References" at bounding box center [828, 76] width 162 height 23
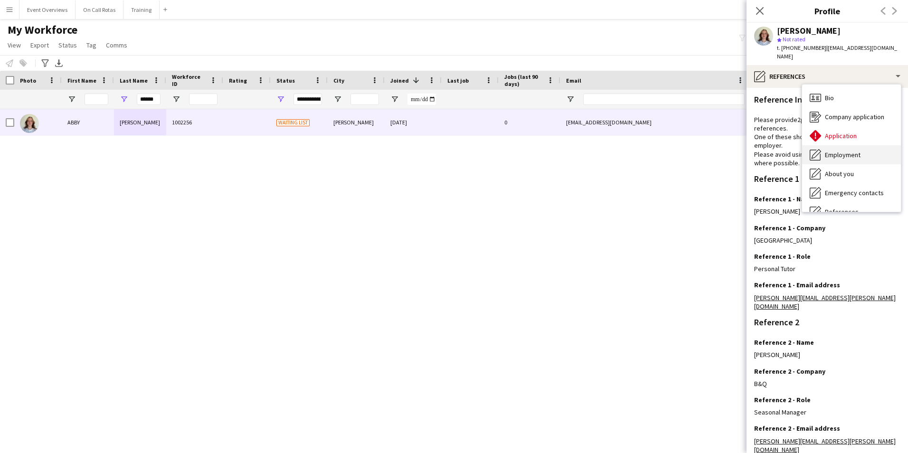
click at [834, 145] on div "Employment Employment" at bounding box center [852, 154] width 99 height 19
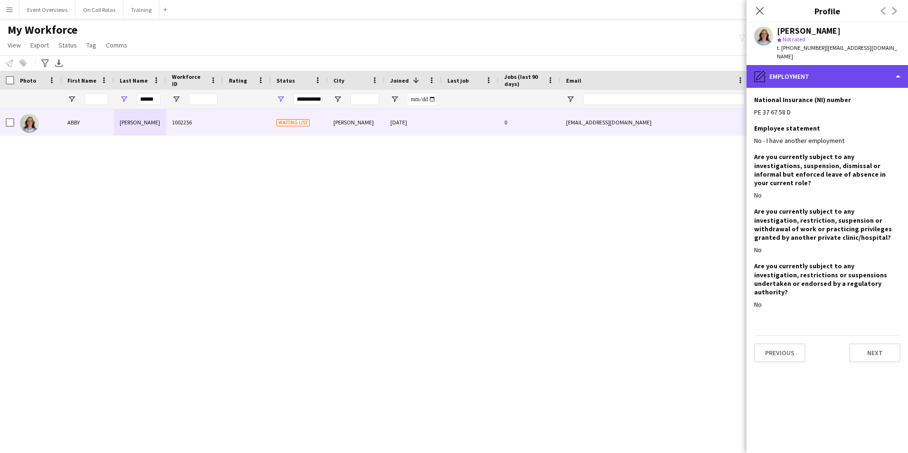
click at [803, 68] on div "pencil4 Employment" at bounding box center [828, 76] width 162 height 23
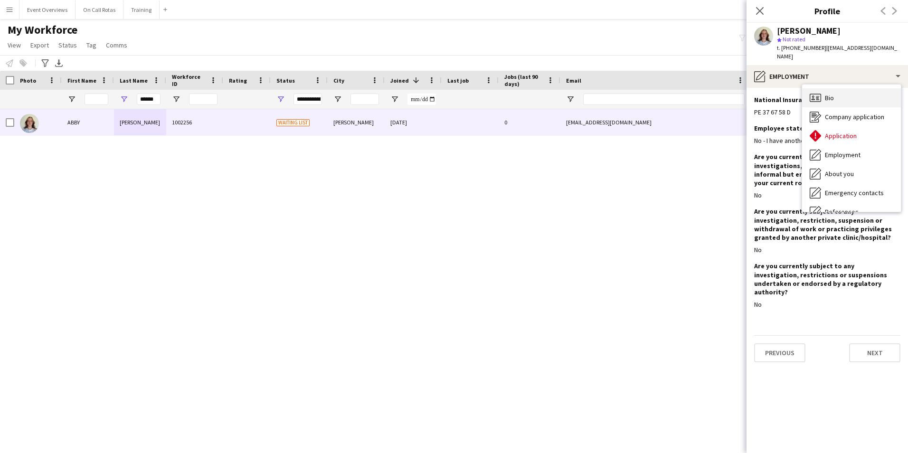
click at [830, 94] on span "Bio" at bounding box center [829, 98] width 9 height 9
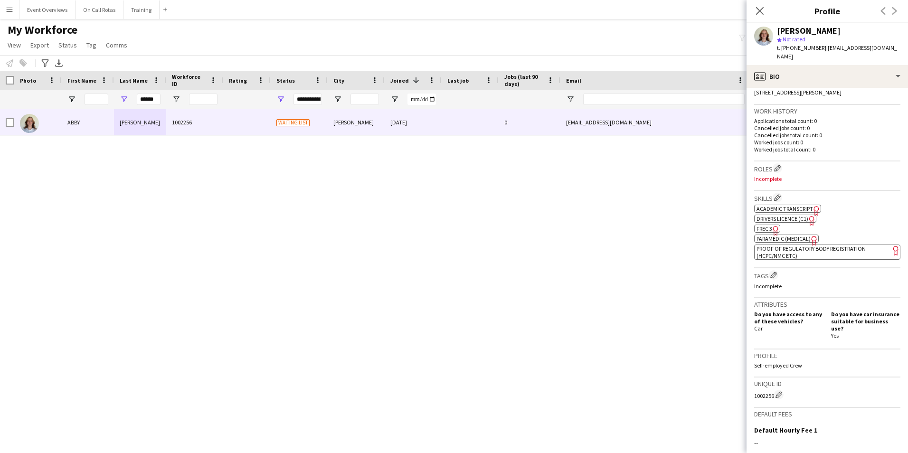
scroll to position [323, 0]
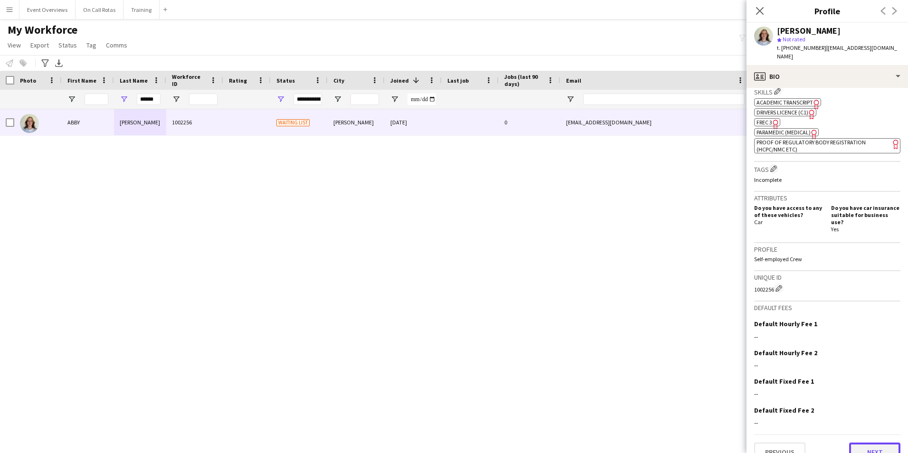
click at [888, 443] on button "Next" at bounding box center [875, 452] width 51 height 19
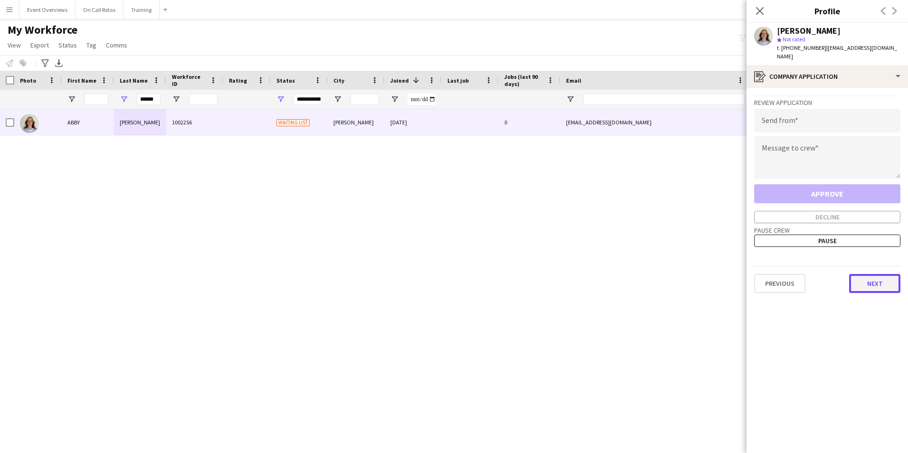
click at [861, 282] on button "Next" at bounding box center [875, 283] width 51 height 19
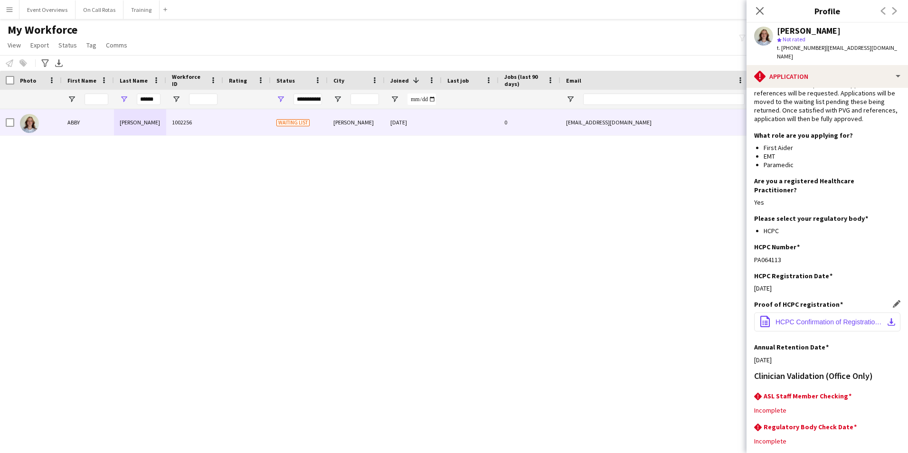
scroll to position [95, 0]
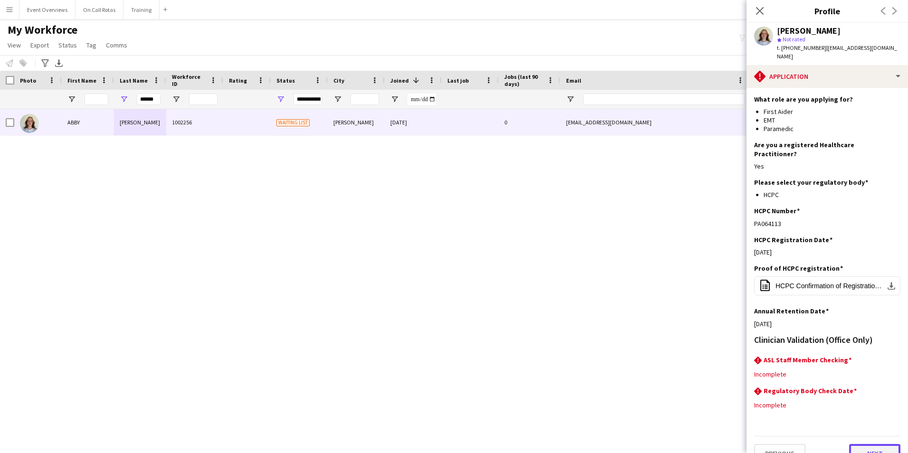
click at [866, 444] on button "Next" at bounding box center [875, 453] width 51 height 19
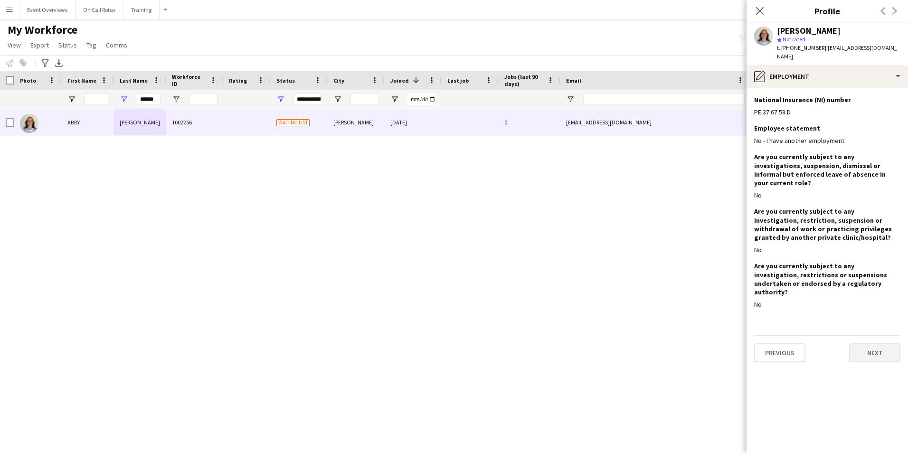
scroll to position [0, 0]
click at [858, 337] on app-section-data-types "National Insurance (NI) number Edit this field PE 37 67 58 D Employee statement…" at bounding box center [828, 270] width 162 height 365
click at [860, 344] on button "Next" at bounding box center [875, 353] width 51 height 19
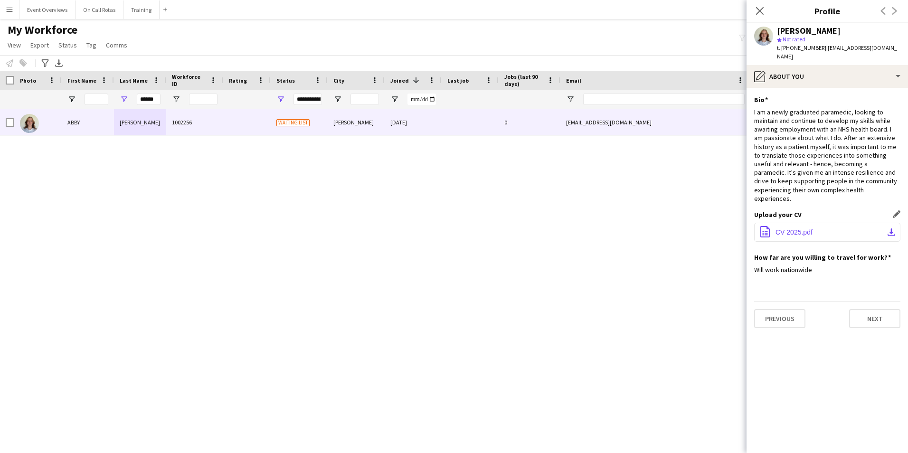
click at [788, 229] on span "CV 2025.pdf" at bounding box center [794, 233] width 37 height 8
click at [756, 15] on icon at bounding box center [759, 10] width 9 height 9
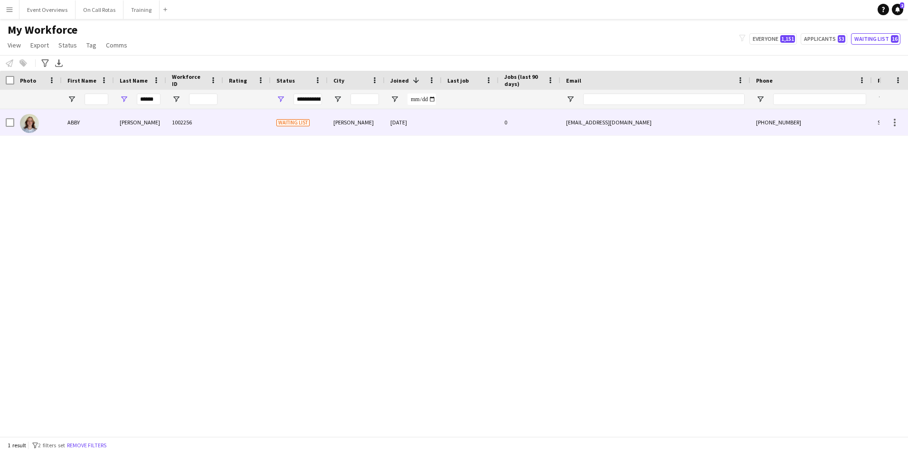
click at [466, 125] on div at bounding box center [470, 122] width 57 height 26
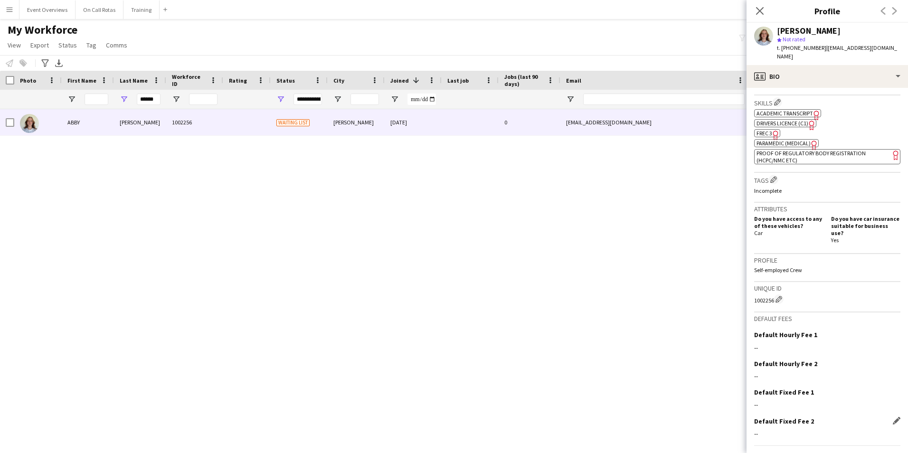
scroll to position [323, 0]
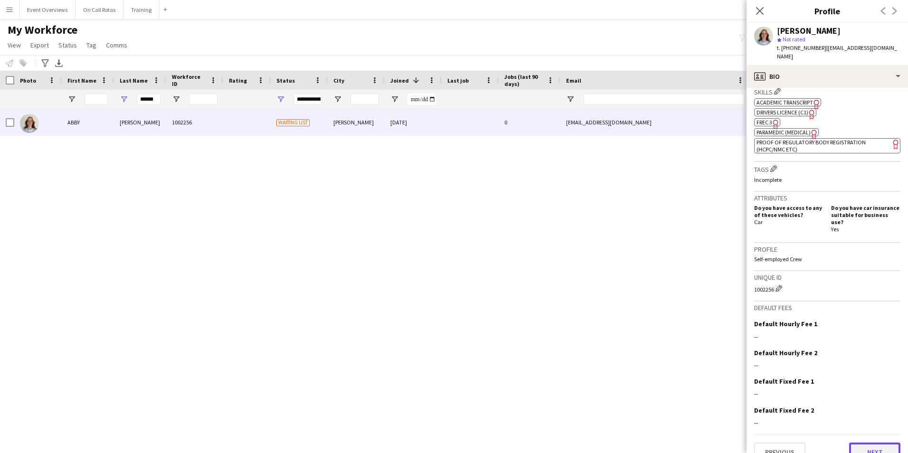
click at [861, 443] on button "Next" at bounding box center [875, 452] width 51 height 19
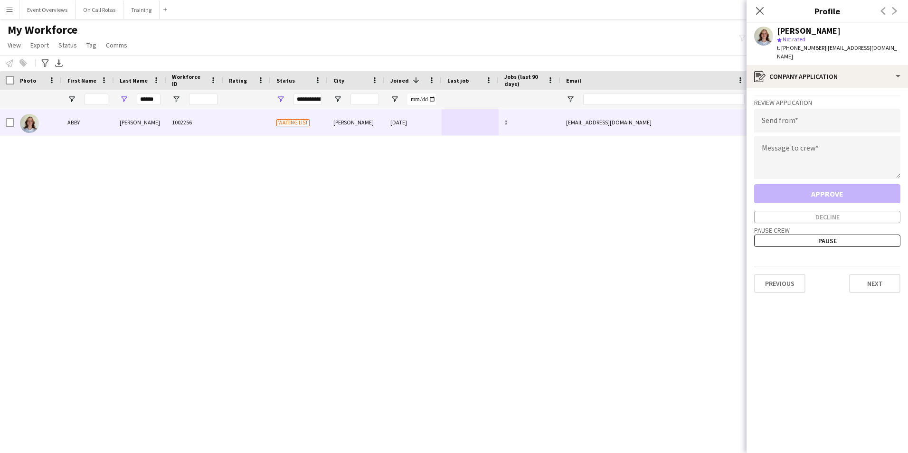
click at [861, 266] on div "Previous Next" at bounding box center [828, 279] width 146 height 27
click at [865, 274] on button "Next" at bounding box center [875, 283] width 51 height 19
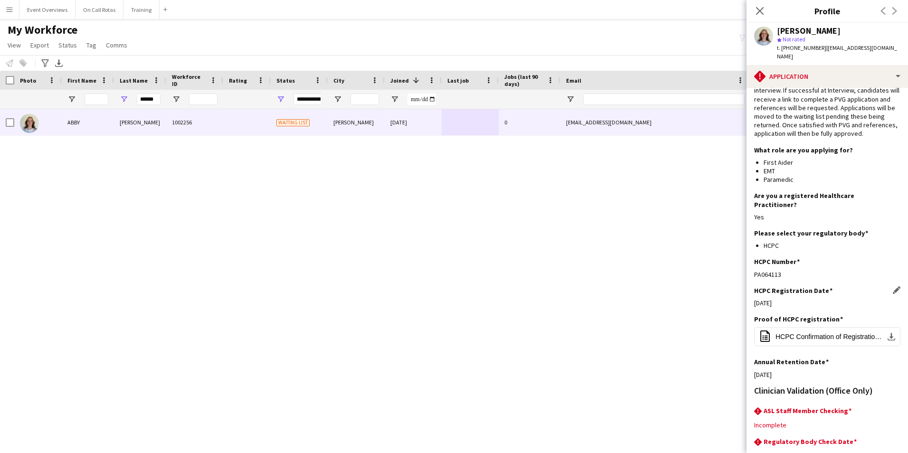
scroll to position [95, 0]
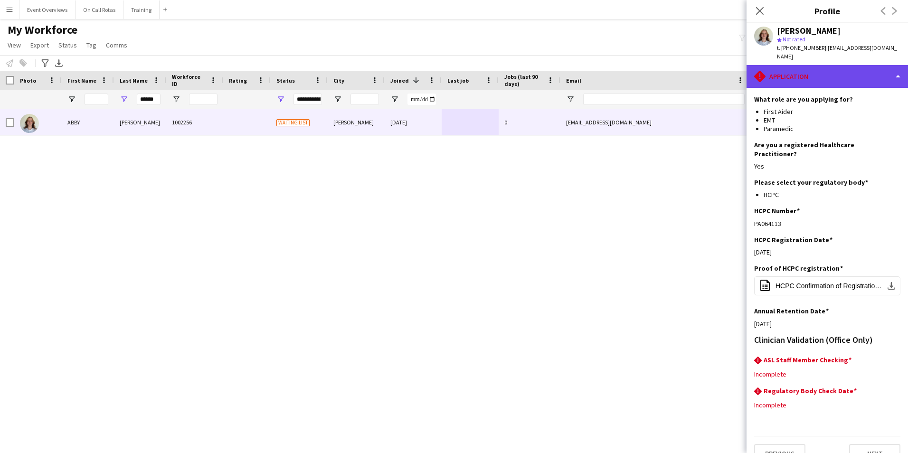
click at [815, 75] on div "rhombus-alert Application" at bounding box center [828, 76] width 162 height 23
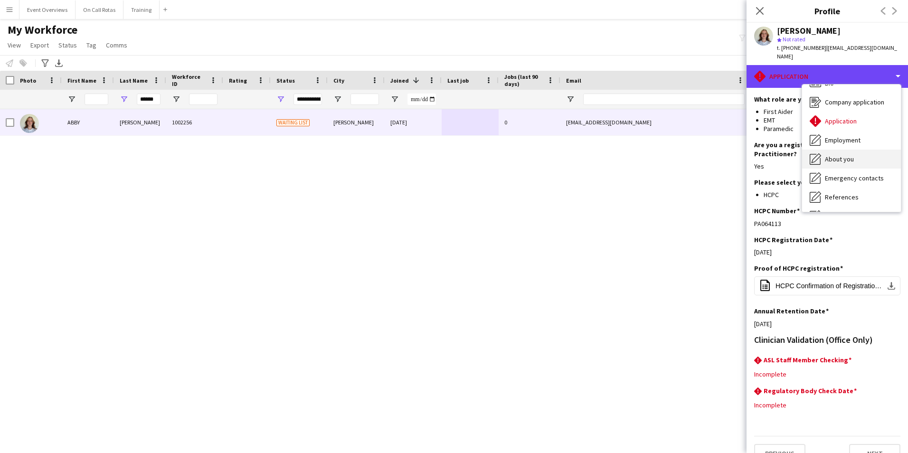
scroll to position [0, 0]
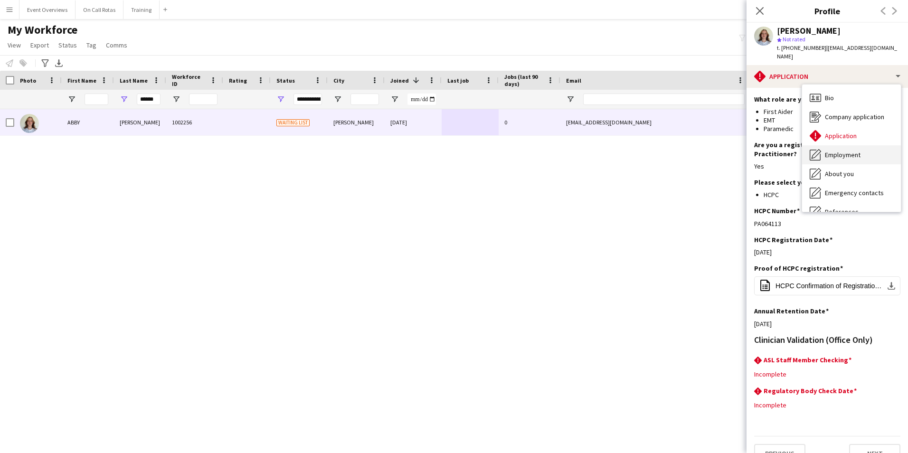
click at [844, 151] on span "Employment" at bounding box center [843, 155] width 36 height 9
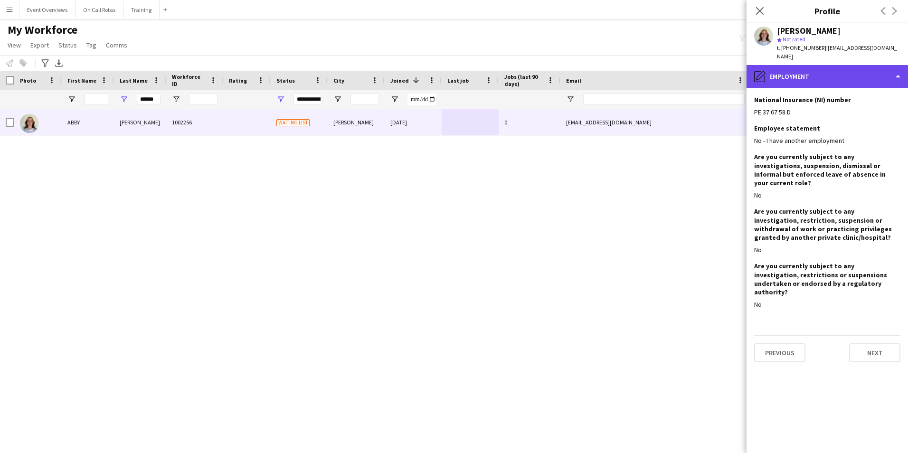
click at [818, 67] on div "pencil4 Employment" at bounding box center [828, 76] width 162 height 23
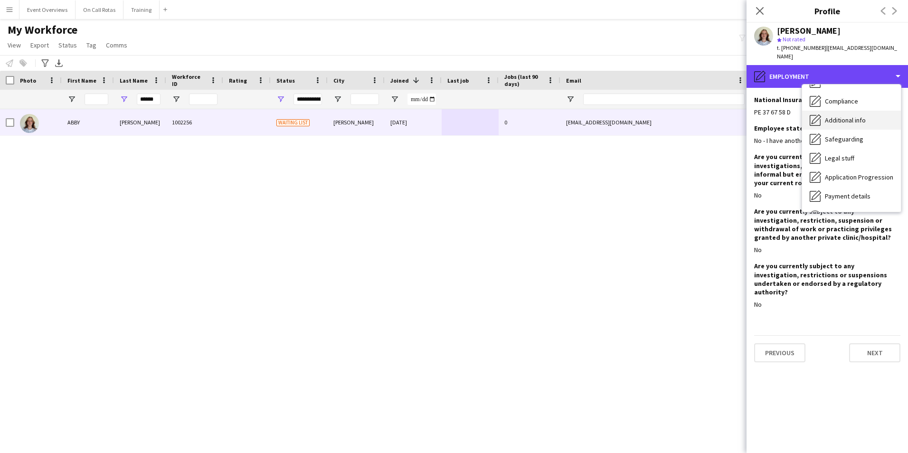
scroll to position [118, 0]
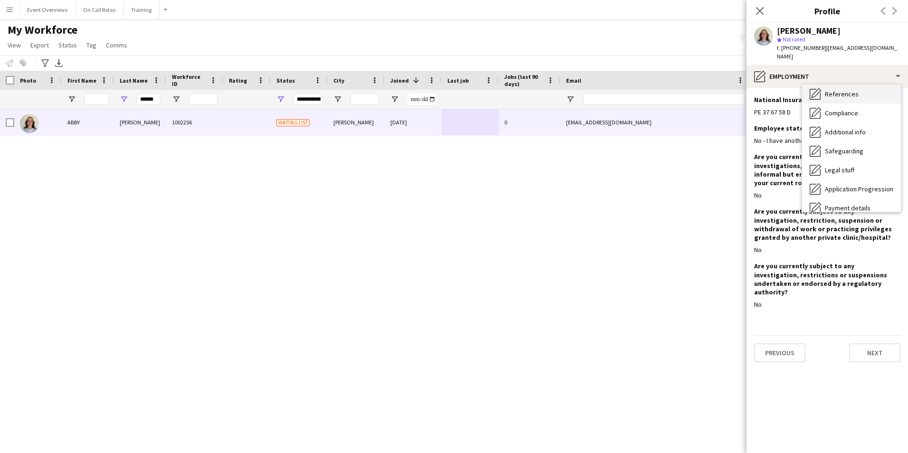
click at [819, 88] on icon "References" at bounding box center [815, 93] width 11 height 11
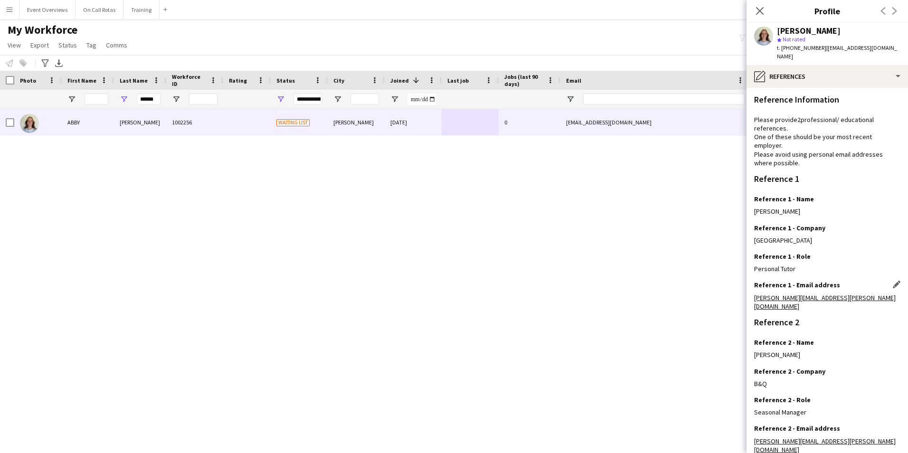
scroll to position [114, 0]
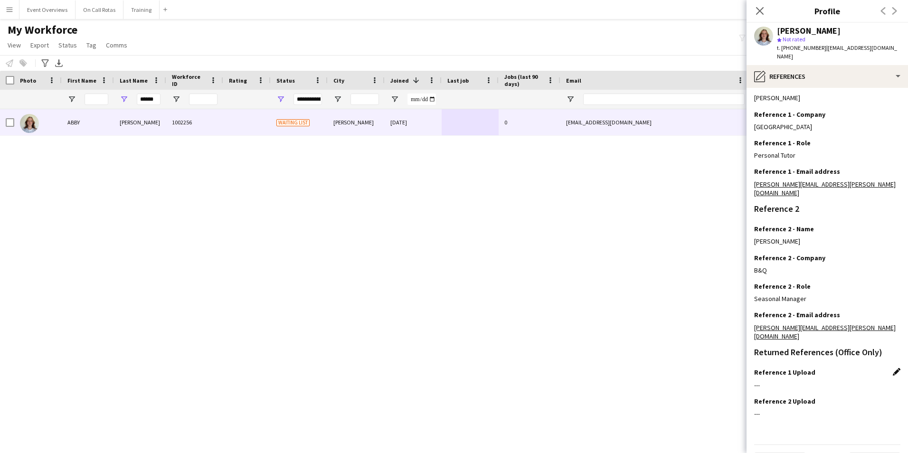
click at [893, 368] on app-icon "Edit this field" at bounding box center [897, 372] width 8 height 8
click at [858, 381] on button "Upload new file" at bounding box center [870, 388] width 59 height 15
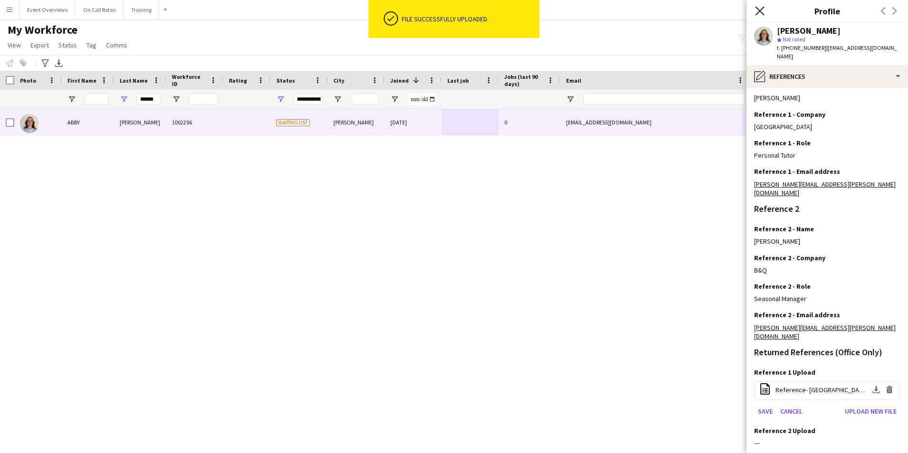
click at [756, 10] on icon "Close pop-in" at bounding box center [759, 10] width 9 height 9
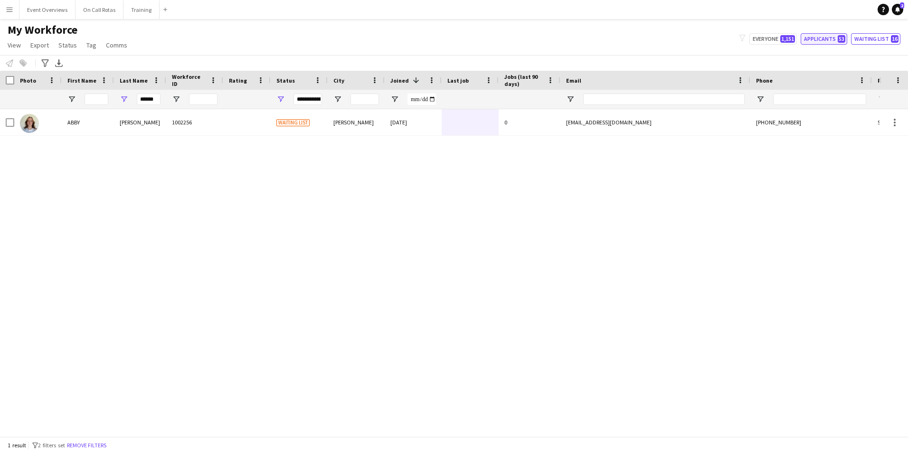
click at [831, 40] on button "Applicants 53" at bounding box center [824, 38] width 47 height 11
type input "**********"
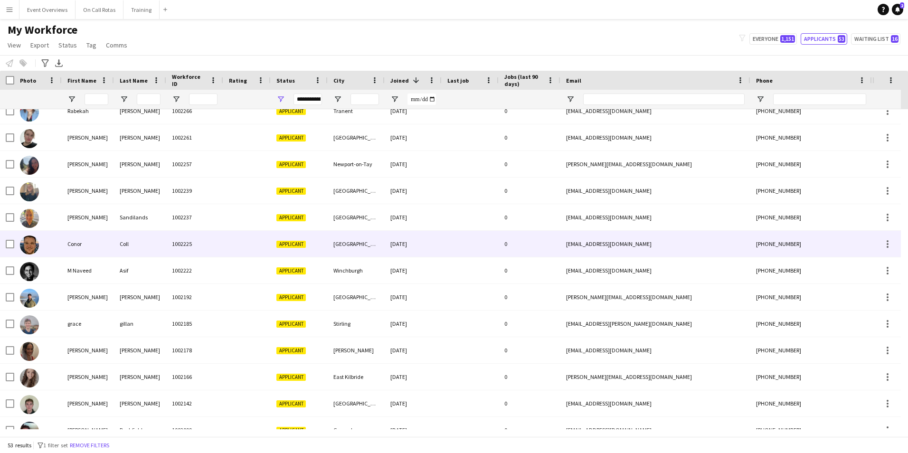
scroll to position [190, 0]
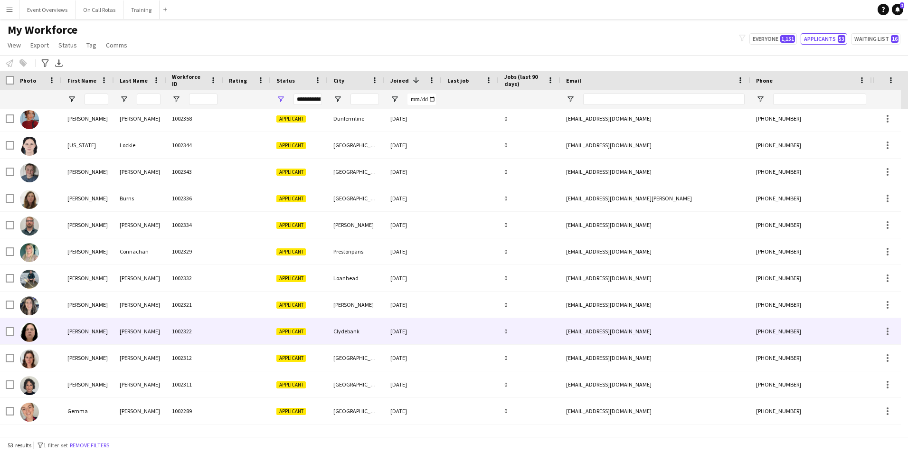
click at [158, 326] on div "Allan" at bounding box center [140, 331] width 52 height 26
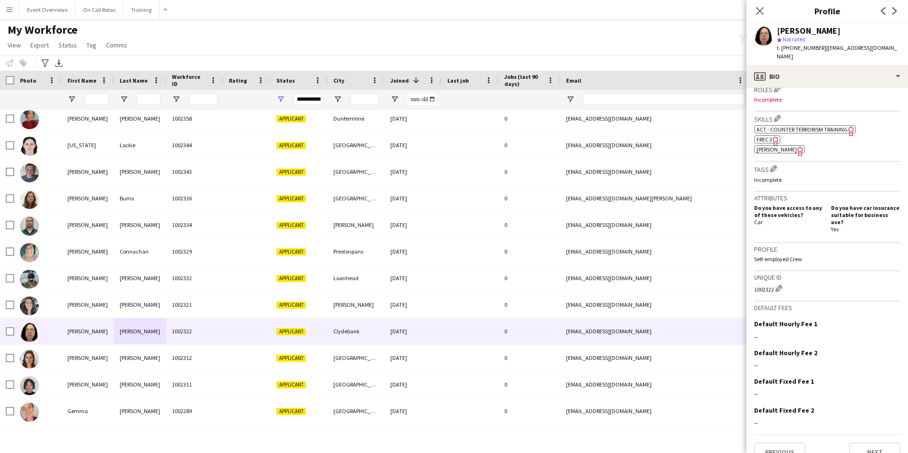
click at [769, 146] on span "MIMMS" at bounding box center [777, 149] width 40 height 7
click at [10, 11] on app-icon "Menu" at bounding box center [10, 10] width 8 height 8
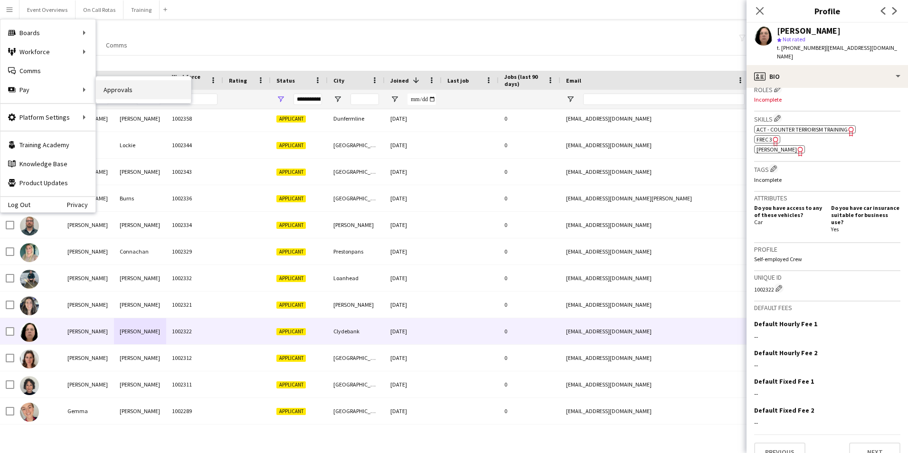
click at [124, 92] on link "Approvals" at bounding box center [143, 89] width 95 height 19
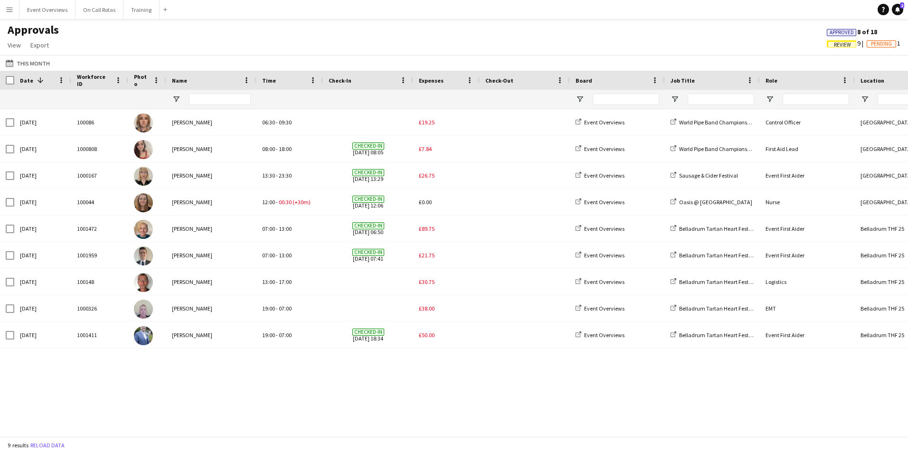
click at [11, 9] on app-icon "Menu" at bounding box center [10, 10] width 8 height 8
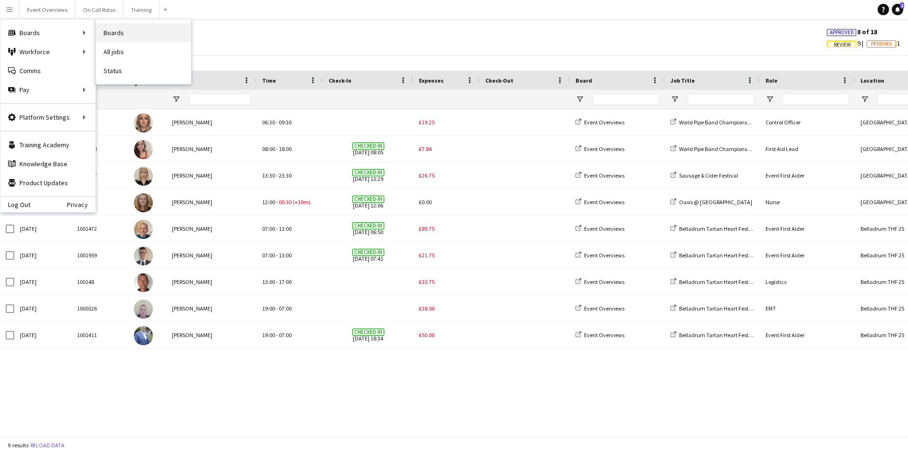
click at [108, 33] on link "Boards" at bounding box center [143, 32] width 95 height 19
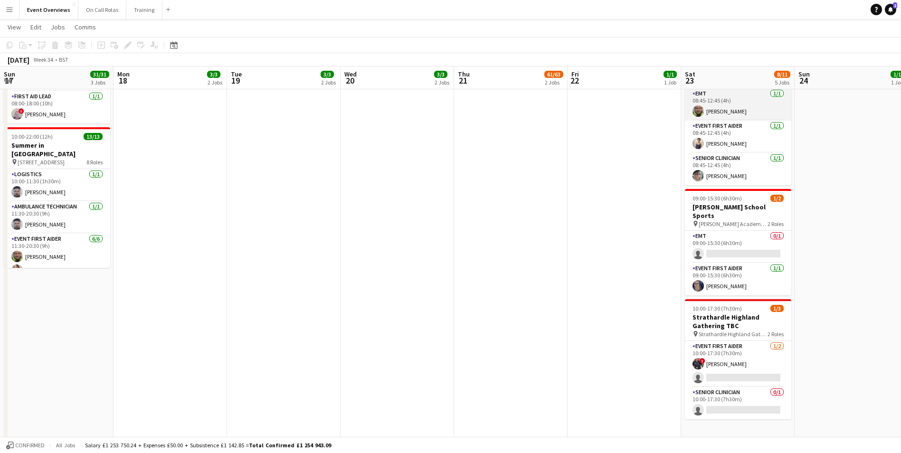
scroll to position [95, 0]
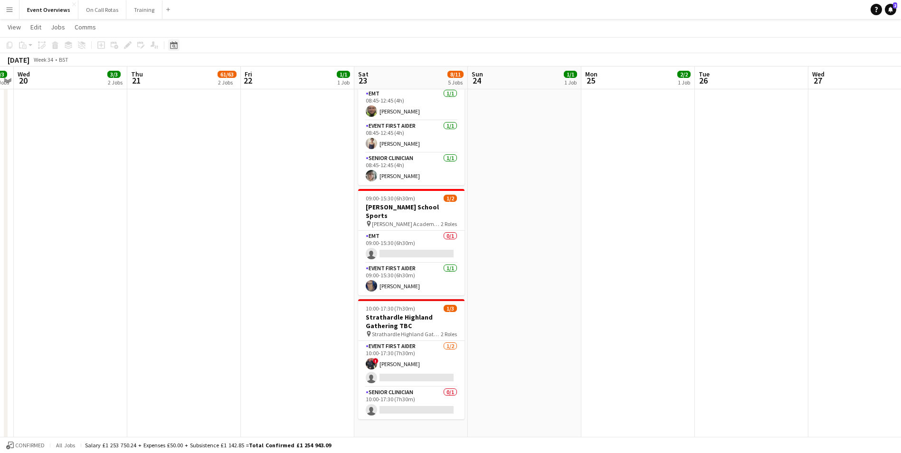
click at [170, 44] on icon "Date picker" at bounding box center [174, 45] width 8 height 8
click at [223, 143] on span "15" at bounding box center [225, 141] width 11 height 11
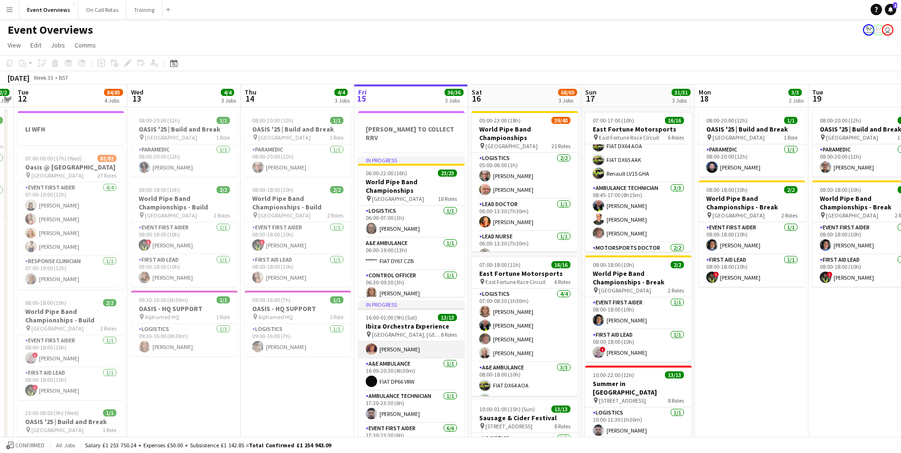
scroll to position [0, 0]
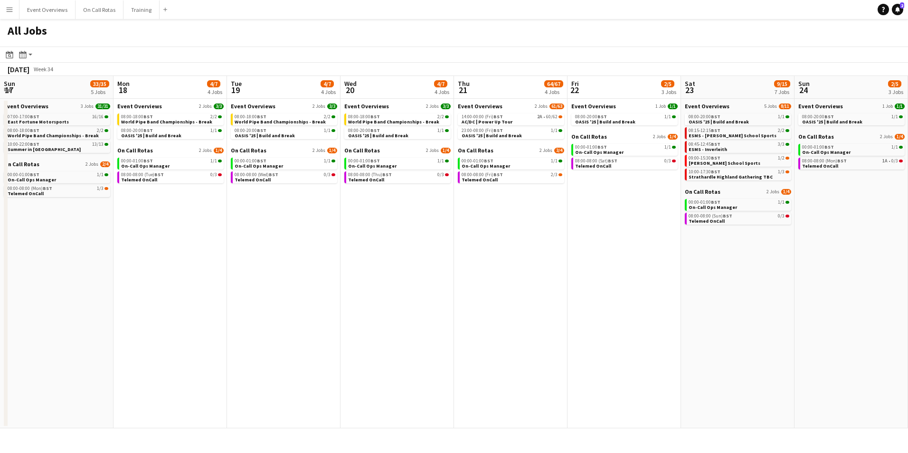
scroll to position [0, 327]
